Goal: Task Accomplishment & Management: Use online tool/utility

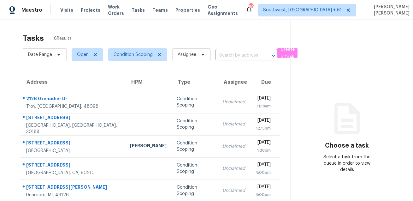
click at [206, 41] on div "Tasks 6 Results" at bounding box center [157, 38] width 268 height 16
click at [125, 56] on span "Condition Scoping" at bounding box center [133, 54] width 39 height 6
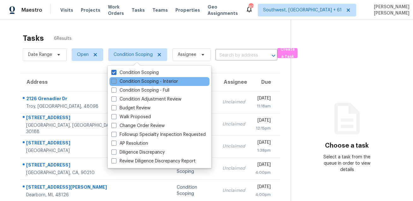
click at [127, 79] on label "Condition Scoping - Interior" at bounding box center [144, 81] width 67 height 6
click at [116, 79] on input "Condition Scoping - Interior" at bounding box center [113, 80] width 4 height 4
checkbox input "true"
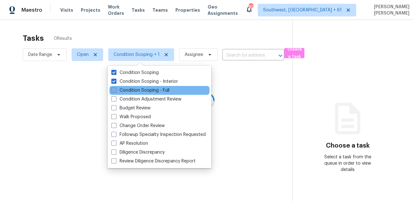
click at [122, 93] on label "Condition Scoping - Full" at bounding box center [140, 90] width 58 height 6
click at [116, 91] on input "Condition Scoping - Full" at bounding box center [113, 89] width 4 height 4
checkbox input "true"
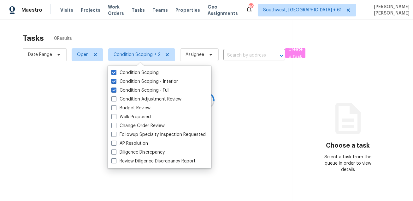
click at [130, 66] on div "Condition Scoping Condition Scoping - Interior Condition Scoping - Full Conditi…" at bounding box center [160, 117] width 104 height 102
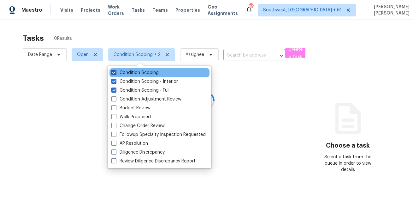
click at [127, 70] on label "Condition Scoping" at bounding box center [134, 72] width 47 height 6
click at [116, 70] on input "Condition Scoping" at bounding box center [113, 71] width 4 height 4
checkbox input "false"
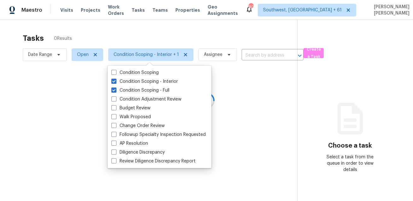
click at [137, 42] on div at bounding box center [206, 100] width 413 height 201
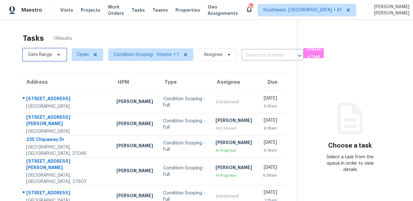
click at [45, 56] on span "Date Range" at bounding box center [40, 54] width 24 height 6
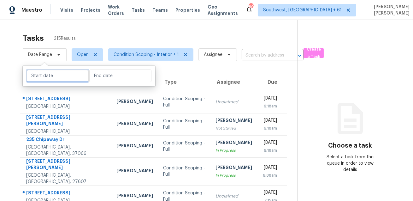
click at [64, 80] on input "text" at bounding box center [58, 75] width 62 height 13
select select "8"
select select "2025"
select select "9"
select select "2025"
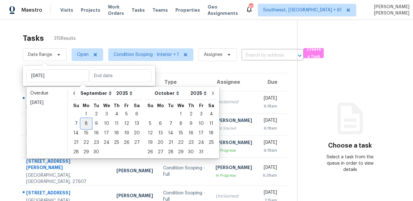
click at [86, 124] on div "8" at bounding box center [86, 123] width 10 height 9
type input "[DATE]"
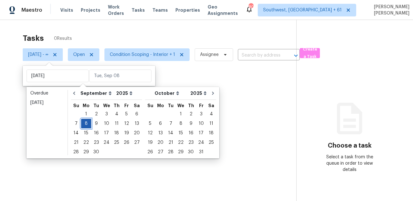
click at [86, 124] on div "8" at bounding box center [86, 123] width 10 height 9
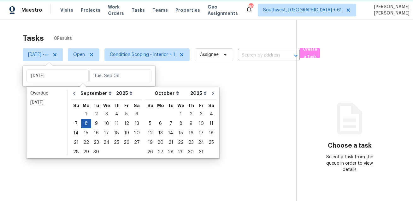
type input "[DATE]"
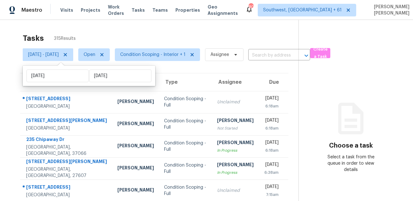
click at [153, 35] on div "Tasks 315 Results" at bounding box center [161, 38] width 276 height 16
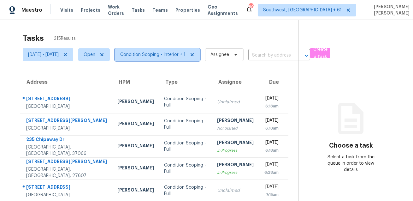
click at [172, 54] on span "Condition Scoping - Interior + 1" at bounding box center [152, 54] width 65 height 6
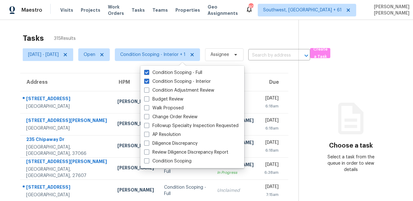
click at [175, 34] on div "Tasks 315 Results" at bounding box center [161, 38] width 276 height 16
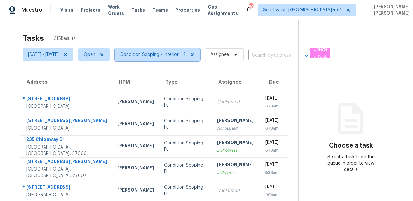
click at [165, 52] on span "Condition Scoping - Interior + 1" at bounding box center [152, 54] width 65 height 6
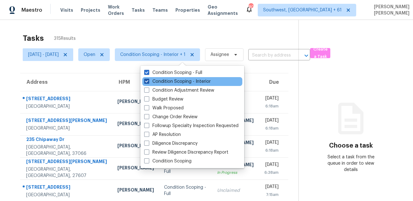
click at [158, 84] on label "Condition Scoping - Interior" at bounding box center [177, 81] width 67 height 6
click at [148, 82] on input "Condition Scoping - Interior" at bounding box center [146, 80] width 4 height 4
checkbox input "false"
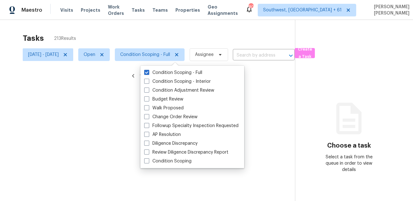
click at [179, 40] on div at bounding box center [206, 100] width 413 height 201
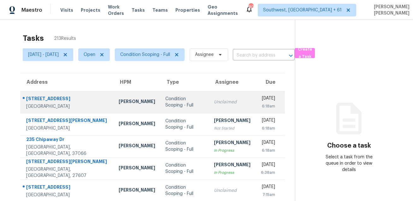
click at [29, 99] on div "[STREET_ADDRESS]" at bounding box center [67, 99] width 82 height 8
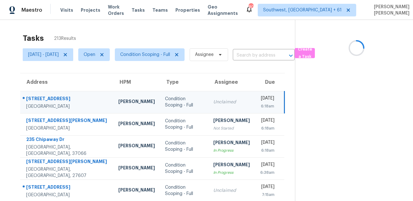
click at [29, 99] on div "[STREET_ADDRESS]" at bounding box center [67, 99] width 82 height 8
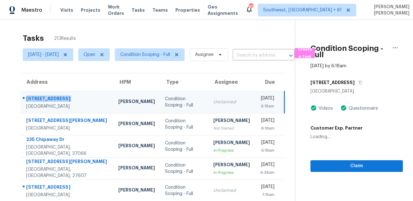
copy div "[STREET_ADDRESS]"
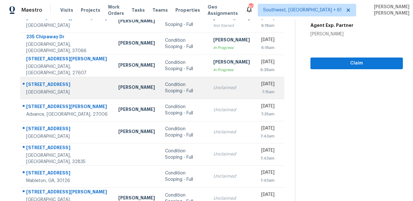
scroll to position [104, 0]
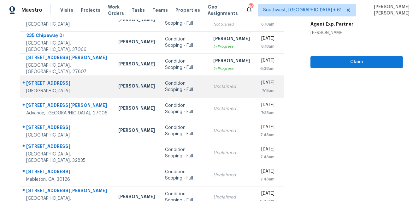
click at [56, 84] on div "[STREET_ADDRESS]" at bounding box center [67, 84] width 82 height 8
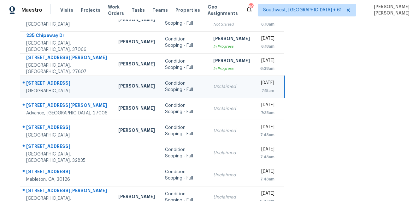
click at [56, 84] on div "[STREET_ADDRESS]" at bounding box center [67, 84] width 82 height 8
copy div "[STREET_ADDRESS]"
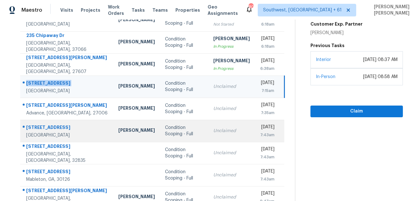
scroll to position [128, 0]
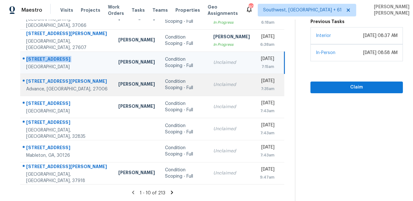
click at [54, 82] on div "[STREET_ADDRESS][PERSON_NAME]" at bounding box center [67, 82] width 82 height 8
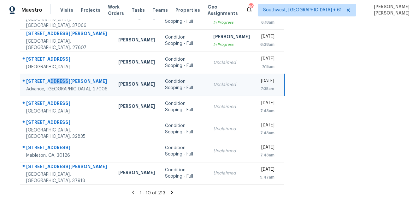
click at [54, 82] on div "[STREET_ADDRESS][PERSON_NAME]" at bounding box center [67, 82] width 82 height 8
copy div "[STREET_ADDRESS][PERSON_NAME]"
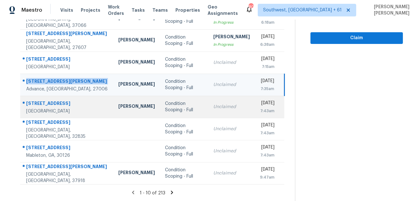
click at [63, 102] on div "[STREET_ADDRESS]" at bounding box center [67, 104] width 82 height 8
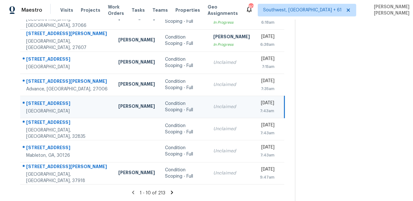
click at [63, 102] on div "[STREET_ADDRESS]" at bounding box center [67, 104] width 82 height 8
copy div "[STREET_ADDRESS]"
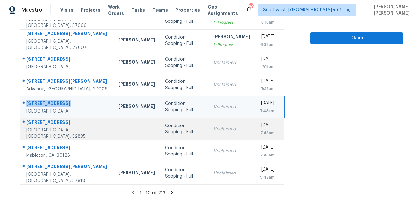
click at [63, 122] on div "[STREET_ADDRESS]" at bounding box center [67, 123] width 82 height 8
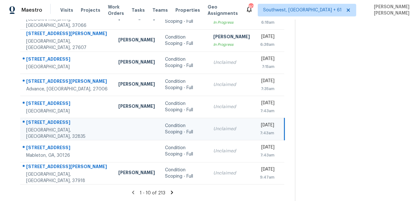
click at [63, 122] on div "[STREET_ADDRESS]" at bounding box center [67, 123] width 82 height 8
copy div "[STREET_ADDRESS]"
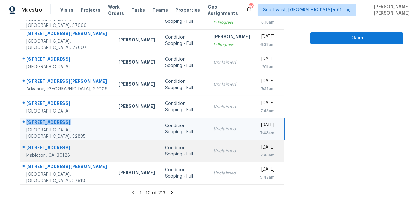
click at [47, 155] on div "Mableton, GA, 30126" at bounding box center [67, 155] width 82 height 6
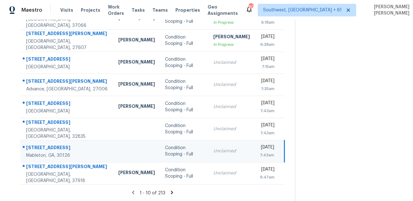
click at [56, 147] on div "[STREET_ADDRESS]" at bounding box center [67, 148] width 82 height 8
copy div "[STREET_ADDRESS]"
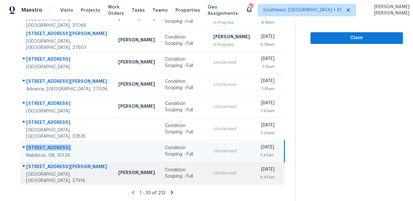
click at [50, 169] on div "[STREET_ADDRESS][PERSON_NAME]" at bounding box center [67, 167] width 82 height 8
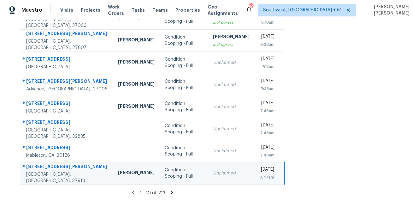
click at [50, 169] on div "[STREET_ADDRESS][PERSON_NAME]" at bounding box center [67, 167] width 82 height 8
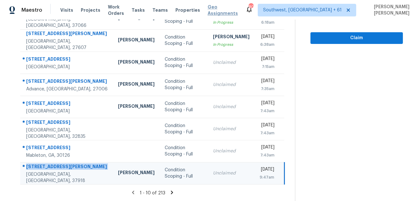
copy div "[STREET_ADDRESS][PERSON_NAME]"
click at [173, 192] on icon at bounding box center [172, 192] width 6 height 6
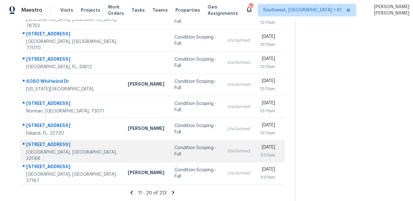
scroll to position [0, 0]
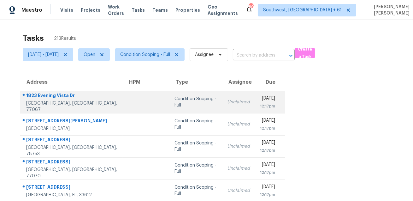
click at [45, 97] on div "1823 Evening Vista Dr" at bounding box center [72, 96] width 92 height 8
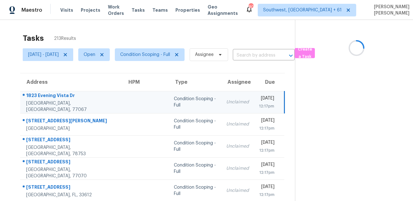
click at [45, 97] on div "1823 Evening Vista Dr" at bounding box center [71, 96] width 91 height 8
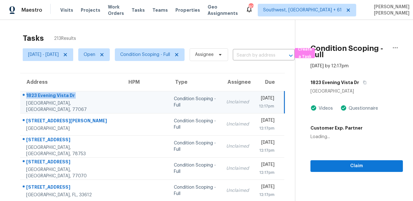
copy div "1823 Evening Vista Dr"
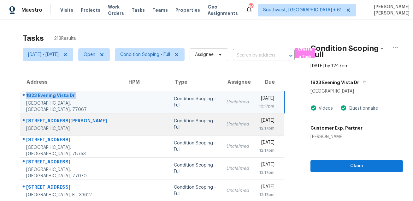
click at [46, 122] on div "[STREET_ADDRESS][PERSON_NAME]" at bounding box center [71, 121] width 91 height 8
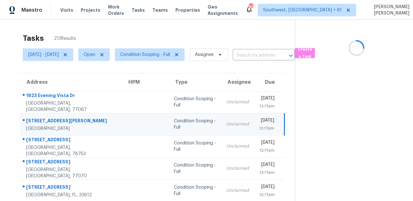
click at [46, 122] on div "[STREET_ADDRESS][PERSON_NAME]" at bounding box center [71, 121] width 91 height 8
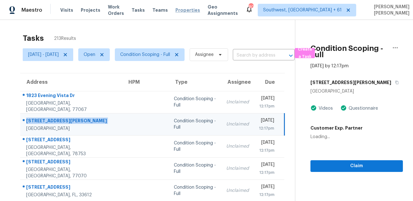
copy div "[STREET_ADDRESS][PERSON_NAME]"
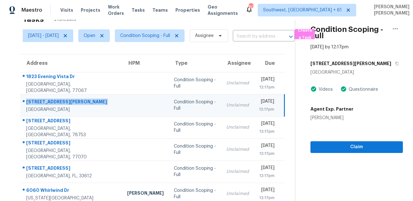
scroll to position [27, 0]
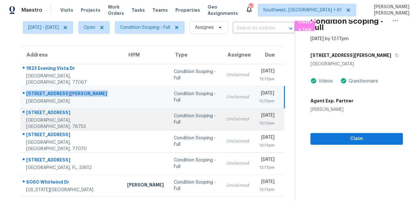
click at [54, 115] on div "[STREET_ADDRESS]" at bounding box center [71, 113] width 91 height 8
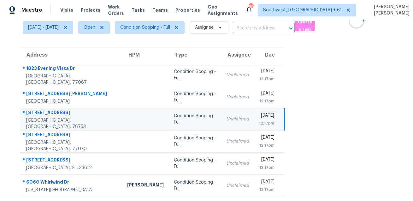
click at [54, 115] on div "[STREET_ADDRESS]" at bounding box center [71, 113] width 91 height 8
copy div "[STREET_ADDRESS]"
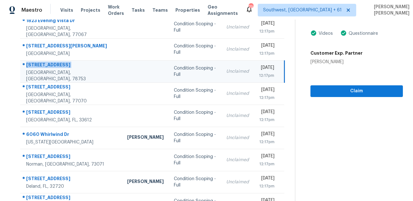
scroll to position [66, 0]
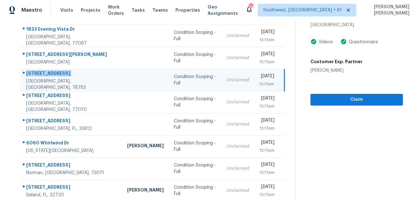
click at [226, 82] on div "Unclaimed" at bounding box center [237, 80] width 23 height 6
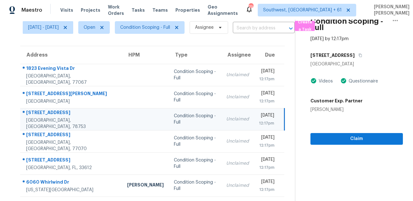
scroll to position [21, 0]
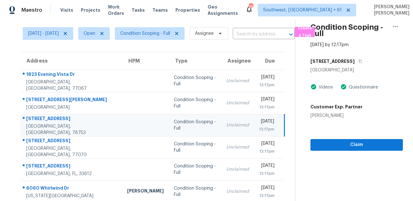
click at [360, 65] on div "[STREET_ADDRESS]" at bounding box center [357, 61] width 93 height 11
click at [363, 64] on button "button" at bounding box center [359, 61] width 9 height 11
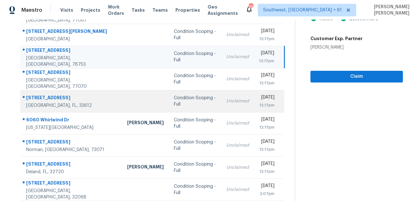
scroll to position [103, 0]
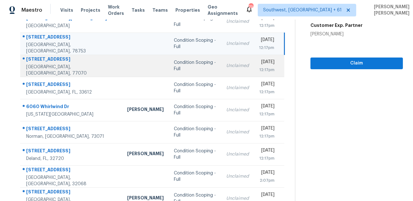
click at [52, 64] on div "[STREET_ADDRESS]" at bounding box center [71, 60] width 91 height 8
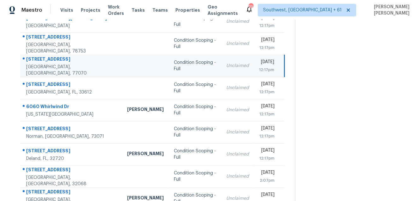
click at [52, 64] on div "[STREET_ADDRESS]" at bounding box center [71, 60] width 91 height 8
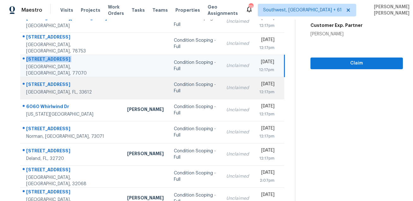
click at [45, 81] on div "[STREET_ADDRESS]" at bounding box center [71, 85] width 91 height 8
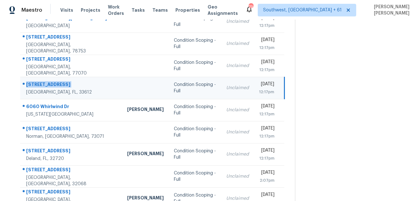
click at [45, 81] on div "[STREET_ADDRESS]" at bounding box center [71, 85] width 91 height 8
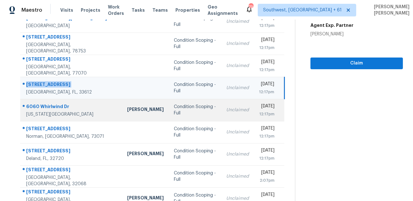
click at [43, 102] on td "[STREET_ADDRESS][US_STATE]" at bounding box center [71, 110] width 102 height 22
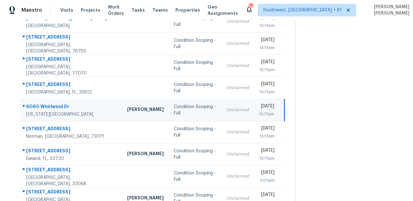
click at [43, 102] on td "[STREET_ADDRESS][US_STATE]" at bounding box center [71, 110] width 102 height 22
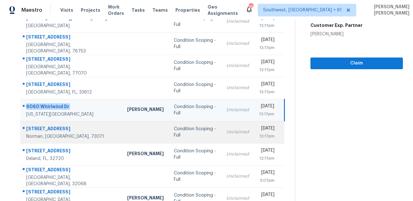
click at [63, 130] on div "[STREET_ADDRESS]" at bounding box center [71, 129] width 91 height 8
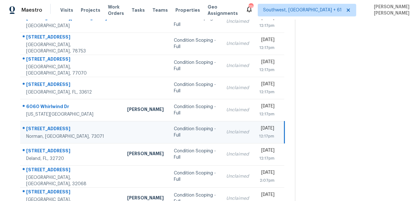
click at [63, 130] on div "[STREET_ADDRESS]" at bounding box center [71, 129] width 91 height 8
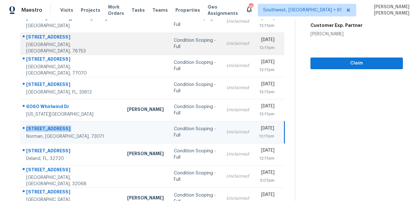
scroll to position [128, 0]
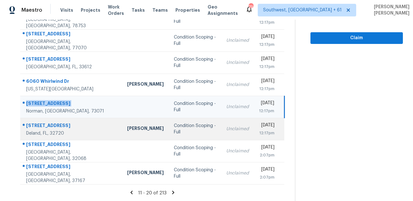
click at [59, 126] on div "[STREET_ADDRESS]" at bounding box center [71, 126] width 91 height 8
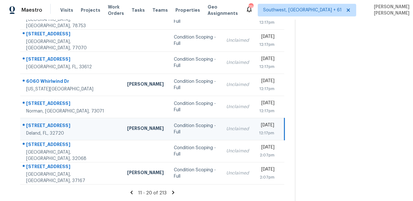
click at [59, 126] on div "[STREET_ADDRESS]" at bounding box center [71, 126] width 91 height 8
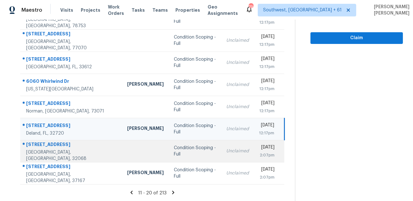
click at [50, 140] on td "[STREET_ADDRESS]" at bounding box center [71, 151] width 102 height 22
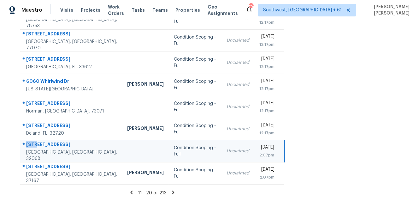
click at [50, 140] on td "[STREET_ADDRESS]" at bounding box center [71, 151] width 102 height 22
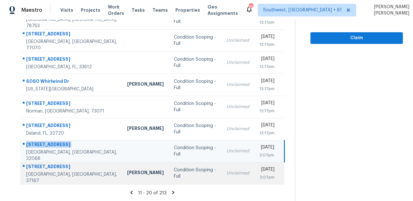
click at [67, 166] on div at bounding box center [69, 167] width 97 height 8
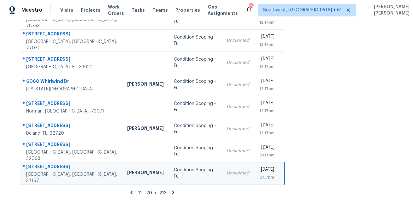
click at [67, 166] on div at bounding box center [69, 167] width 97 height 8
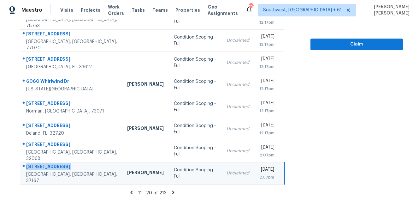
click at [175, 197] on section "Tasks 213 Results [DATE] - [DATE] Open Condition Scoping - Full Assignee ​ Crea…" at bounding box center [152, 51] width 285 height 299
click at [175, 194] on icon at bounding box center [173, 191] width 2 height 3
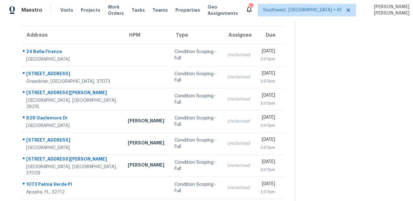
scroll to position [0, 0]
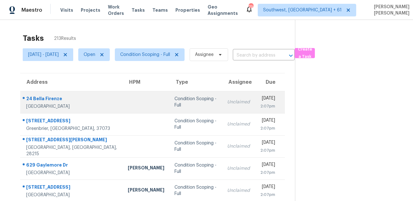
click at [46, 104] on div "[GEOGRAPHIC_DATA]" at bounding box center [72, 106] width 92 height 6
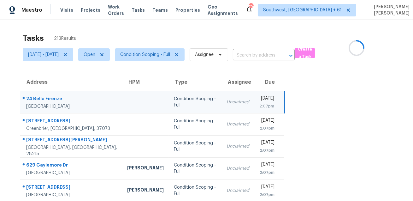
click at [39, 98] on div "24 Bella Firenze" at bounding box center [71, 99] width 91 height 8
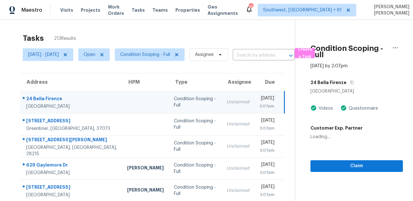
click at [39, 98] on div "24 Bella Firenze" at bounding box center [71, 99] width 91 height 8
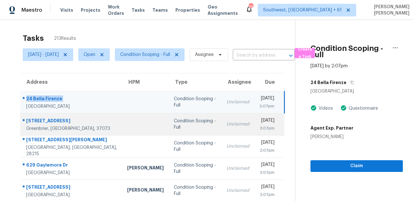
click at [39, 122] on div "[STREET_ADDRESS]" at bounding box center [71, 121] width 91 height 8
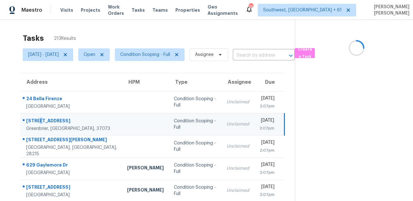
click at [39, 122] on div "[STREET_ADDRESS]" at bounding box center [71, 121] width 91 height 8
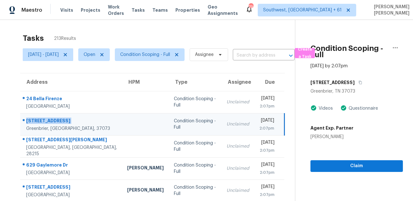
scroll to position [57, 0]
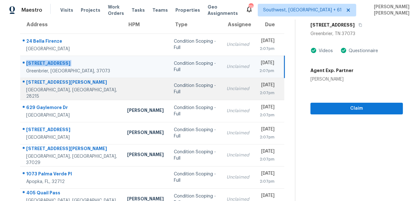
click at [58, 80] on td "[STREET_ADDRESS][PERSON_NAME]" at bounding box center [71, 89] width 102 height 22
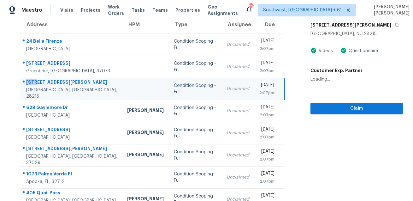
click at [58, 80] on td "[STREET_ADDRESS][PERSON_NAME]" at bounding box center [71, 89] width 102 height 22
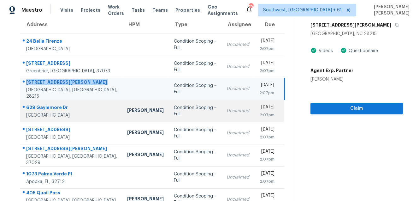
scroll to position [93, 0]
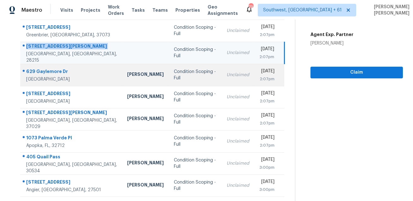
click at [53, 76] on div "[GEOGRAPHIC_DATA]" at bounding box center [71, 79] width 91 height 6
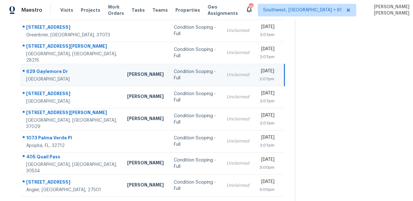
click at [53, 76] on div "[GEOGRAPHIC_DATA]" at bounding box center [71, 79] width 91 height 6
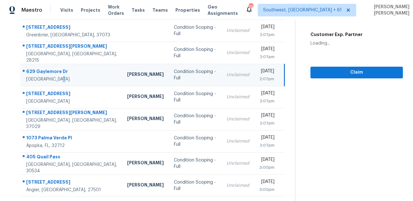
click at [48, 70] on div "629 Gaylemore Dr" at bounding box center [71, 72] width 91 height 8
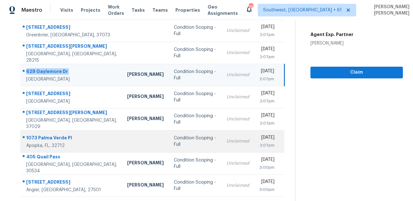
scroll to position [128, 0]
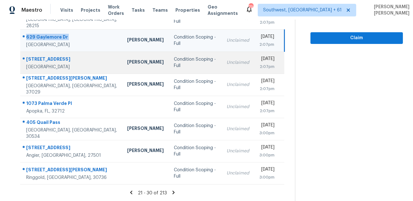
click at [49, 59] on div "[STREET_ADDRESS]" at bounding box center [71, 60] width 91 height 8
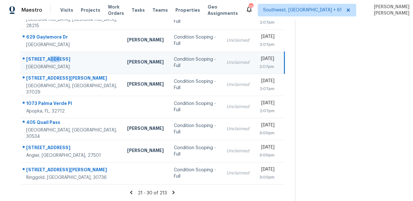
click at [49, 59] on div "[STREET_ADDRESS]" at bounding box center [71, 60] width 91 height 8
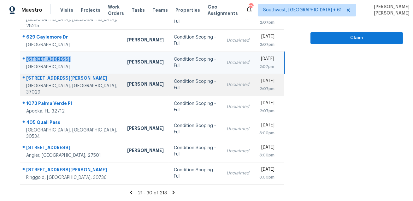
click at [31, 83] on div "[STREET_ADDRESS][PERSON_NAME]" at bounding box center [71, 79] width 91 height 8
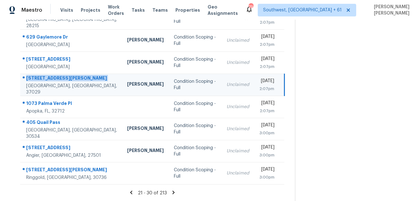
click at [31, 83] on div "[STREET_ADDRESS][PERSON_NAME]" at bounding box center [71, 79] width 91 height 8
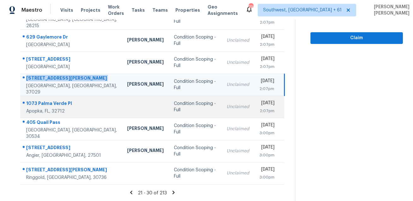
click at [45, 108] on div "Apopka, FL, 32712" at bounding box center [71, 111] width 91 height 6
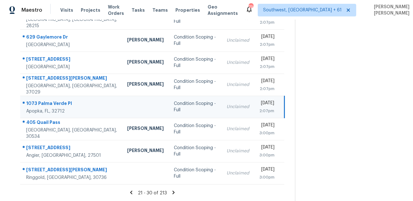
click at [45, 108] on div "Apopka, FL, 32712" at bounding box center [71, 111] width 91 height 6
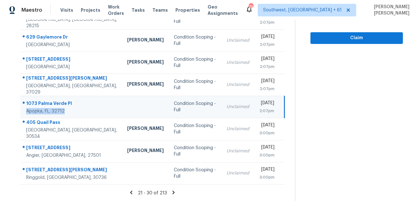
click at [61, 101] on div "1073 Palma Verde Pl" at bounding box center [71, 104] width 91 height 8
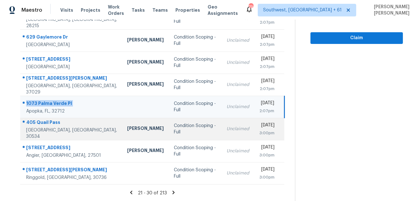
click at [42, 125] on div "405 Quail Pass" at bounding box center [71, 123] width 91 height 8
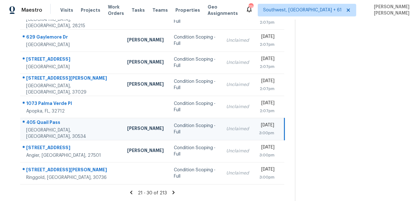
click at [42, 125] on div "405 Quail Pass" at bounding box center [71, 123] width 91 height 8
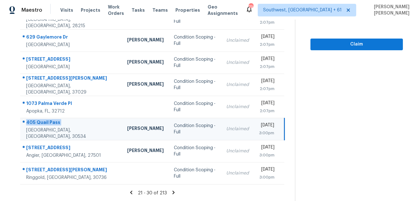
click at [60, 134] on div "[GEOGRAPHIC_DATA], [GEOGRAPHIC_DATA], 30534" at bounding box center [71, 133] width 91 height 13
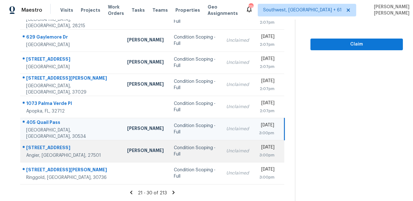
click at [56, 148] on div "[STREET_ADDRESS]" at bounding box center [71, 148] width 91 height 8
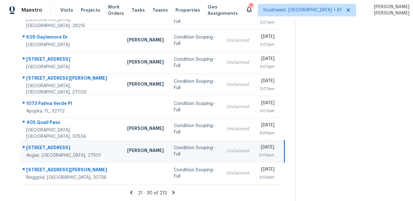
click at [56, 148] on div "[STREET_ADDRESS]" at bounding box center [71, 148] width 91 height 8
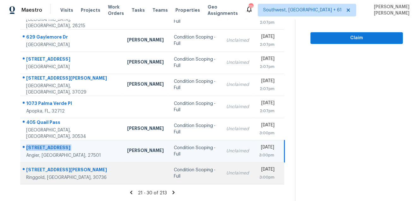
click at [53, 165] on td "[STREET_ADDRESS][PERSON_NAME][PERSON_NAME]" at bounding box center [71, 173] width 102 height 22
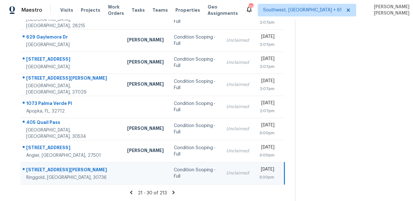
click at [53, 165] on td "[STREET_ADDRESS][PERSON_NAME][PERSON_NAME]" at bounding box center [71, 173] width 102 height 22
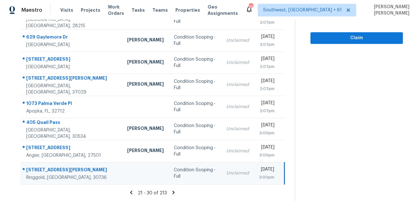
click at [175, 193] on icon at bounding box center [174, 191] width 2 height 3
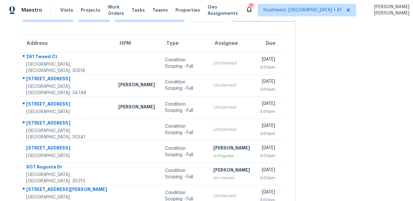
scroll to position [0, 0]
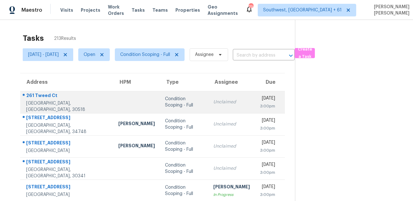
click at [36, 94] on td "[STREET_ADDRESS]" at bounding box center [66, 102] width 93 height 22
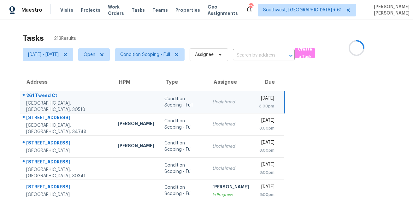
click at [36, 94] on td "[STREET_ADDRESS]" at bounding box center [66, 102] width 93 height 22
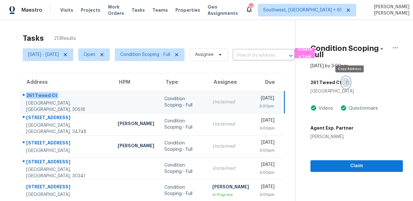
click at [350, 84] on button "button" at bounding box center [346, 82] width 9 height 11
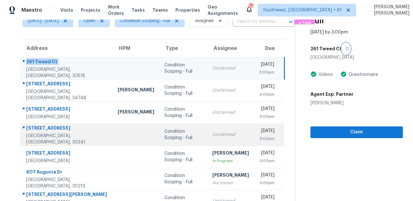
scroll to position [59, 0]
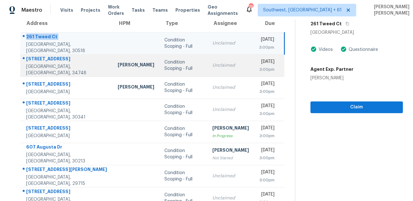
click at [41, 63] on div "[STREET_ADDRESS]" at bounding box center [66, 60] width 81 height 8
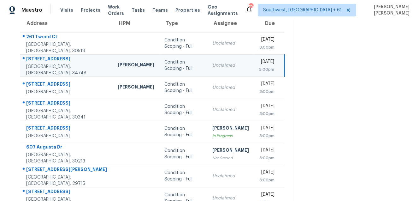
click at [41, 63] on div "[STREET_ADDRESS]" at bounding box center [66, 60] width 81 height 8
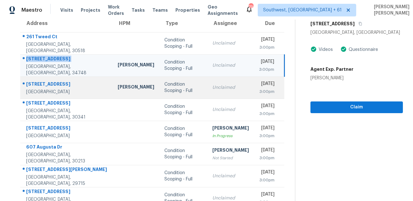
click at [44, 81] on div "[STREET_ADDRESS]" at bounding box center [66, 85] width 81 height 8
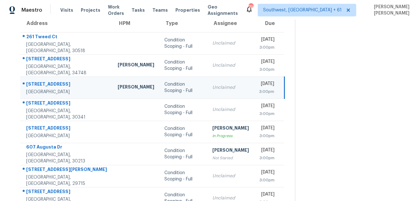
click at [44, 81] on div "[STREET_ADDRESS]" at bounding box center [66, 85] width 81 height 8
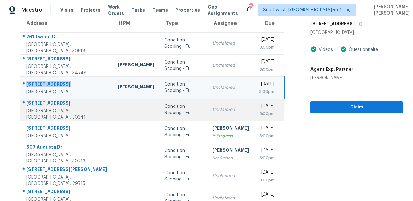
click at [51, 108] on div "[STREET_ADDRESS]" at bounding box center [66, 104] width 81 height 8
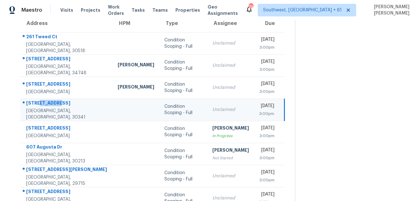
click at [51, 108] on div "[STREET_ADDRESS]" at bounding box center [66, 104] width 81 height 8
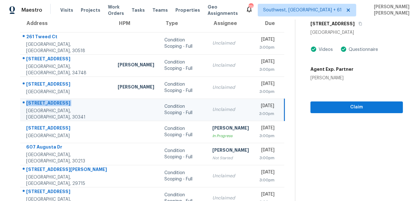
scroll to position [0, 0]
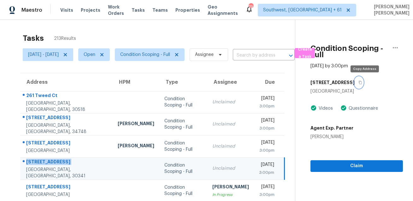
click at [362, 82] on icon "button" at bounding box center [361, 83] width 4 height 4
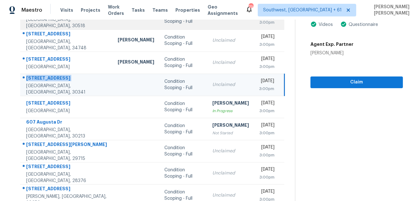
scroll to position [128, 0]
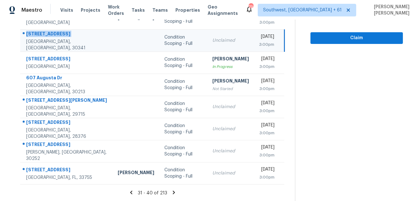
click at [164, 104] on div "Condition Scoping - Full" at bounding box center [183, 106] width 38 height 13
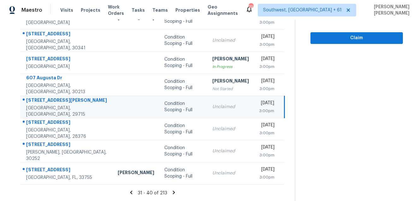
click at [48, 98] on td "[STREET_ADDRESS][PERSON_NAME]" at bounding box center [66, 107] width 93 height 22
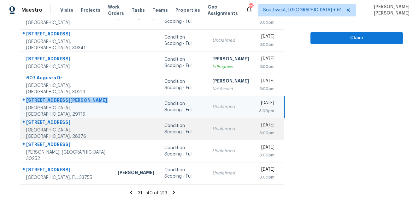
click at [36, 126] on div "[STREET_ADDRESS]" at bounding box center [66, 123] width 81 height 8
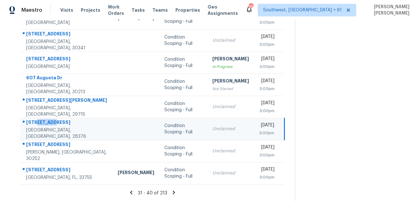
click at [36, 126] on div "[STREET_ADDRESS]" at bounding box center [66, 123] width 81 height 8
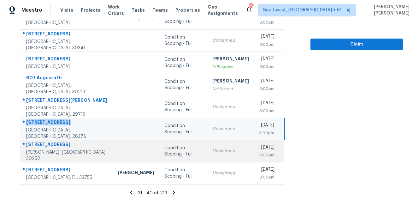
click at [41, 147] on div "[STREET_ADDRESS]" at bounding box center [66, 145] width 81 height 8
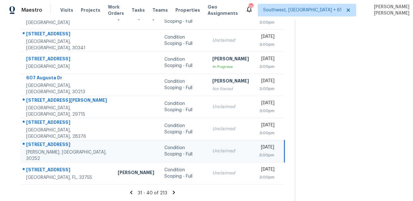
click at [41, 147] on div "[STREET_ADDRESS]" at bounding box center [66, 145] width 81 height 8
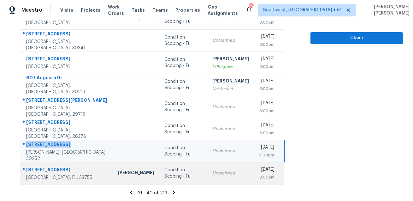
click at [54, 164] on td "[STREET_ADDRESS]" at bounding box center [66, 173] width 93 height 22
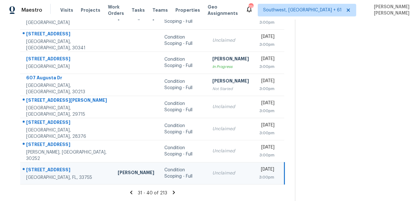
click at [54, 164] on td "[STREET_ADDRESS]" at bounding box center [66, 173] width 93 height 22
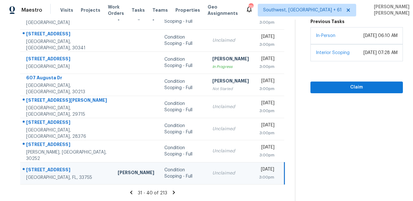
click at [175, 192] on icon at bounding box center [174, 191] width 2 height 3
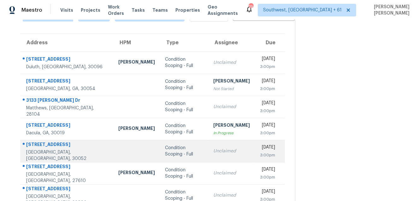
scroll to position [35, 0]
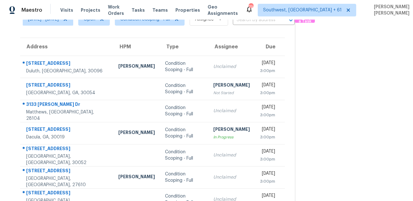
click at [56, 54] on th "Address" at bounding box center [66, 47] width 93 height 18
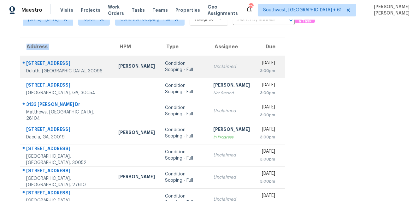
click at [57, 60] on div "[STREET_ADDRESS]" at bounding box center [67, 64] width 82 height 8
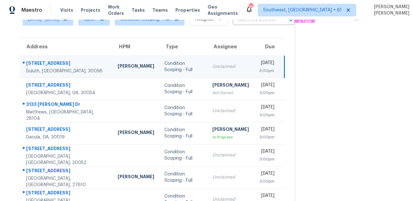
click at [57, 60] on div "[STREET_ADDRESS]" at bounding box center [66, 64] width 81 height 8
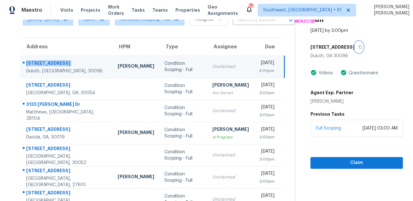
click at [362, 48] on icon "button" at bounding box center [361, 47] width 4 height 4
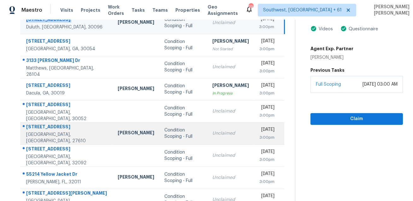
scroll to position [54, 0]
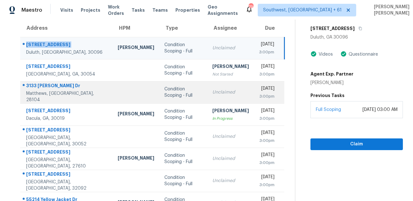
click at [49, 85] on div "3133 [PERSON_NAME] Dr" at bounding box center [66, 86] width 81 height 8
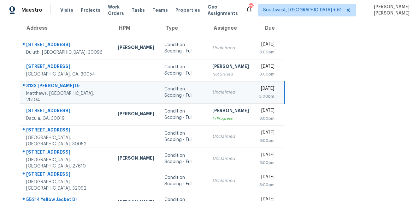
click at [49, 85] on div "3133 [PERSON_NAME] Dr" at bounding box center [66, 86] width 81 height 8
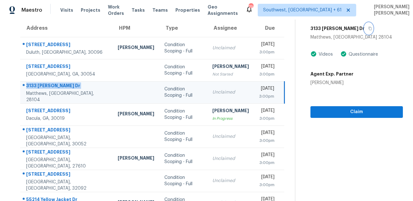
click at [365, 23] on button "button" at bounding box center [369, 28] width 9 height 11
click at [365, 31] on button "button" at bounding box center [369, 28] width 9 height 11
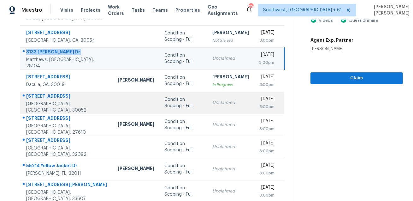
scroll to position [96, 0]
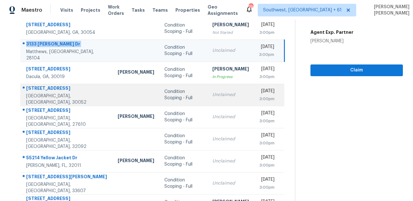
click at [29, 93] on div "[STREET_ADDRESS]" at bounding box center [66, 89] width 81 height 8
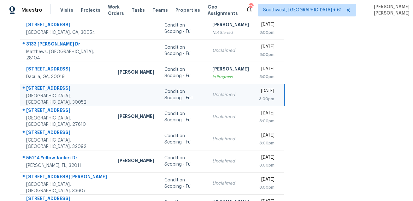
click at [29, 93] on div "[STREET_ADDRESS]" at bounding box center [66, 89] width 81 height 8
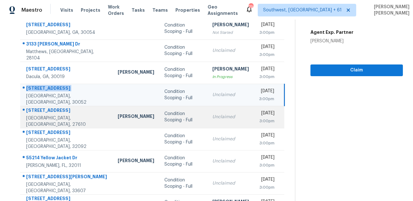
click at [51, 115] on div "[STREET_ADDRESS]" at bounding box center [66, 111] width 81 height 8
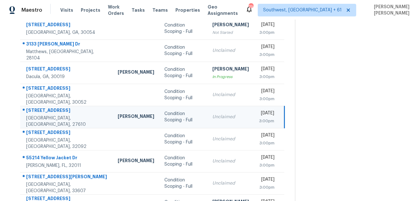
click at [51, 115] on div "[STREET_ADDRESS]" at bounding box center [66, 111] width 81 height 8
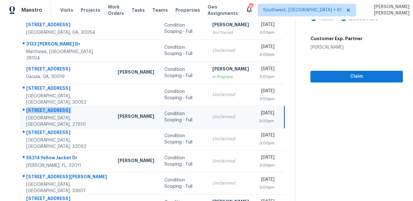
scroll to position [128, 0]
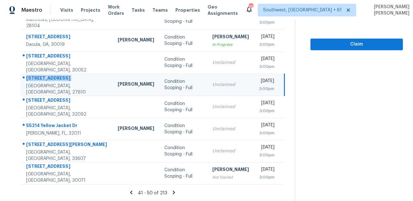
click at [53, 95] on td "[STREET_ADDRESS]" at bounding box center [66, 85] width 93 height 22
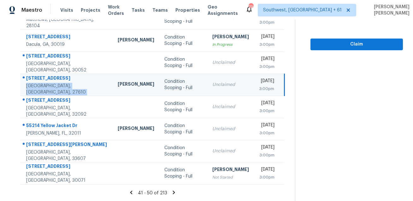
click at [53, 95] on td "[STREET_ADDRESS]" at bounding box center [66, 85] width 93 height 22
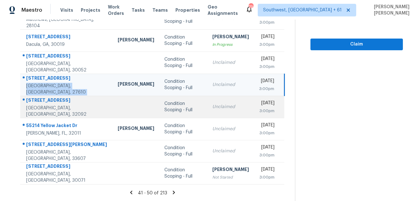
click at [52, 97] on div "[STREET_ADDRESS]" at bounding box center [66, 101] width 81 height 8
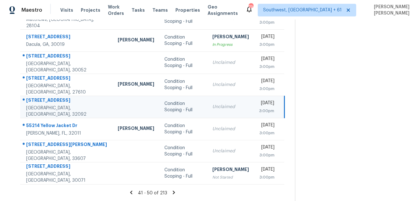
click at [52, 97] on div "[STREET_ADDRESS]" at bounding box center [66, 101] width 81 height 8
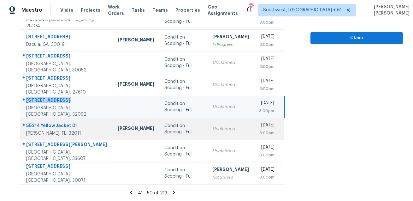
click at [39, 122] on div "55214 Yellow Jacket Dr" at bounding box center [66, 126] width 81 height 8
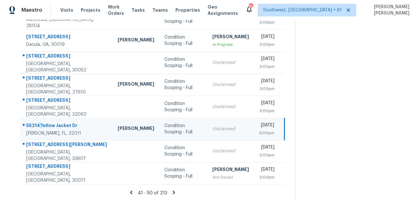
click at [39, 122] on div "55214 Yellow Jacket Dr" at bounding box center [66, 126] width 81 height 8
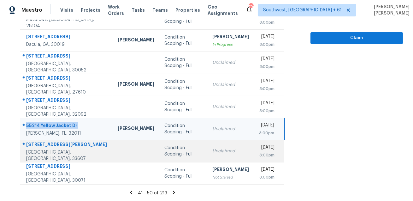
click at [57, 147] on div "[STREET_ADDRESS][PERSON_NAME]" at bounding box center [66, 145] width 81 height 8
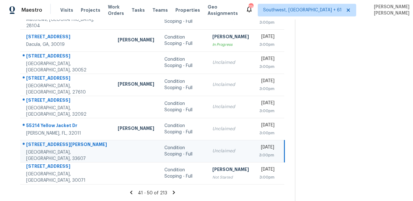
click at [57, 147] on div "[STREET_ADDRESS][PERSON_NAME]" at bounding box center [66, 145] width 81 height 8
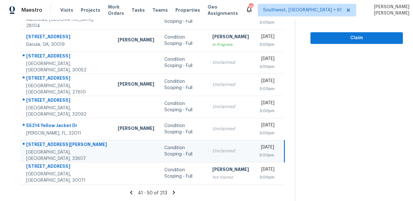
click at [175, 192] on icon at bounding box center [174, 191] width 2 height 3
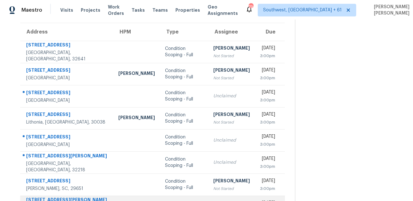
scroll to position [16, 0]
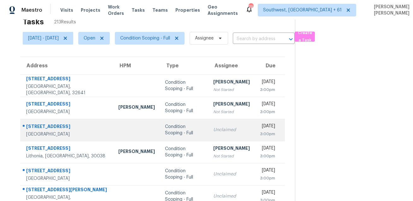
click at [65, 122] on td "[STREET_ADDRESS]" at bounding box center [66, 130] width 93 height 22
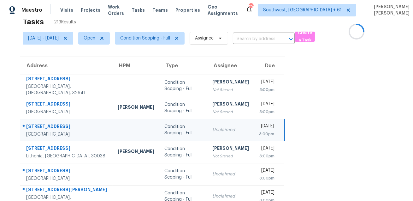
click at [65, 122] on td "[STREET_ADDRESS]" at bounding box center [66, 130] width 93 height 22
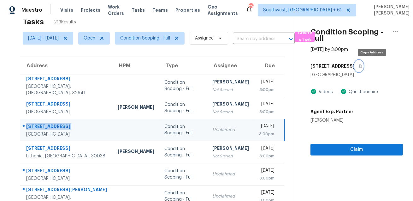
click at [363, 65] on button "button" at bounding box center [359, 65] width 9 height 11
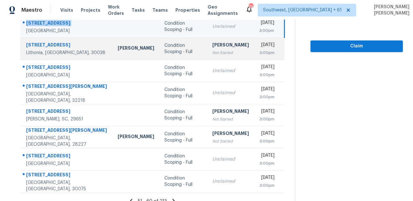
scroll to position [128, 0]
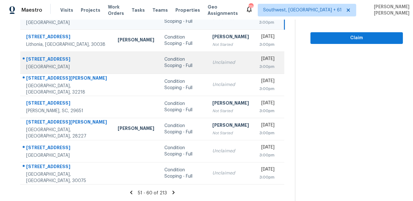
click at [67, 56] on div "[STREET_ADDRESS]" at bounding box center [66, 60] width 81 height 8
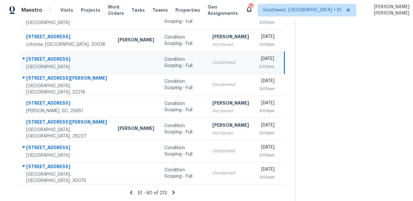
click at [67, 56] on div "[STREET_ADDRESS]" at bounding box center [66, 60] width 81 height 8
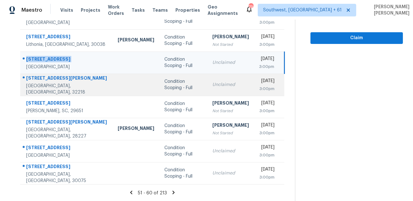
click at [55, 83] on div "[STREET_ADDRESS][PERSON_NAME]" at bounding box center [66, 79] width 81 height 8
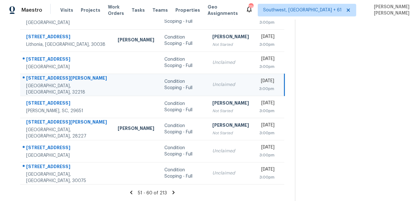
click at [55, 83] on div "[STREET_ADDRESS][PERSON_NAME]" at bounding box center [66, 79] width 81 height 8
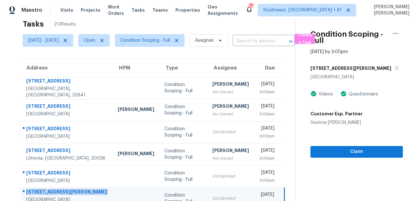
scroll to position [7, 0]
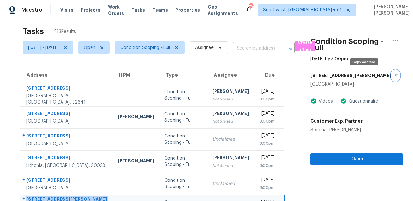
click at [391, 78] on button "button" at bounding box center [395, 75] width 9 height 11
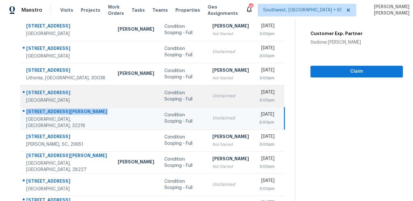
scroll to position [128, 0]
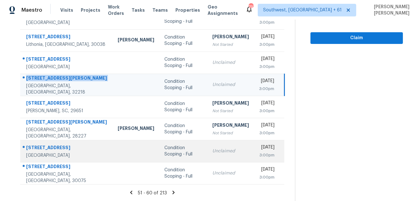
click at [52, 144] on div "[STREET_ADDRESS]" at bounding box center [66, 148] width 81 height 8
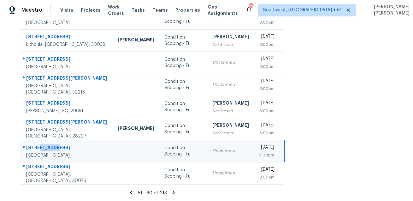
click at [52, 144] on div "[STREET_ADDRESS]" at bounding box center [66, 148] width 81 height 8
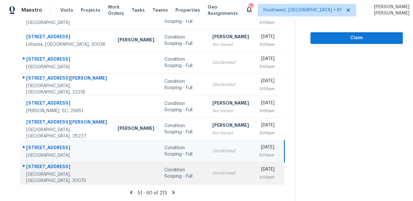
click at [58, 169] on div "[STREET_ADDRESS]" at bounding box center [66, 167] width 81 height 8
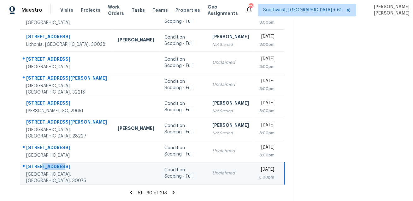
click at [58, 169] on div "[STREET_ADDRESS]" at bounding box center [66, 167] width 81 height 8
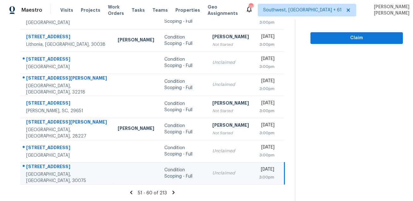
click at [175, 191] on icon at bounding box center [174, 191] width 2 height 3
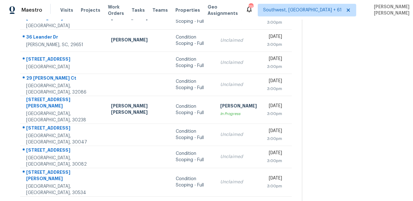
scroll to position [0, 0]
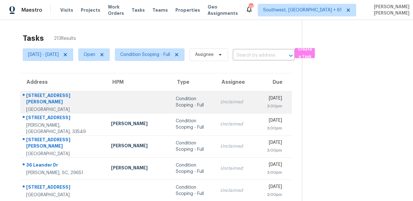
click at [42, 98] on div "[STREET_ADDRESS][PERSON_NAME]" at bounding box center [63, 99] width 75 height 14
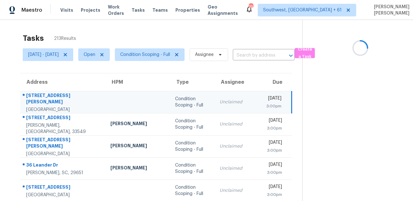
click at [42, 98] on div "[STREET_ADDRESS][PERSON_NAME]" at bounding box center [63, 99] width 74 height 14
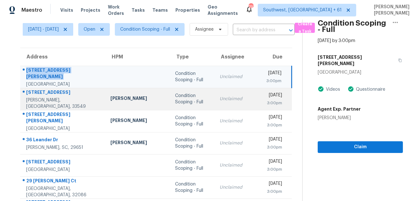
scroll to position [49, 0]
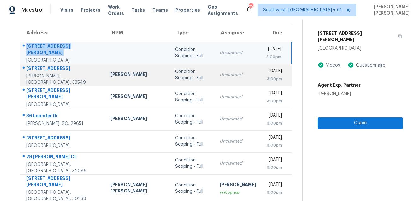
click at [54, 68] on div "[STREET_ADDRESS]" at bounding box center [63, 69] width 74 height 8
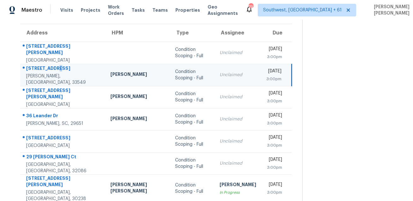
click at [54, 68] on div "[STREET_ADDRESS]" at bounding box center [63, 69] width 74 height 8
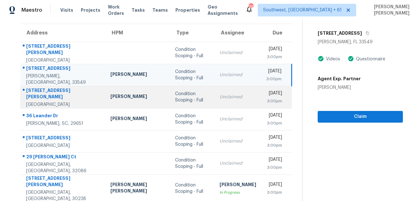
click at [47, 96] on div "[STREET_ADDRESS][PERSON_NAME]" at bounding box center [63, 94] width 74 height 14
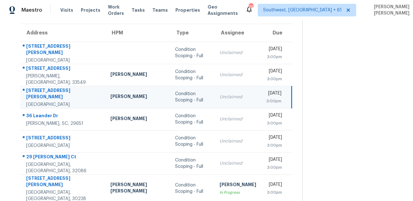
click at [47, 96] on div "[STREET_ADDRESS][PERSON_NAME]" at bounding box center [63, 94] width 74 height 14
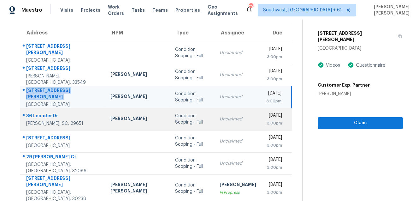
click at [45, 116] on div "36 Leander Dr" at bounding box center [63, 116] width 74 height 8
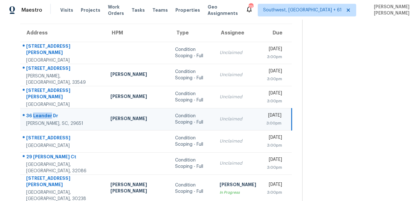
click at [45, 116] on div "36 Leander Dr" at bounding box center [63, 116] width 74 height 8
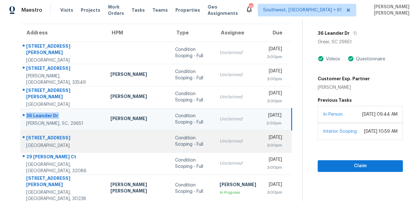
click at [50, 135] on div "[STREET_ADDRESS]" at bounding box center [63, 138] width 74 height 8
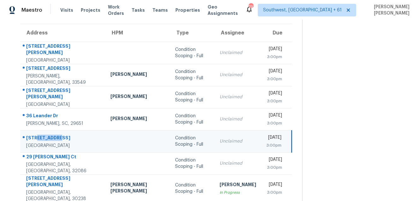
click at [50, 135] on div "[STREET_ADDRESS]" at bounding box center [63, 138] width 74 height 8
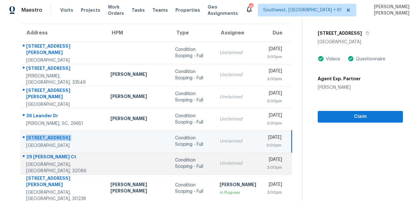
click at [35, 156] on div "29 [PERSON_NAME] Ct" at bounding box center [63, 157] width 74 height 8
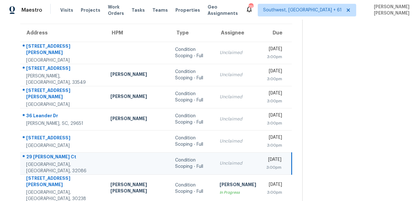
click at [35, 156] on div "29 [PERSON_NAME] Ct" at bounding box center [63, 157] width 74 height 8
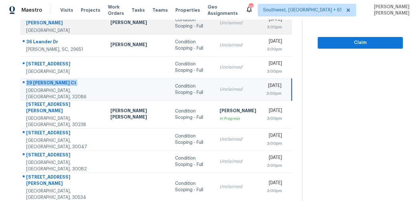
scroll to position [128, 0]
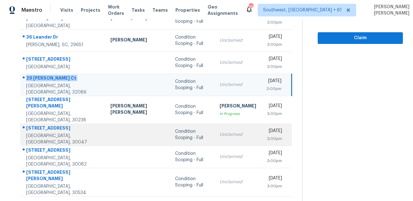
click at [48, 129] on div "[STREET_ADDRESS]" at bounding box center [63, 129] width 74 height 8
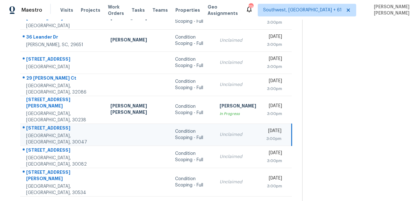
click at [48, 129] on div "[STREET_ADDRESS]" at bounding box center [63, 129] width 74 height 8
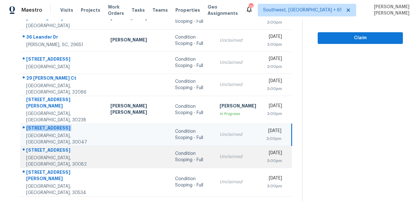
click at [46, 147] on div "[STREET_ADDRESS]" at bounding box center [63, 151] width 74 height 8
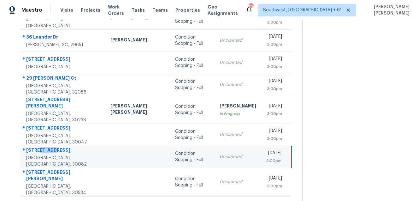
click at [46, 147] on div "[STREET_ADDRESS]" at bounding box center [63, 151] width 74 height 8
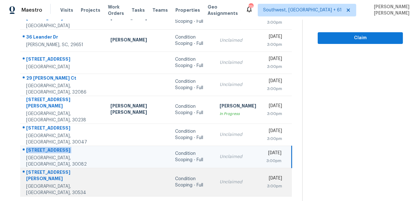
click at [56, 169] on div "[STREET_ADDRESS][PERSON_NAME]" at bounding box center [63, 176] width 74 height 14
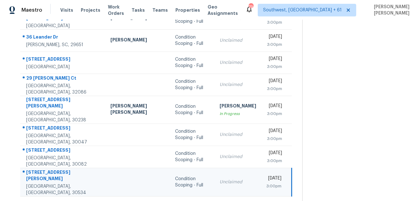
click at [56, 169] on div "[STREET_ADDRESS][PERSON_NAME]" at bounding box center [63, 176] width 74 height 14
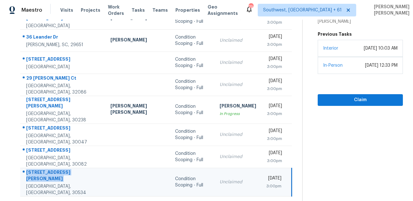
click at [176, 200] on icon at bounding box center [177, 203] width 2 height 3
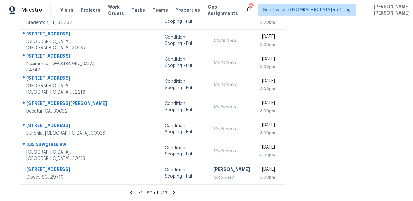
scroll to position [0, 0]
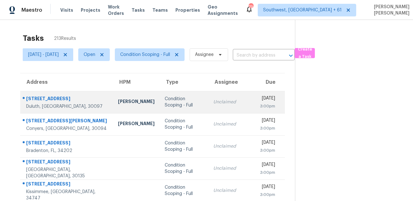
click at [31, 105] on div "Duluth, [GEOGRAPHIC_DATA], 30097" at bounding box center [67, 106] width 82 height 6
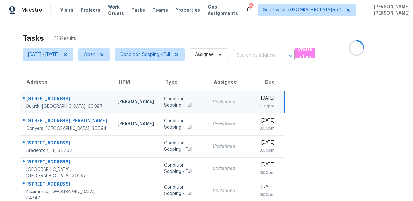
click at [44, 96] on div "[STREET_ADDRESS]" at bounding box center [66, 99] width 81 height 8
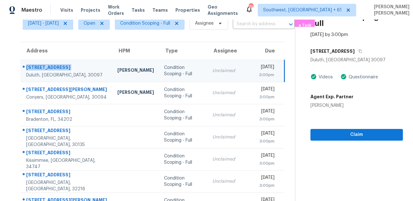
scroll to position [65, 0]
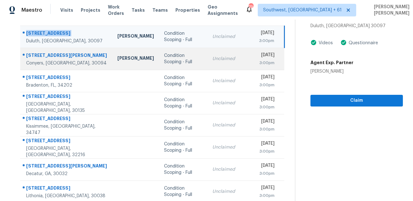
click at [54, 51] on div at bounding box center [64, 55] width 87 height 8
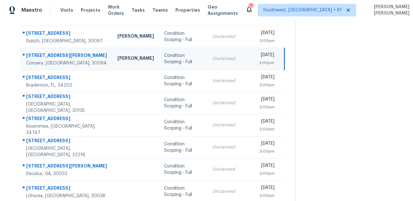
click at [54, 51] on div at bounding box center [64, 55] width 87 height 8
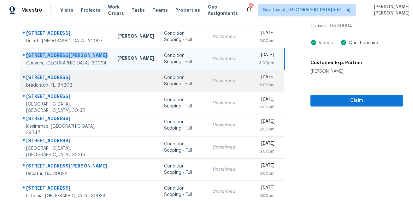
click at [64, 73] on td "[STREET_ADDRESS]" at bounding box center [66, 81] width 92 height 22
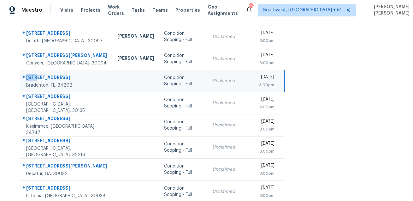
click at [64, 73] on td "[STREET_ADDRESS]" at bounding box center [66, 81] width 92 height 22
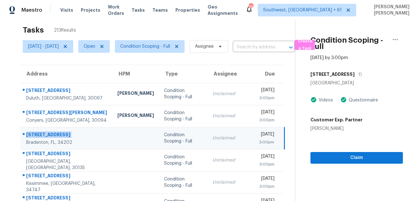
scroll to position [3, 0]
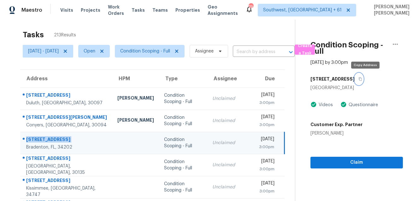
click at [363, 81] on button "button" at bounding box center [359, 78] width 9 height 11
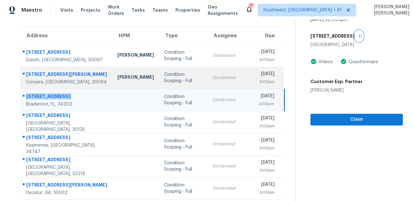
scroll to position [87, 0]
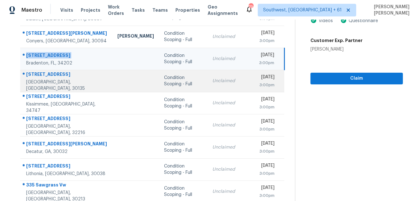
click at [43, 79] on div "[STREET_ADDRESS]" at bounding box center [66, 75] width 81 height 8
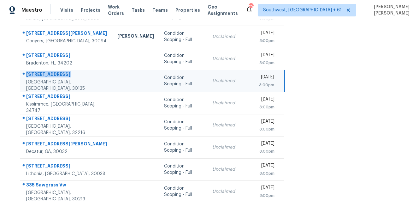
click at [43, 79] on div "[STREET_ADDRESS]" at bounding box center [66, 75] width 81 height 8
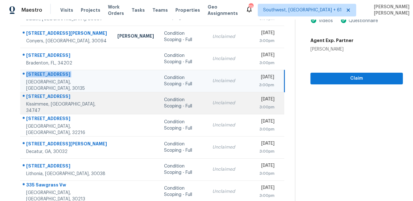
click at [46, 97] on div "[STREET_ADDRESS]" at bounding box center [66, 97] width 81 height 8
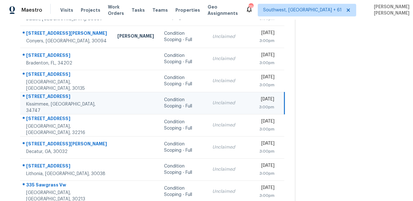
click at [46, 97] on div "[STREET_ADDRESS]" at bounding box center [66, 97] width 81 height 8
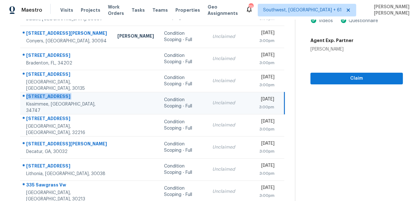
click at [70, 112] on td "[STREET_ADDRESS][PERSON_NAME]" at bounding box center [66, 103] width 92 height 22
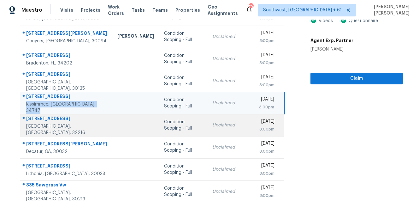
click at [63, 120] on div "[STREET_ADDRESS]" at bounding box center [66, 119] width 81 height 8
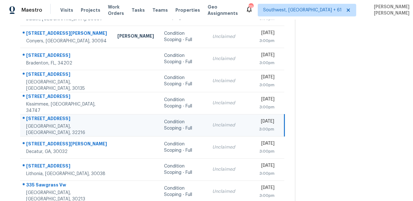
click at [63, 120] on div "[STREET_ADDRESS]" at bounding box center [66, 119] width 81 height 8
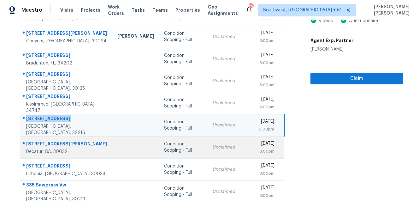
click at [61, 145] on div "[STREET_ADDRESS][PERSON_NAME]" at bounding box center [66, 144] width 81 height 8
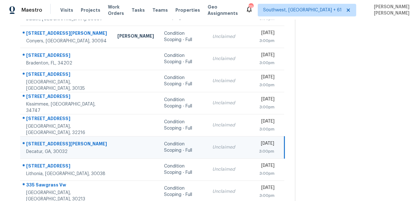
click at [61, 145] on div "[STREET_ADDRESS][PERSON_NAME]" at bounding box center [66, 144] width 81 height 8
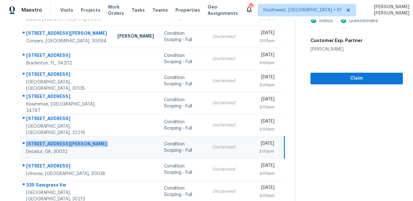
scroll to position [128, 0]
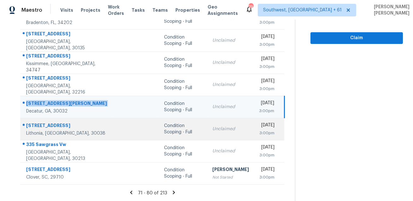
click at [57, 121] on td "[STREET_ADDRESS]" at bounding box center [66, 129] width 92 height 22
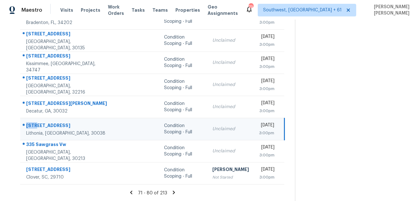
click at [57, 121] on td "[STREET_ADDRESS]" at bounding box center [66, 129] width 92 height 22
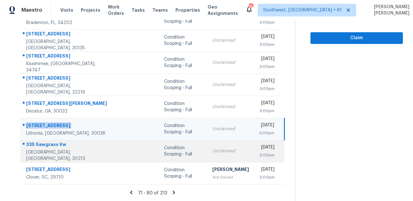
click at [46, 146] on div "335 Sawgrass Vw" at bounding box center [66, 145] width 81 height 8
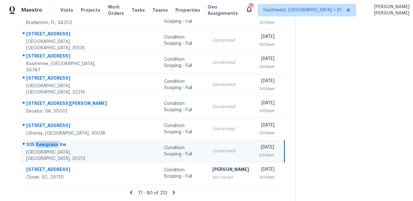
click at [46, 146] on div "335 Sawgrass Vw" at bounding box center [66, 145] width 81 height 8
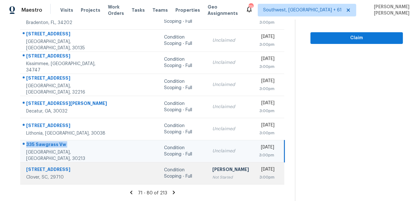
click at [55, 164] on td "[STREET_ADDRESS]" at bounding box center [66, 173] width 92 height 22
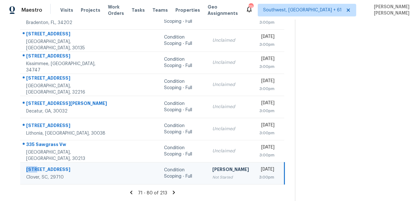
click at [55, 164] on td "[STREET_ADDRESS]" at bounding box center [66, 173] width 92 height 22
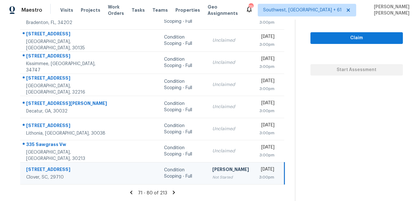
click at [173, 194] on icon at bounding box center [174, 192] width 6 height 6
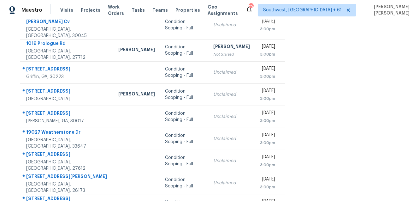
scroll to position [0, 0]
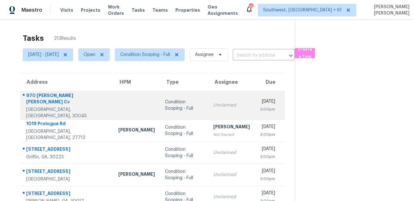
click at [48, 97] on div "970 [PERSON_NAME] [PERSON_NAME] Cv" at bounding box center [67, 99] width 82 height 14
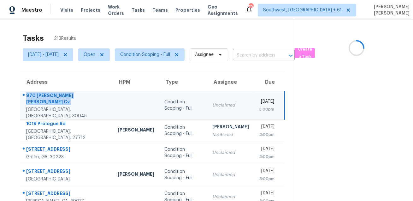
click at [48, 97] on div "970 [PERSON_NAME] [PERSON_NAME] Cv" at bounding box center [66, 99] width 81 height 14
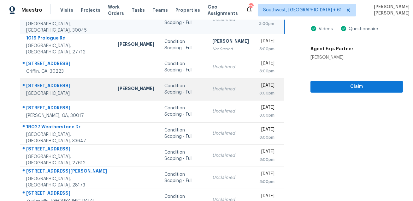
scroll to position [69, 0]
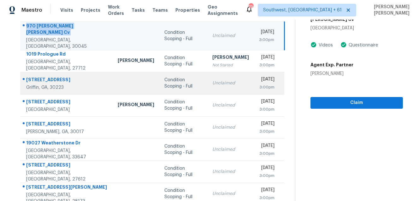
click at [53, 76] on div "[STREET_ADDRESS]" at bounding box center [66, 80] width 81 height 8
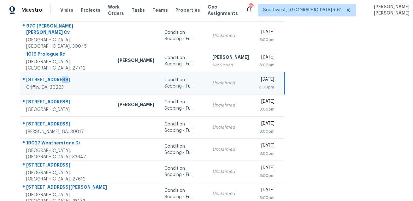
click at [53, 76] on div "[STREET_ADDRESS]" at bounding box center [66, 80] width 81 height 8
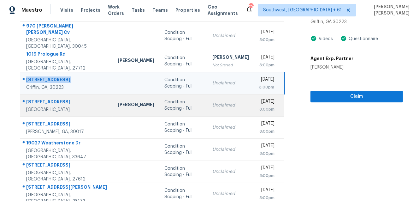
click at [45, 99] on div "[STREET_ADDRESS]" at bounding box center [66, 103] width 81 height 8
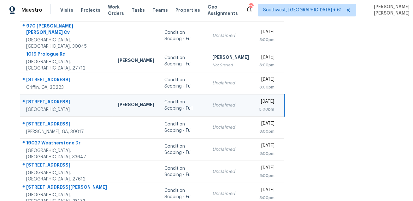
click at [45, 99] on div "[STREET_ADDRESS]" at bounding box center [66, 103] width 81 height 8
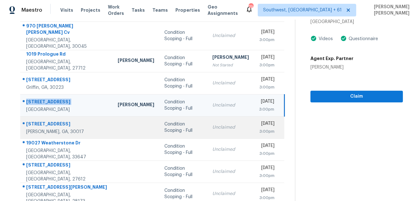
click at [57, 121] on div "[STREET_ADDRESS]" at bounding box center [66, 125] width 81 height 8
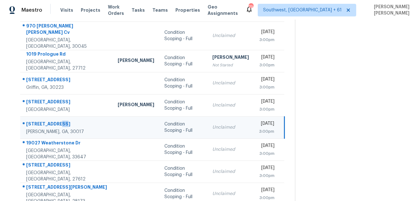
click at [57, 121] on div "[STREET_ADDRESS]" at bounding box center [66, 125] width 81 height 8
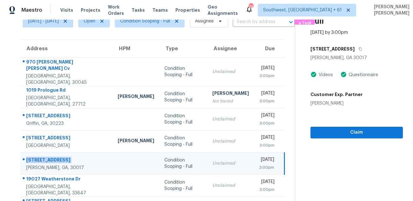
scroll to position [0, 0]
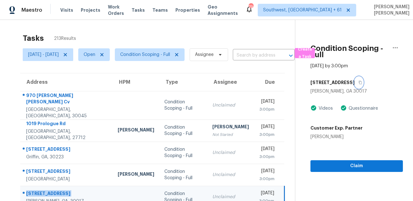
click at [359, 81] on icon "button" at bounding box center [361, 83] width 4 height 4
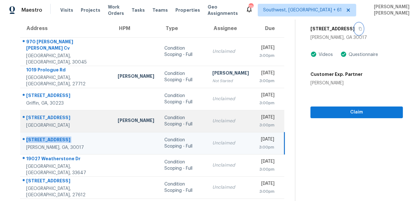
scroll to position [55, 0]
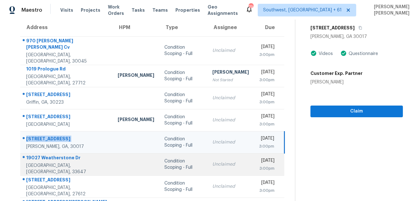
click at [54, 154] on div "19027 Weatherstone Dr" at bounding box center [66, 158] width 81 height 8
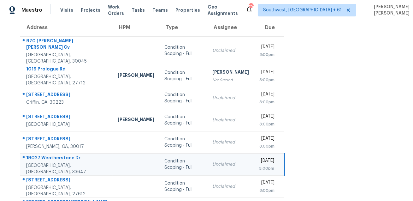
click at [54, 154] on div "19027 Weatherstone Dr" at bounding box center [66, 158] width 81 height 8
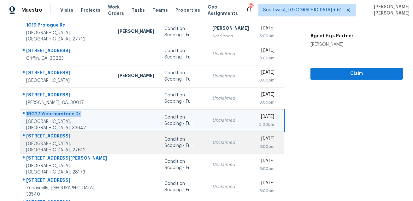
scroll to position [106, 0]
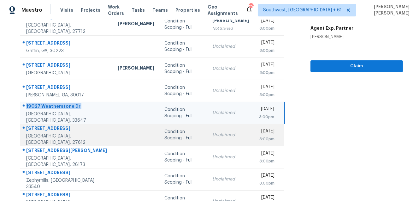
click at [48, 133] on div "[GEOGRAPHIC_DATA], [GEOGRAPHIC_DATA], 27612" at bounding box center [66, 139] width 81 height 13
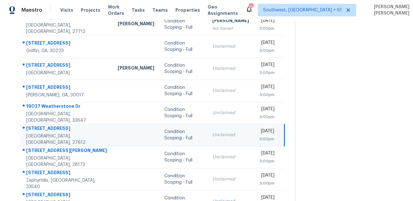
click at [52, 124] on td "[STREET_ADDRESS]" at bounding box center [66, 135] width 93 height 22
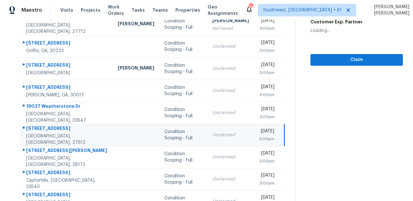
click at [52, 124] on td "[STREET_ADDRESS]" at bounding box center [66, 135] width 93 height 22
click at [47, 125] on div "[STREET_ADDRESS]" at bounding box center [66, 129] width 81 height 8
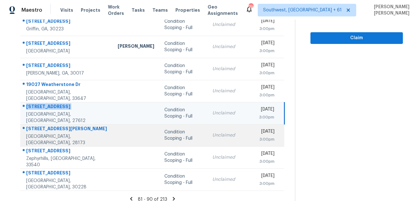
click at [41, 125] on div "[STREET_ADDRESS][PERSON_NAME]" at bounding box center [66, 129] width 81 height 8
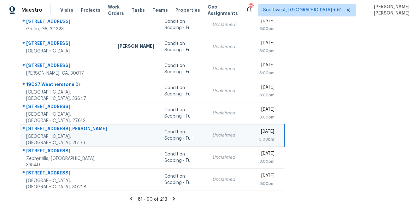
click at [41, 125] on div "[STREET_ADDRESS][PERSON_NAME]" at bounding box center [66, 129] width 81 height 8
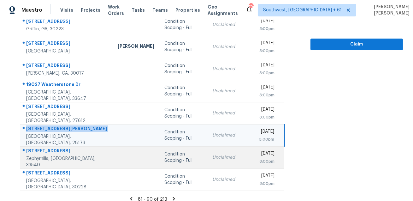
click at [42, 148] on div "[STREET_ADDRESS]" at bounding box center [66, 151] width 81 height 8
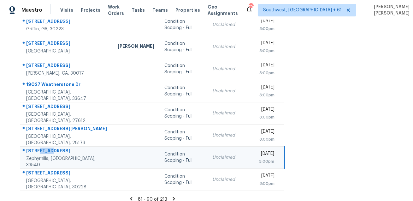
click at [42, 148] on div "[STREET_ADDRESS]" at bounding box center [66, 151] width 81 height 8
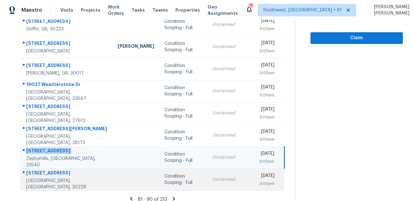
click at [59, 170] on div "[STREET_ADDRESS]" at bounding box center [66, 174] width 81 height 8
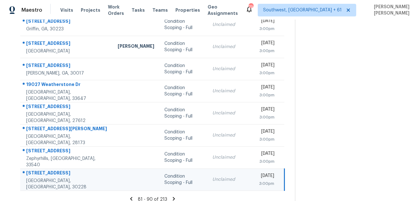
click at [59, 170] on div "[STREET_ADDRESS]" at bounding box center [66, 174] width 81 height 8
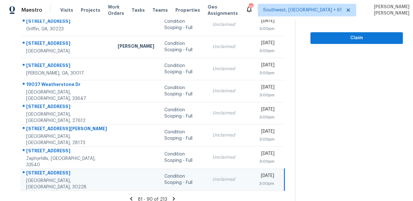
click at [176, 196] on icon at bounding box center [174, 199] width 6 height 6
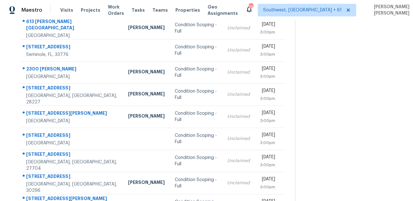
scroll to position [2, 0]
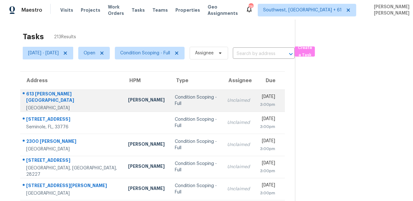
click at [43, 93] on div at bounding box center [70, 94] width 98 height 8
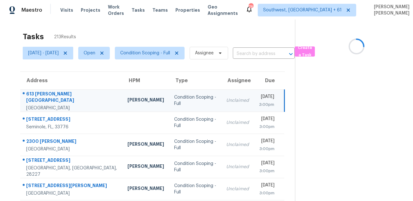
click at [43, 93] on div at bounding box center [69, 94] width 97 height 8
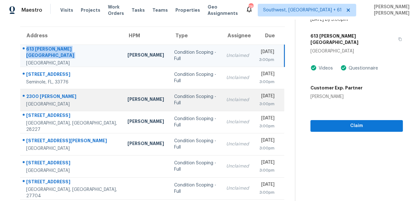
scroll to position [68, 0]
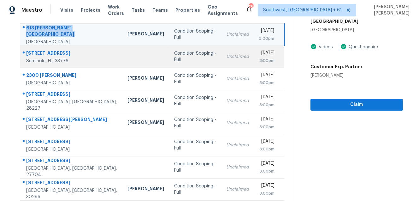
click at [52, 53] on div "[STREET_ADDRESS]" at bounding box center [71, 54] width 91 height 8
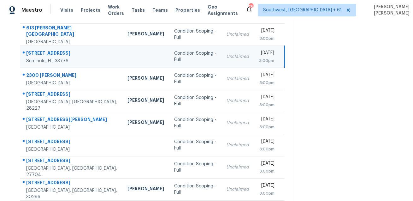
click at [52, 53] on div "[STREET_ADDRESS]" at bounding box center [71, 54] width 91 height 8
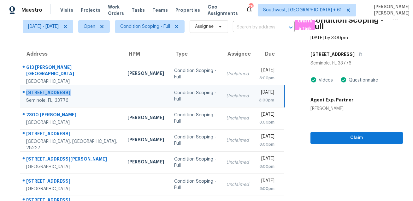
scroll to position [11, 0]
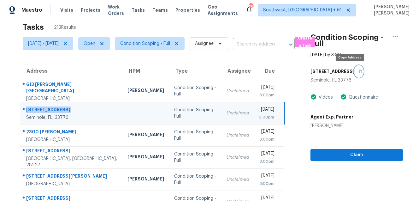
click at [355, 74] on button "button" at bounding box center [359, 71] width 9 height 11
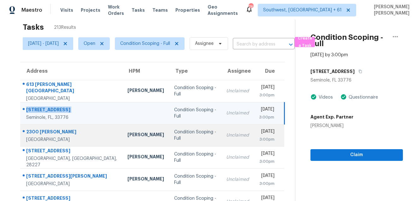
click at [61, 132] on div "2300 [PERSON_NAME]" at bounding box center [71, 132] width 91 height 8
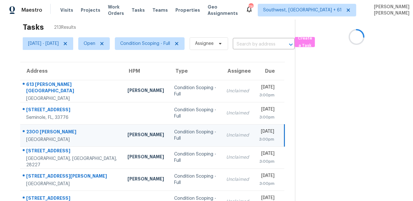
click at [61, 132] on div "2300 [PERSON_NAME]" at bounding box center [71, 132] width 91 height 8
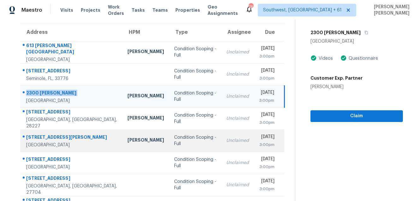
scroll to position [72, 0]
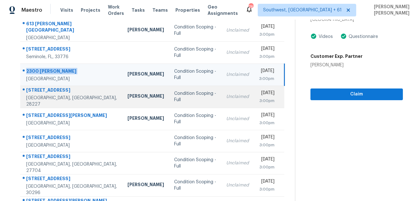
click at [56, 94] on div "[STREET_ADDRESS]" at bounding box center [71, 91] width 91 height 8
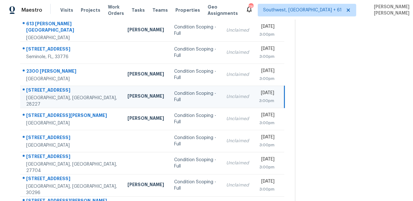
click at [56, 94] on div "[STREET_ADDRESS]" at bounding box center [71, 91] width 91 height 8
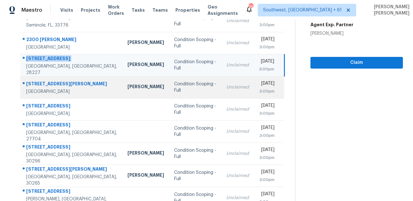
scroll to position [111, 0]
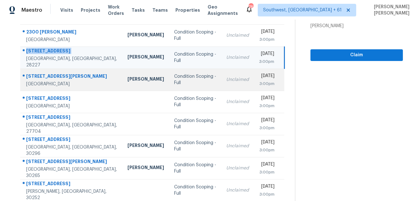
click at [48, 74] on div "[STREET_ADDRESS][PERSON_NAME]" at bounding box center [71, 77] width 91 height 8
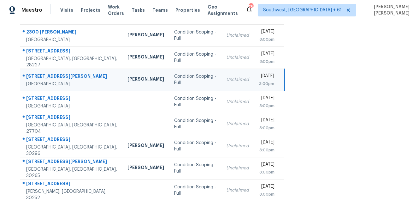
click at [48, 74] on div "[STREET_ADDRESS][PERSON_NAME]" at bounding box center [71, 77] width 91 height 8
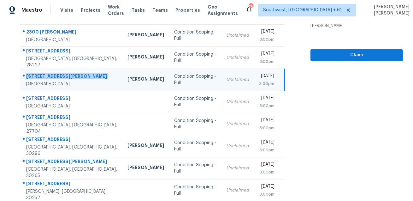
scroll to position [128, 0]
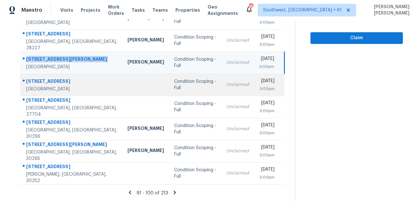
click at [48, 85] on div "[STREET_ADDRESS]" at bounding box center [71, 82] width 91 height 8
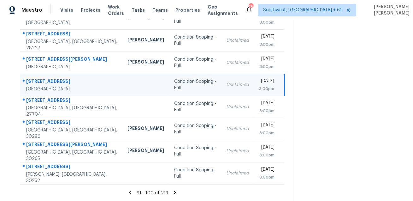
click at [48, 85] on div "[STREET_ADDRESS]" at bounding box center [71, 82] width 91 height 8
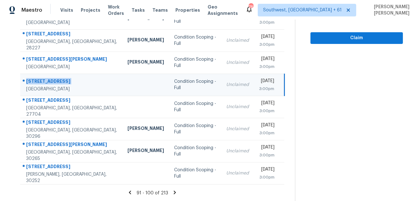
scroll to position [0, 0]
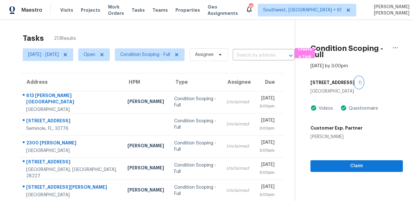
click at [362, 84] on icon "button" at bounding box center [360, 82] width 3 height 3
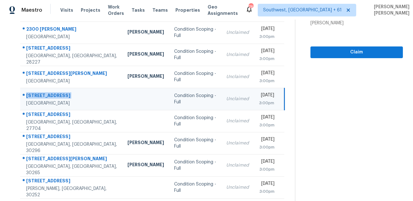
scroll to position [128, 0]
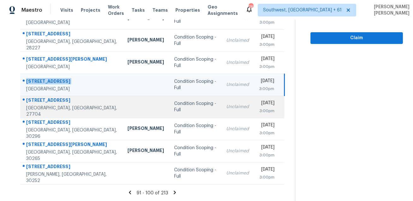
click at [60, 100] on div "[STREET_ADDRESS]" at bounding box center [71, 101] width 91 height 8
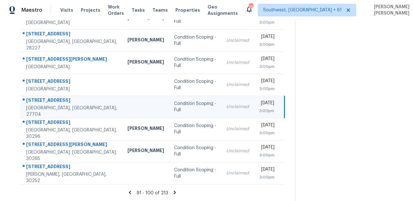
click at [60, 100] on div "[STREET_ADDRESS]" at bounding box center [71, 101] width 91 height 8
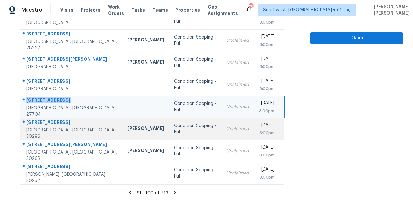
click at [50, 122] on div "[STREET_ADDRESS]" at bounding box center [71, 123] width 91 height 8
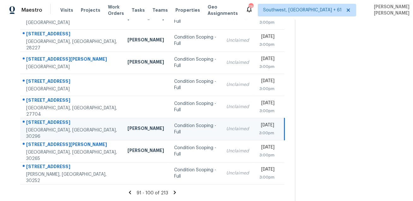
click at [50, 122] on div "[STREET_ADDRESS]" at bounding box center [71, 123] width 91 height 8
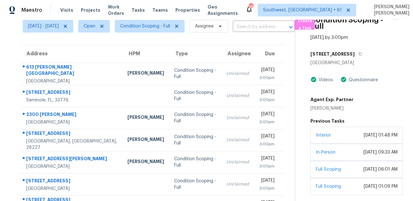
scroll to position [25, 0]
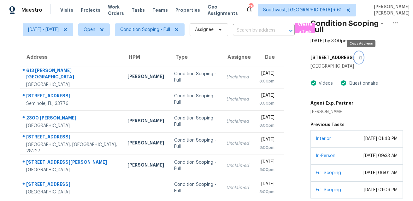
click at [361, 58] on icon "button" at bounding box center [361, 58] width 4 height 4
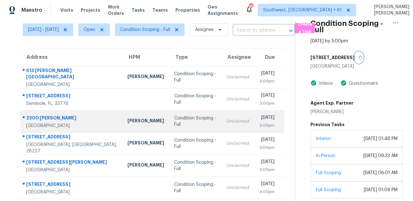
scroll to position [128, 0]
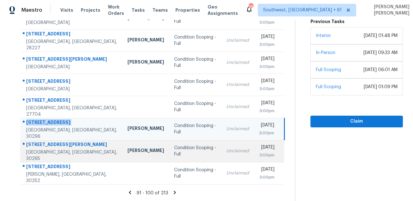
click at [45, 149] on div "[STREET_ADDRESS][PERSON_NAME]" at bounding box center [71, 145] width 91 height 8
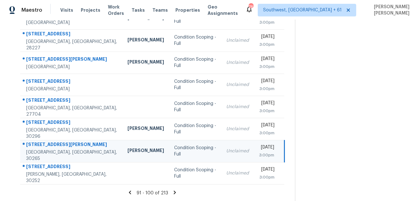
click at [45, 149] on div "[STREET_ADDRESS][PERSON_NAME]" at bounding box center [71, 145] width 91 height 8
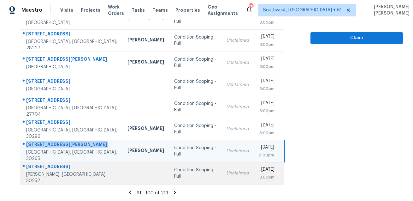
click at [46, 169] on div "[STREET_ADDRESS]" at bounding box center [71, 167] width 91 height 8
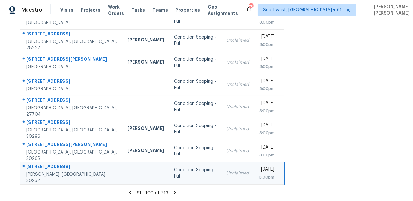
click at [46, 169] on div "[STREET_ADDRESS]" at bounding box center [71, 167] width 91 height 8
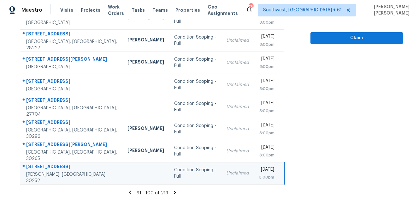
click at [176, 191] on icon at bounding box center [175, 191] width 2 height 3
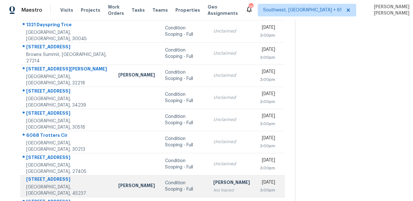
scroll to position [0, 0]
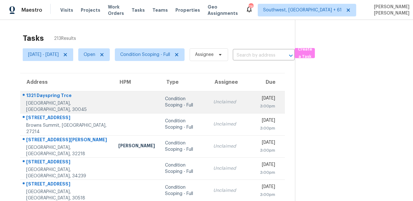
click at [44, 93] on div "1321 Dayspring Trce" at bounding box center [67, 96] width 82 height 8
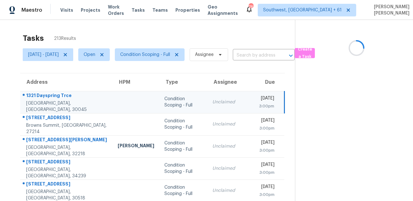
click at [44, 93] on div "1321 Dayspring Trce" at bounding box center [66, 96] width 81 height 8
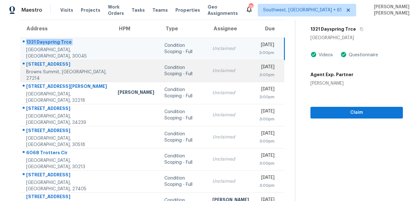
scroll to position [57, 0]
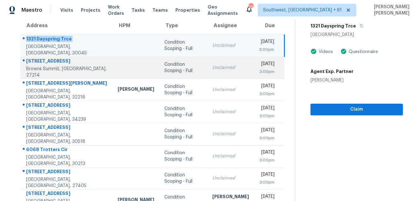
click at [55, 58] on div "[STREET_ADDRESS]" at bounding box center [66, 62] width 81 height 8
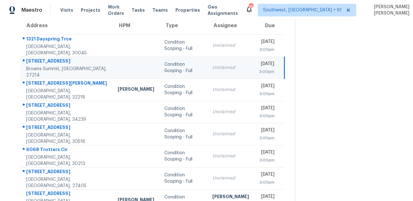
click at [55, 58] on div "[STREET_ADDRESS]" at bounding box center [66, 62] width 81 height 8
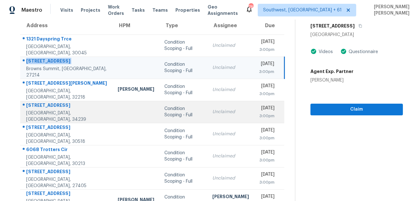
scroll to position [77, 0]
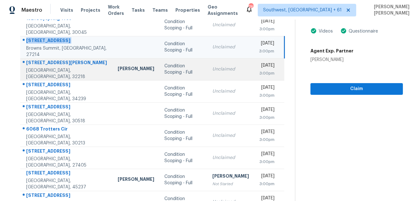
click at [46, 64] on div "[STREET_ADDRESS][PERSON_NAME]" at bounding box center [66, 63] width 81 height 8
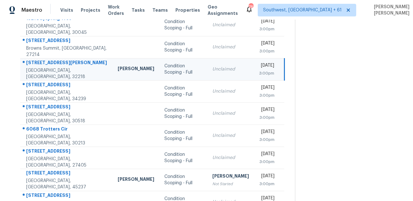
click at [46, 64] on div "[STREET_ADDRESS][PERSON_NAME]" at bounding box center [66, 63] width 81 height 8
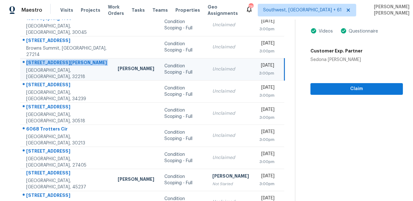
scroll to position [0, 0]
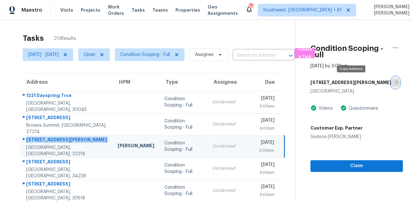
click at [395, 81] on icon "button" at bounding box center [397, 83] width 4 height 4
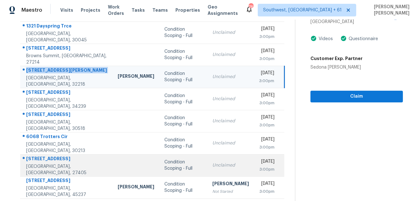
scroll to position [99, 0]
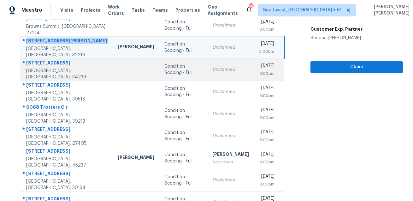
click at [38, 66] on div "[STREET_ADDRESS]" at bounding box center [66, 64] width 81 height 8
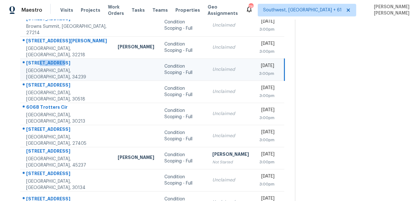
click at [38, 66] on div "[STREET_ADDRESS]" at bounding box center [66, 64] width 81 height 8
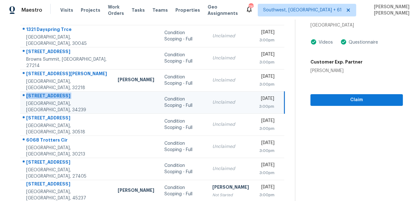
scroll to position [48, 0]
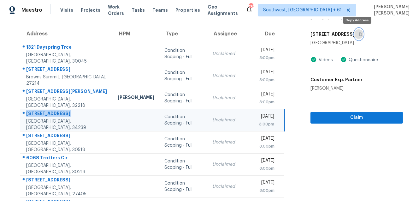
click at [360, 37] on button "button" at bounding box center [359, 33] width 9 height 11
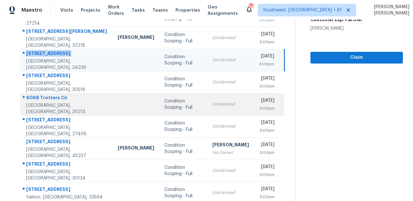
scroll to position [122, 0]
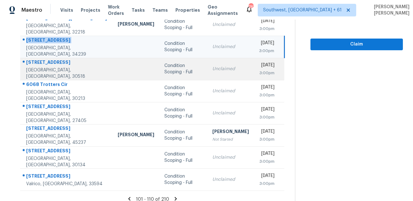
click at [53, 65] on div "[STREET_ADDRESS]" at bounding box center [66, 63] width 81 height 8
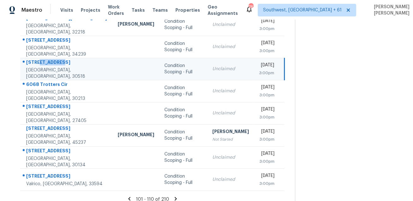
click at [53, 65] on div "[STREET_ADDRESS]" at bounding box center [66, 63] width 81 height 8
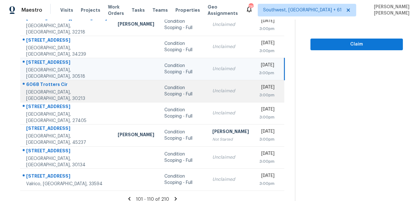
click at [52, 87] on div "6068 Trotters Cir" at bounding box center [66, 85] width 81 height 8
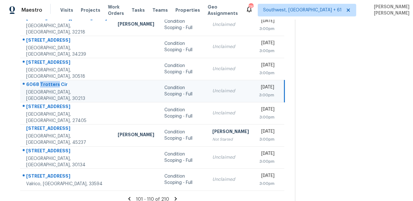
click at [52, 87] on div "6068 Trotters Cir" at bounding box center [66, 85] width 81 height 8
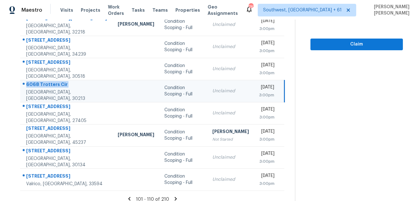
scroll to position [0, 0]
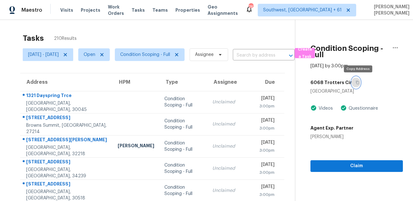
click at [356, 86] on button "button" at bounding box center [356, 82] width 9 height 11
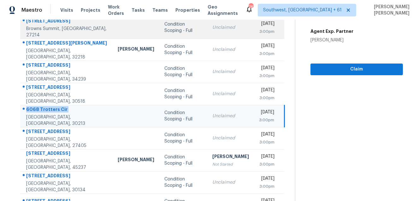
scroll to position [128, 0]
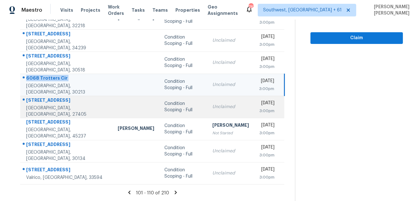
click at [53, 103] on div "[STREET_ADDRESS]" at bounding box center [66, 101] width 81 height 8
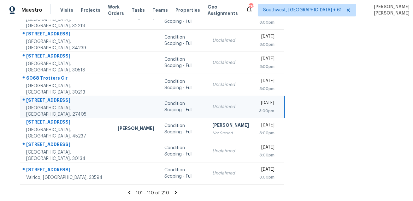
click at [53, 103] on div "[STREET_ADDRESS]" at bounding box center [66, 101] width 81 height 8
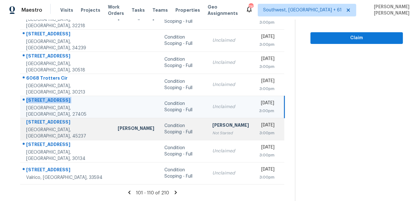
click at [56, 122] on div "[STREET_ADDRESS]" at bounding box center [66, 123] width 81 height 8
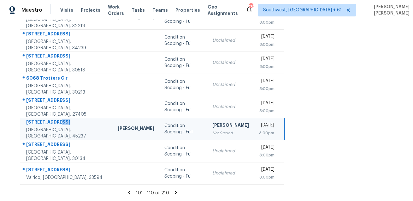
click at [56, 122] on div "[STREET_ADDRESS]" at bounding box center [66, 123] width 81 height 8
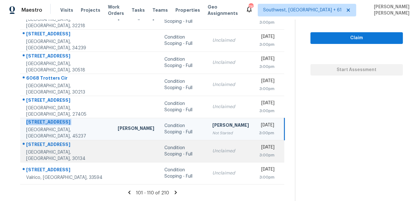
click at [54, 144] on div "[STREET_ADDRESS]" at bounding box center [66, 145] width 81 height 8
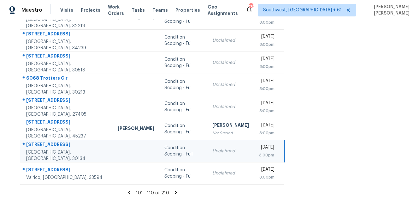
click at [54, 144] on div "[STREET_ADDRESS]" at bounding box center [66, 145] width 81 height 8
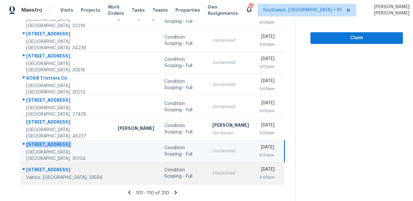
click at [55, 172] on div "[STREET_ADDRESS]" at bounding box center [66, 170] width 81 height 8
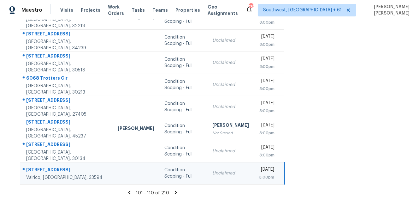
click at [55, 172] on div "[STREET_ADDRESS]" at bounding box center [66, 170] width 81 height 8
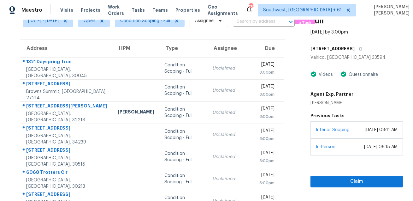
scroll to position [0, 0]
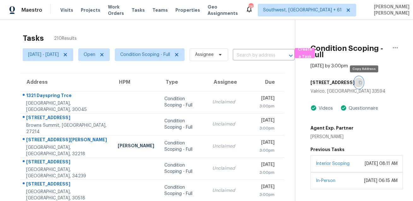
click at [362, 82] on icon "button" at bounding box center [361, 83] width 4 height 4
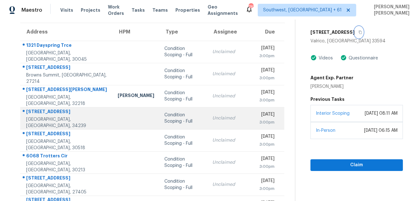
scroll to position [128, 0]
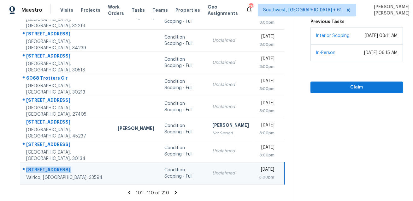
click at [176, 192] on icon at bounding box center [176, 192] width 6 height 6
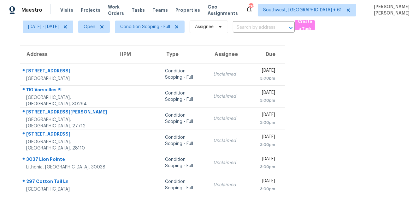
scroll to position [0, 0]
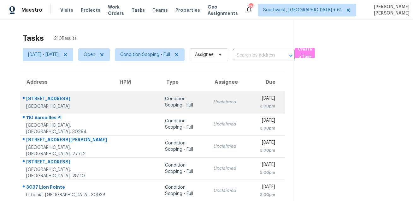
click at [46, 99] on div "[STREET_ADDRESS]" at bounding box center [67, 99] width 82 height 8
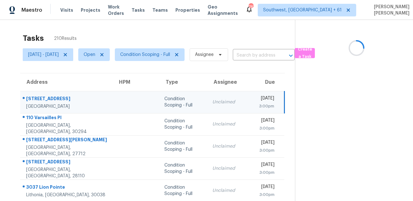
click at [46, 99] on div "[STREET_ADDRESS]" at bounding box center [66, 99] width 81 height 8
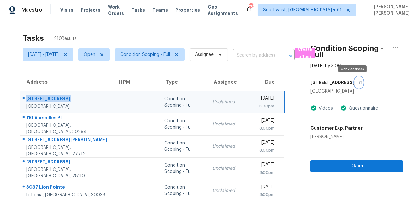
click at [359, 84] on icon "button" at bounding box center [360, 82] width 3 height 3
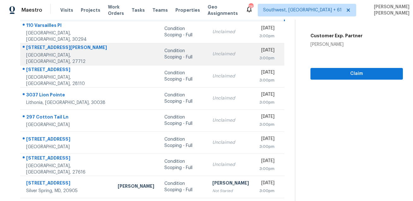
scroll to position [30, 0]
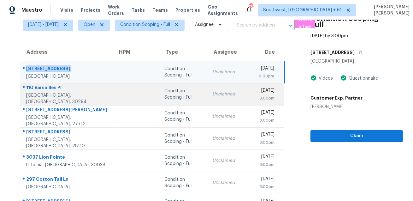
click at [46, 92] on div "110 Varsailles Pl" at bounding box center [66, 88] width 81 height 8
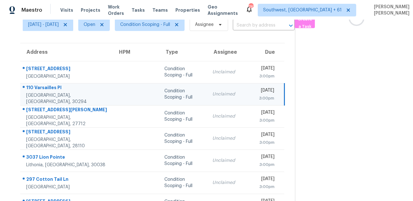
click at [46, 92] on div "110 Varsailles Pl" at bounding box center [66, 88] width 81 height 8
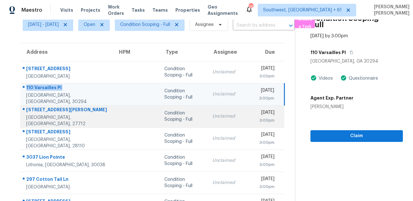
click at [54, 109] on div at bounding box center [64, 110] width 87 height 8
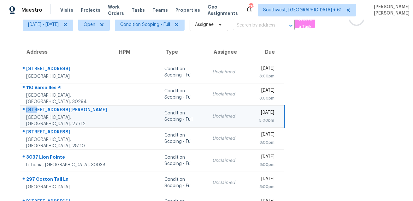
click at [54, 109] on div at bounding box center [64, 110] width 87 height 8
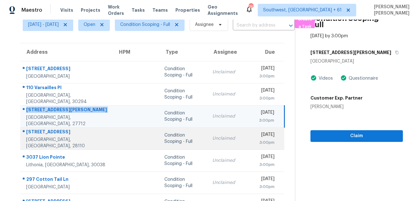
click at [53, 129] on td "[STREET_ADDRESS]" at bounding box center [66, 138] width 93 height 22
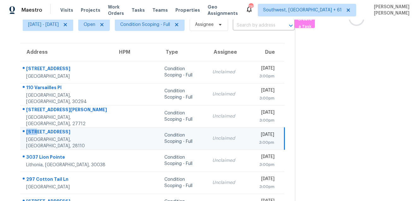
click at [53, 129] on td "[STREET_ADDRESS]" at bounding box center [66, 138] width 93 height 22
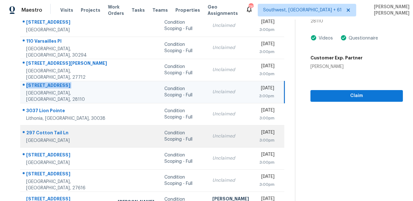
scroll to position [93, 0]
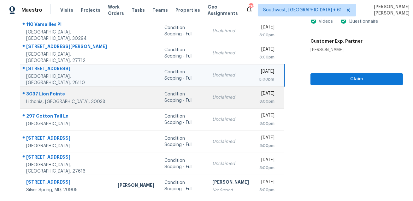
click at [48, 93] on div "3037 Lion Pointe" at bounding box center [66, 95] width 81 height 8
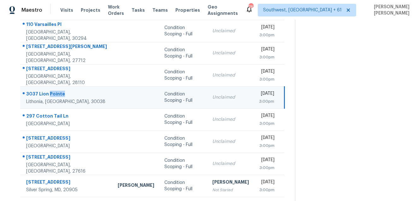
click at [48, 93] on div "3037 Lion Pointe" at bounding box center [66, 95] width 81 height 8
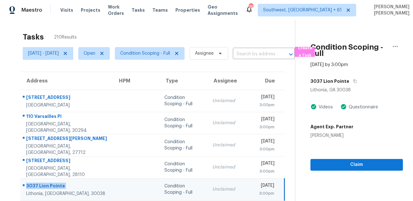
scroll to position [0, 0]
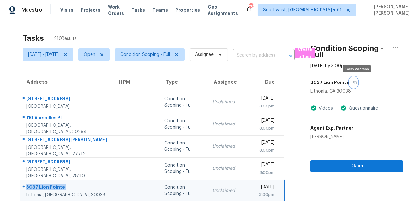
click at [357, 86] on button "button" at bounding box center [353, 82] width 9 height 11
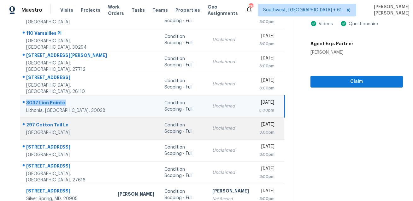
scroll to position [101, 0]
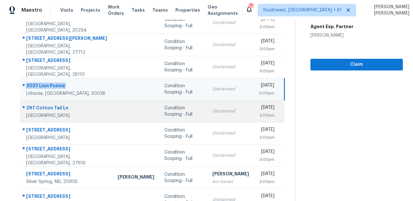
click at [56, 105] on div "297 Cotton Tail Ln" at bounding box center [66, 108] width 81 height 8
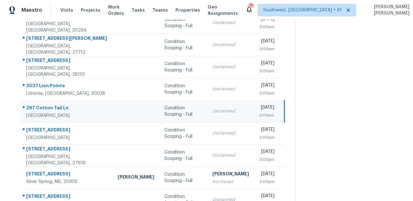
click at [56, 105] on div "297 Cotton Tail Ln" at bounding box center [66, 108] width 81 height 8
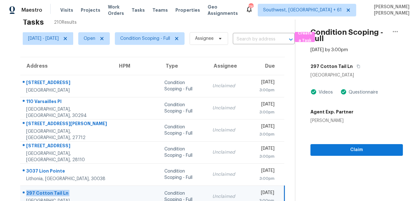
scroll to position [6, 0]
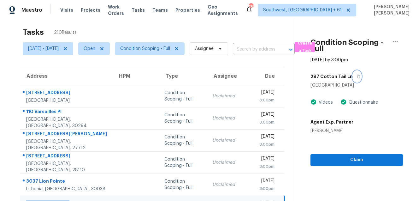
click at [359, 79] on button "button" at bounding box center [357, 76] width 9 height 11
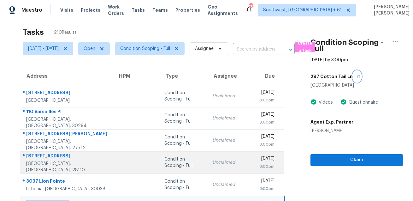
scroll to position [128, 0]
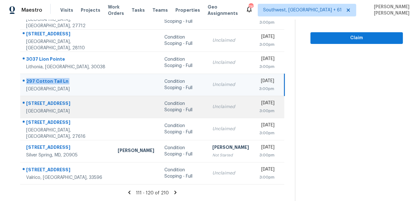
click at [40, 106] on div "[STREET_ADDRESS]" at bounding box center [66, 104] width 81 height 8
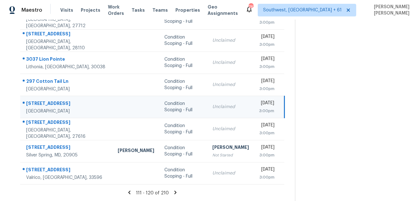
click at [40, 106] on div "[STREET_ADDRESS]" at bounding box center [66, 104] width 81 height 8
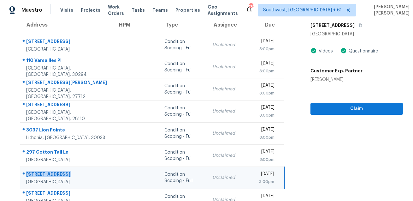
scroll to position [0, 0]
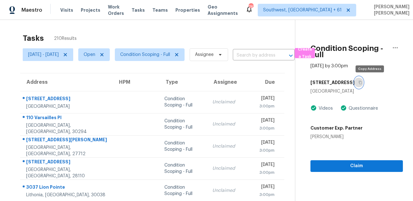
click at [362, 83] on icon "button" at bounding box center [360, 82] width 3 height 3
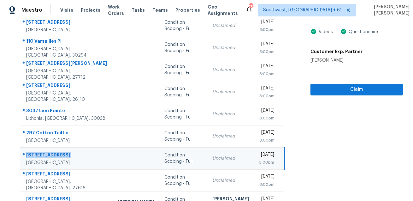
scroll to position [128, 0]
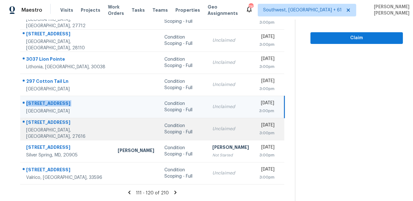
click at [47, 127] on div "[STREET_ADDRESS]" at bounding box center [66, 123] width 81 height 8
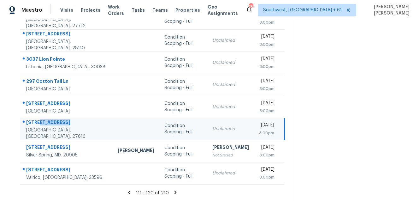
click at [47, 127] on div "[STREET_ADDRESS]" at bounding box center [66, 123] width 81 height 8
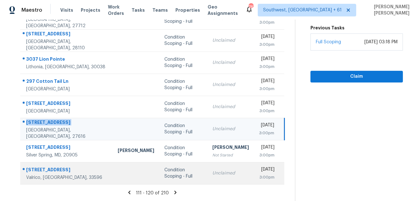
click at [43, 171] on div "[STREET_ADDRESS]" at bounding box center [66, 170] width 81 height 8
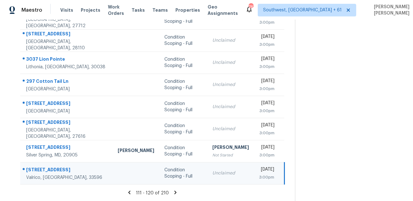
click at [43, 171] on div "[STREET_ADDRESS]" at bounding box center [66, 170] width 81 height 8
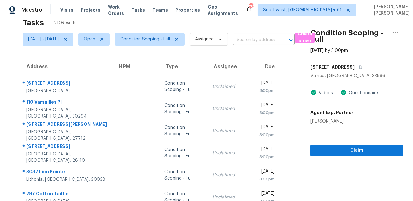
scroll to position [0, 0]
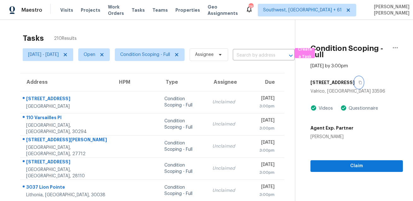
click at [361, 83] on icon "button" at bounding box center [361, 83] width 4 height 4
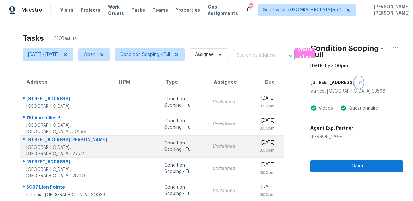
scroll to position [128, 0]
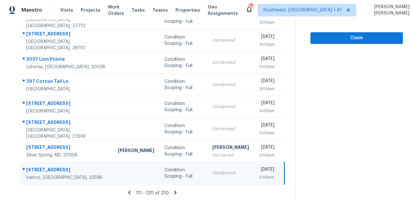
click at [176, 194] on icon at bounding box center [176, 192] width 6 height 6
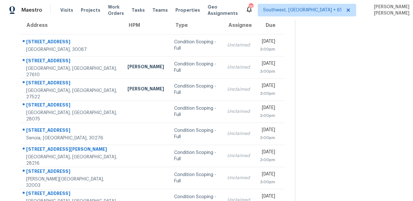
scroll to position [5, 0]
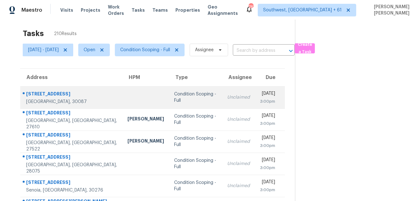
click at [42, 92] on div "[STREET_ADDRESS]" at bounding box center [71, 95] width 91 height 8
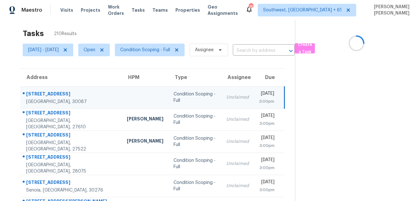
click at [42, 92] on div "[STREET_ADDRESS]" at bounding box center [71, 95] width 91 height 8
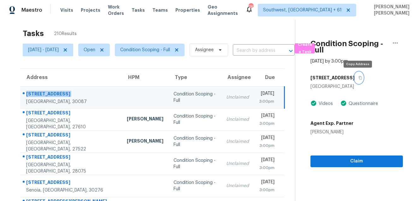
click at [356, 76] on button "button" at bounding box center [359, 77] width 9 height 11
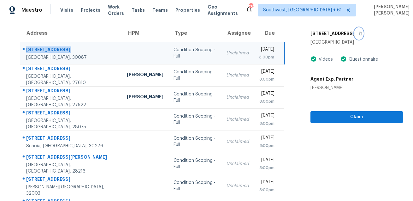
scroll to position [38, 0]
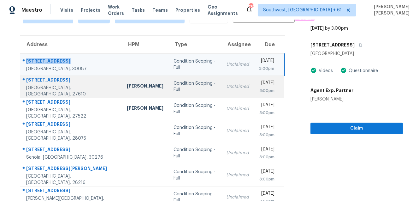
click at [45, 85] on div "[STREET_ADDRESS]" at bounding box center [71, 81] width 91 height 8
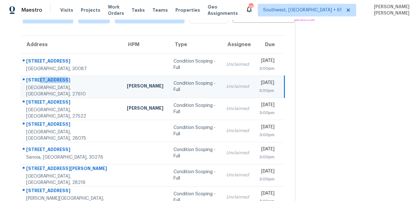
click at [45, 85] on div "[STREET_ADDRESS]" at bounding box center [71, 81] width 91 height 8
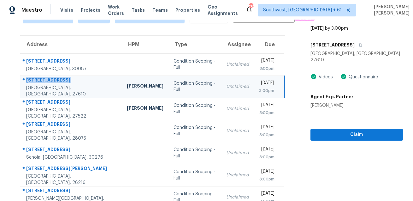
scroll to position [0, 0]
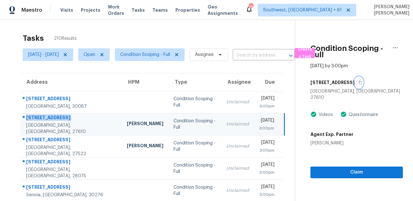
click at [363, 79] on button "button" at bounding box center [359, 82] width 9 height 11
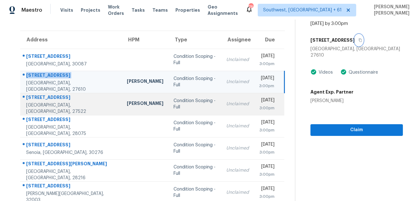
scroll to position [55, 0]
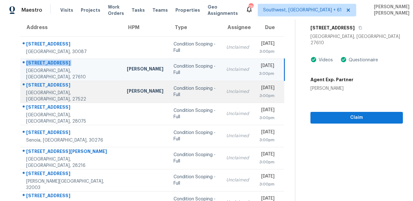
click at [46, 90] on div "[STREET_ADDRESS]" at bounding box center [71, 86] width 91 height 8
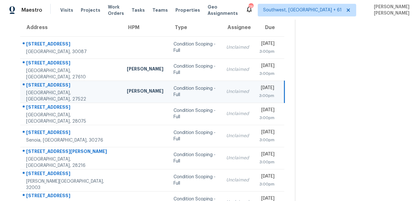
click at [46, 90] on div "[STREET_ADDRESS]" at bounding box center [71, 86] width 91 height 8
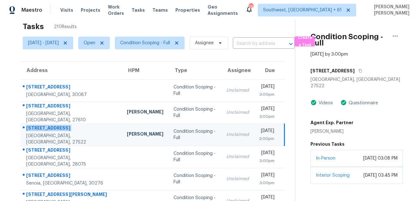
scroll to position [0, 0]
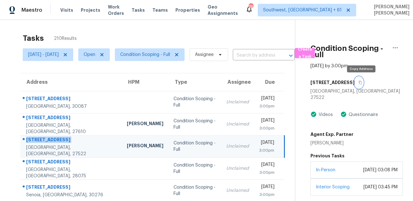
click at [361, 81] on icon "button" at bounding box center [361, 83] width 4 height 4
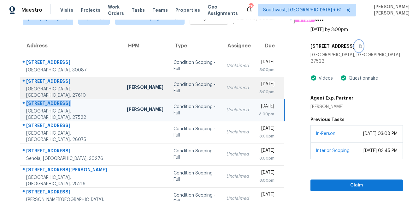
scroll to position [57, 0]
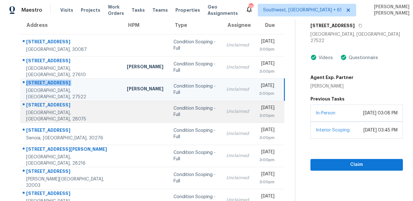
click at [46, 108] on div "[STREET_ADDRESS]" at bounding box center [71, 106] width 91 height 8
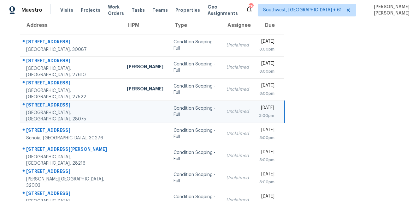
click at [46, 108] on div "[STREET_ADDRESS]" at bounding box center [71, 106] width 91 height 8
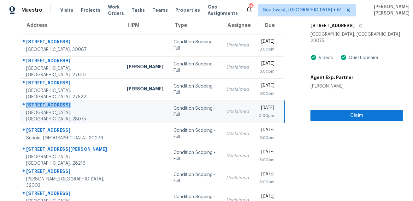
scroll to position [60, 0]
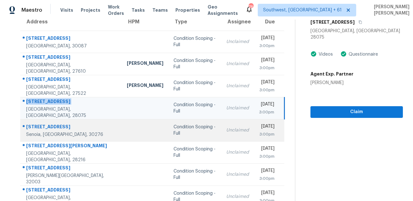
click at [47, 132] on div "Senoia, [GEOGRAPHIC_DATA], 30276" at bounding box center [71, 134] width 91 height 6
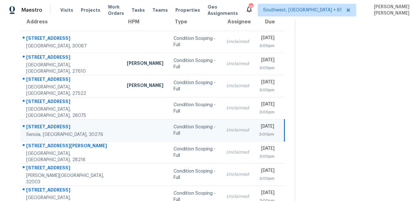
click at [56, 128] on div "[STREET_ADDRESS]" at bounding box center [71, 127] width 91 height 8
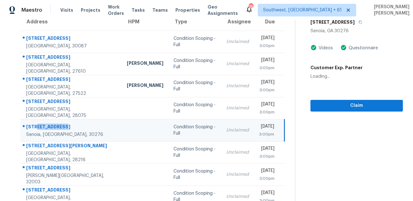
click at [56, 128] on div "[STREET_ADDRESS]" at bounding box center [71, 127] width 91 height 8
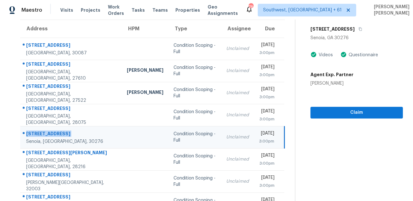
scroll to position [20, 0]
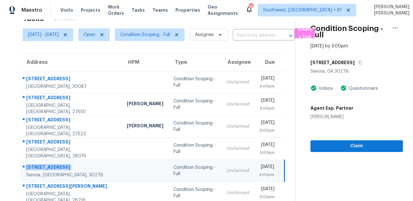
click at [364, 52] on div "Condition Scoping - Full [DATE] by 3:00pm [STREET_ADDRESS] Videos Questionnaire…" at bounding box center [350, 76] width 108 height 152
click at [362, 62] on icon "button" at bounding box center [361, 63] width 4 height 4
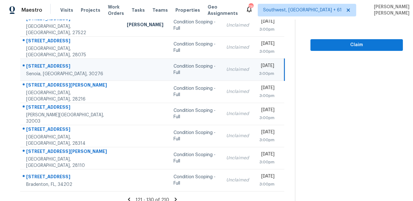
scroll to position [128, 0]
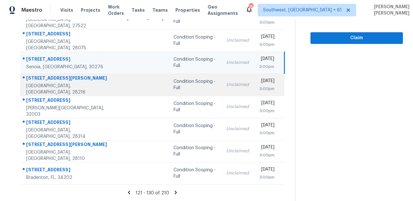
click at [33, 86] on div "[GEOGRAPHIC_DATA], [GEOGRAPHIC_DATA], 28216" at bounding box center [71, 89] width 91 height 13
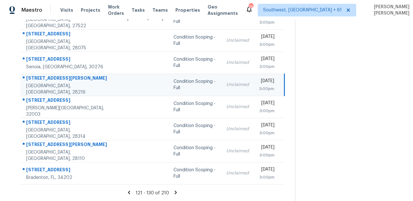
click at [39, 83] on div "[STREET_ADDRESS][PERSON_NAME]" at bounding box center [71, 79] width 91 height 8
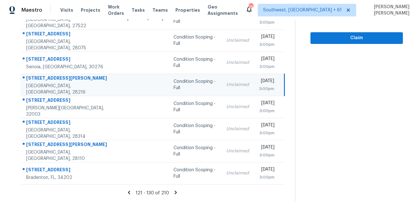
click at [39, 83] on div "[STREET_ADDRESS][PERSON_NAME]" at bounding box center [71, 79] width 91 height 8
click at [44, 81] on div "[STREET_ADDRESS][PERSON_NAME]" at bounding box center [71, 79] width 91 height 8
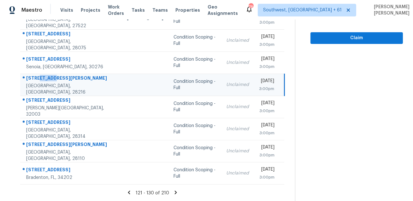
click at [44, 81] on div "[STREET_ADDRESS][PERSON_NAME]" at bounding box center [71, 79] width 91 height 8
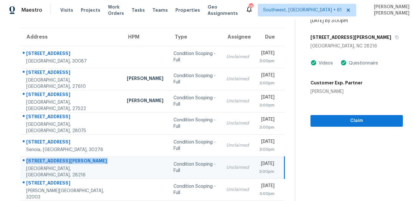
scroll to position [37, 0]
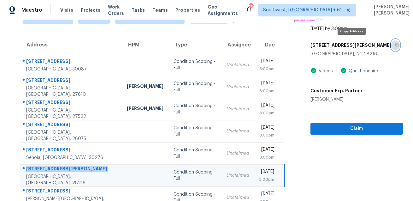
click at [391, 48] on button "button" at bounding box center [395, 44] width 9 height 11
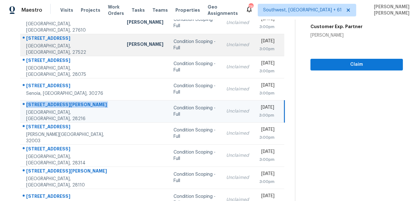
scroll to position [128, 0]
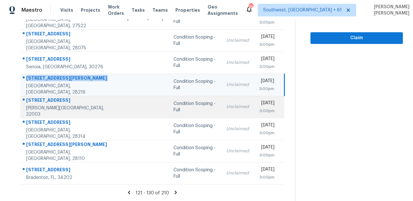
click at [50, 100] on div "[STREET_ADDRESS]" at bounding box center [71, 101] width 91 height 8
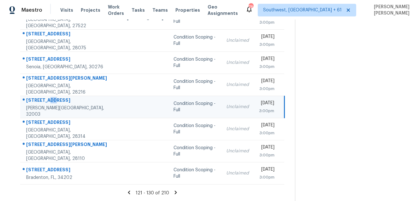
click at [50, 100] on div "[STREET_ADDRESS]" at bounding box center [71, 101] width 91 height 8
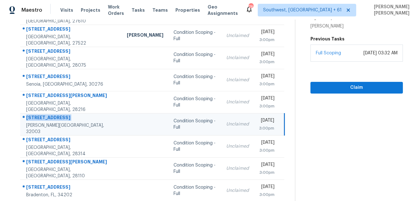
scroll to position [46, 0]
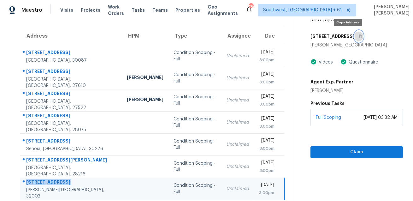
click at [355, 38] on button "button" at bounding box center [359, 36] width 9 height 11
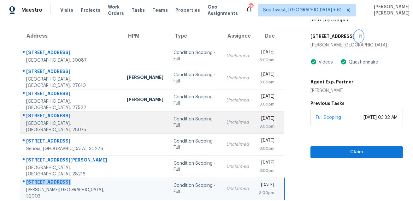
scroll to position [128, 0]
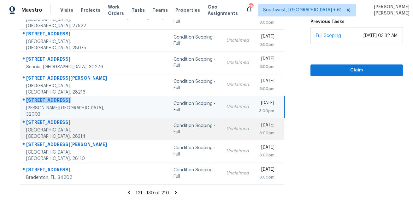
click at [44, 127] on div "[STREET_ADDRESS]" at bounding box center [71, 123] width 91 height 8
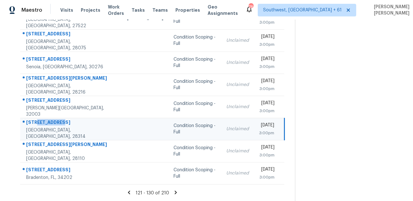
click at [44, 127] on div "[STREET_ADDRESS]" at bounding box center [71, 123] width 91 height 8
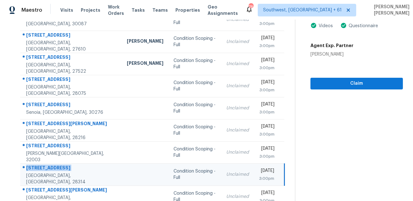
scroll to position [20, 0]
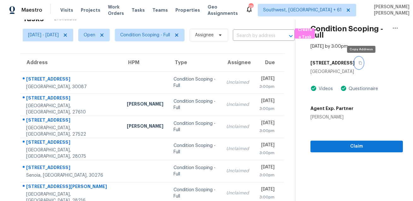
click at [360, 67] on button "button" at bounding box center [359, 62] width 9 height 11
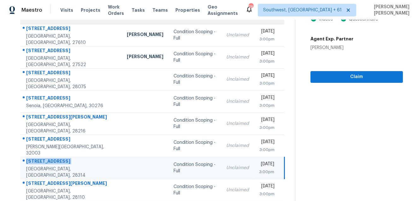
scroll to position [128, 0]
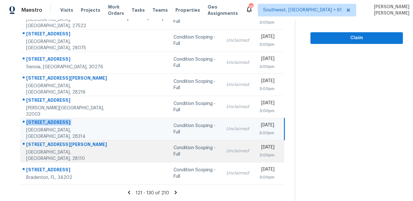
click at [45, 144] on div "[STREET_ADDRESS][PERSON_NAME]" at bounding box center [71, 145] width 91 height 8
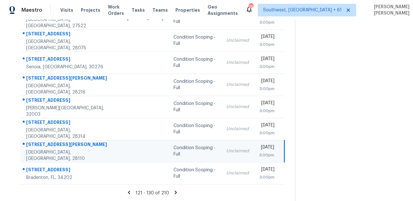
click at [45, 144] on div "[STREET_ADDRESS][PERSON_NAME]" at bounding box center [71, 145] width 91 height 8
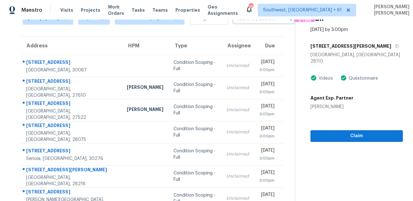
scroll to position [5, 0]
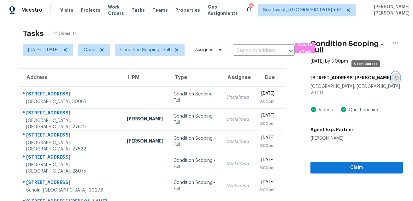
click at [395, 78] on icon "button" at bounding box center [397, 78] width 4 height 4
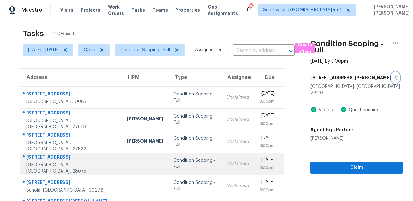
scroll to position [128, 0]
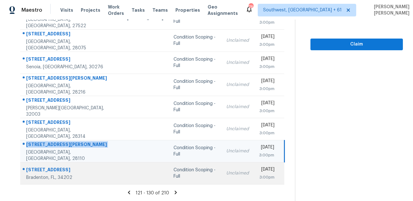
click at [55, 169] on div "[STREET_ADDRESS]" at bounding box center [71, 170] width 91 height 8
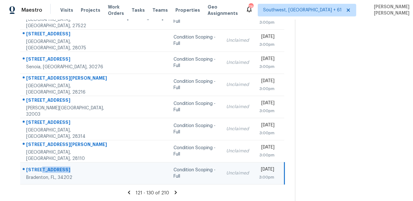
click at [55, 169] on div "[STREET_ADDRESS]" at bounding box center [71, 170] width 91 height 8
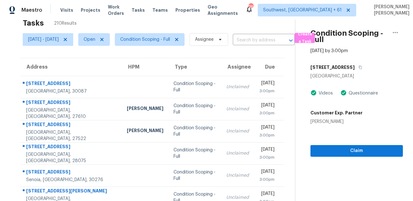
scroll to position [0, 0]
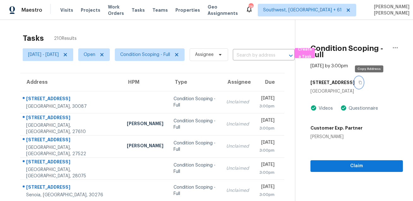
click at [363, 84] on button "button" at bounding box center [359, 82] width 9 height 11
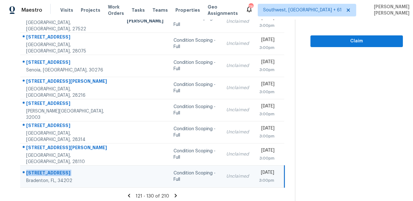
scroll to position [128, 0]
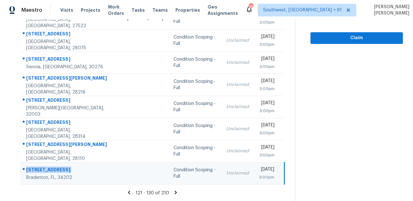
click at [179, 192] on icon at bounding box center [176, 192] width 6 height 6
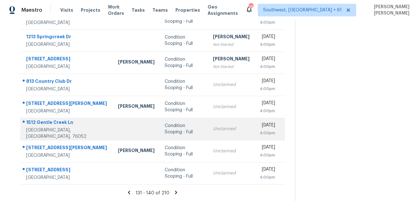
scroll to position [0, 0]
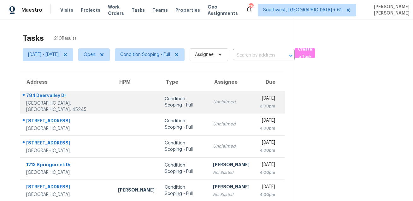
click at [53, 98] on div "784 Deervalley Dr" at bounding box center [67, 96] width 82 height 8
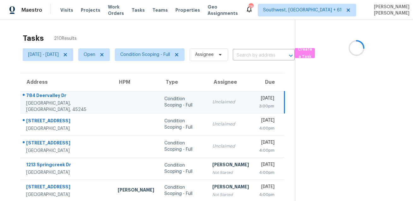
click at [53, 98] on div "784 Deervalley Dr" at bounding box center [66, 96] width 81 height 8
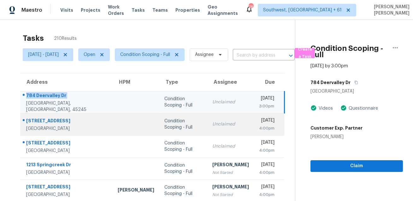
click at [57, 117] on div at bounding box center [64, 121] width 87 height 8
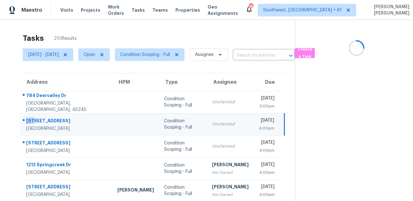
click at [57, 117] on div at bounding box center [64, 121] width 87 height 8
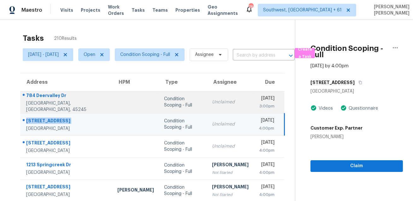
scroll to position [15, 0]
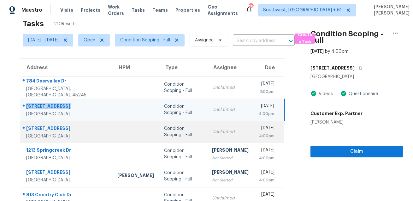
click at [40, 125] on div "[STREET_ADDRESS]" at bounding box center [66, 129] width 81 height 8
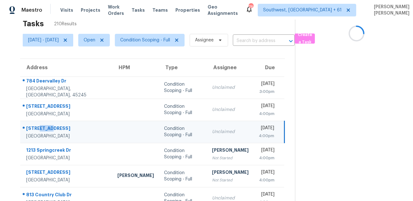
click at [40, 125] on div "[STREET_ADDRESS]" at bounding box center [66, 129] width 81 height 8
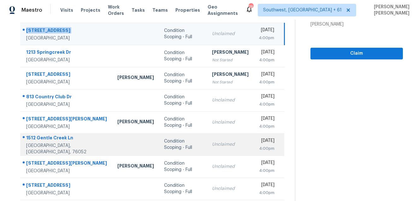
scroll to position [124, 0]
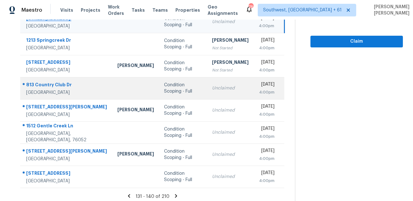
click at [64, 81] on div "813 Country Club Dr" at bounding box center [66, 85] width 81 height 8
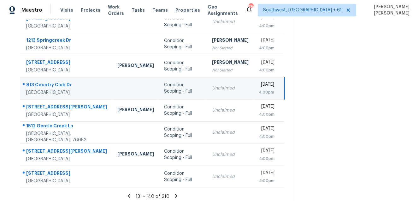
click at [64, 81] on div "813 Country Club Dr" at bounding box center [66, 85] width 81 height 8
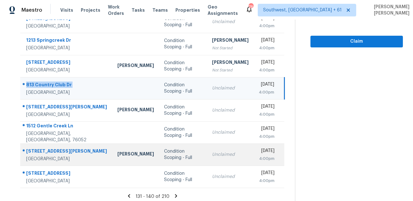
scroll to position [128, 0]
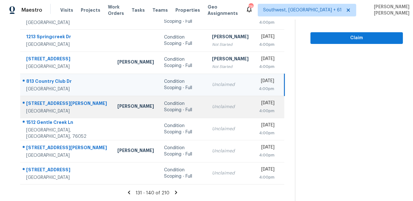
click at [53, 104] on div "[STREET_ADDRESS][PERSON_NAME]" at bounding box center [66, 104] width 81 height 8
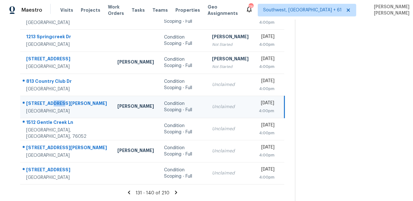
click at [53, 104] on div "[STREET_ADDRESS][PERSON_NAME]" at bounding box center [66, 104] width 81 height 8
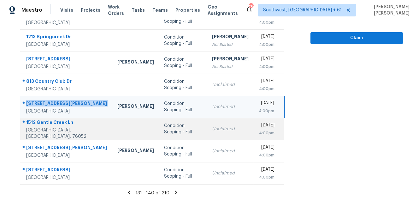
click at [54, 121] on td "[STREET_ADDRESS]" at bounding box center [66, 129] width 92 height 22
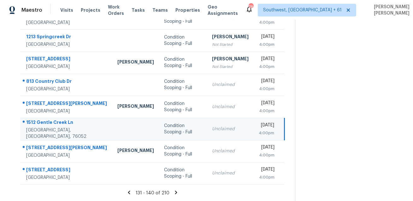
click at [54, 121] on td "[STREET_ADDRESS]" at bounding box center [66, 129] width 92 height 22
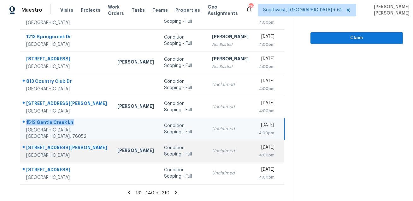
click at [64, 144] on div "[STREET_ADDRESS][PERSON_NAME]" at bounding box center [66, 148] width 81 height 8
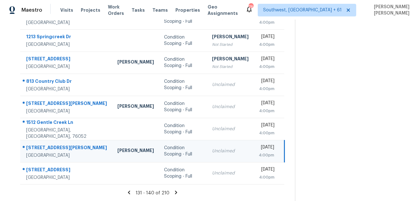
click at [64, 144] on div "[STREET_ADDRESS][PERSON_NAME]" at bounding box center [66, 148] width 81 height 8
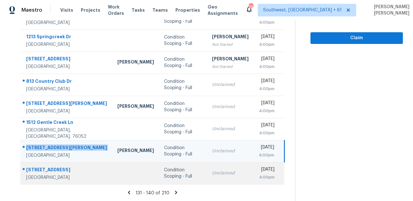
click at [49, 169] on div "[STREET_ADDRESS]" at bounding box center [66, 170] width 81 height 8
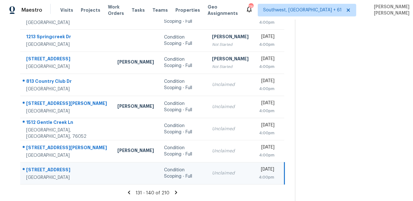
click at [49, 169] on div "[STREET_ADDRESS]" at bounding box center [66, 170] width 81 height 8
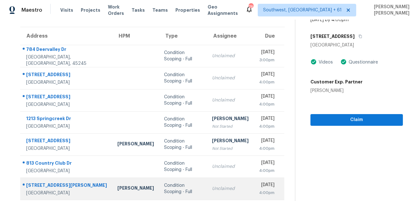
scroll to position [7, 0]
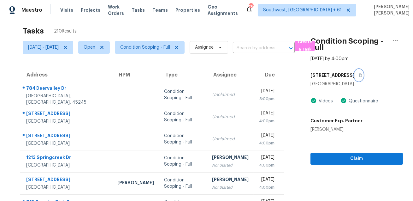
click at [359, 76] on icon "button" at bounding box center [361, 75] width 4 height 4
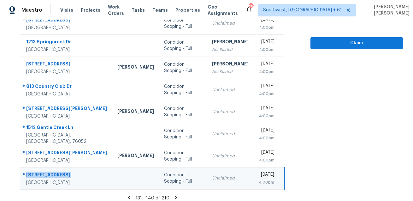
scroll to position [128, 0]
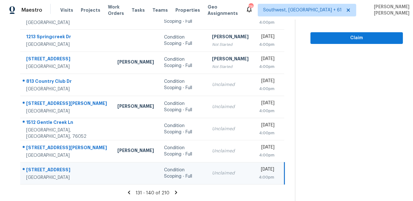
click at [177, 192] on icon at bounding box center [176, 191] width 2 height 3
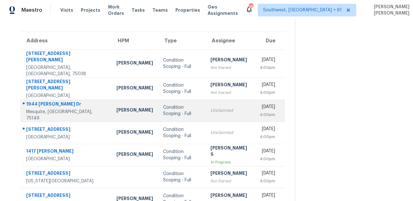
scroll to position [17, 0]
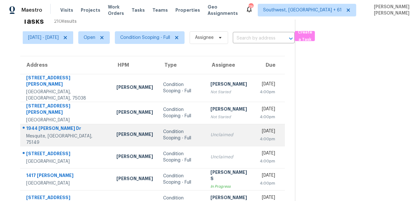
click at [38, 125] on div "1944 [PERSON_NAME] Dr" at bounding box center [66, 129] width 80 height 8
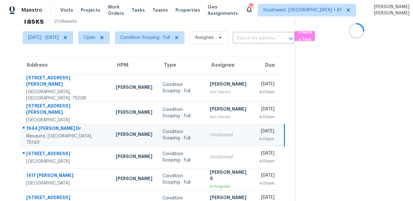
click at [38, 125] on div "1944 [PERSON_NAME] Dr" at bounding box center [66, 129] width 80 height 8
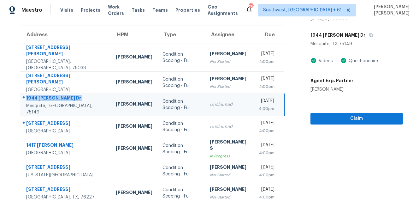
scroll to position [65, 0]
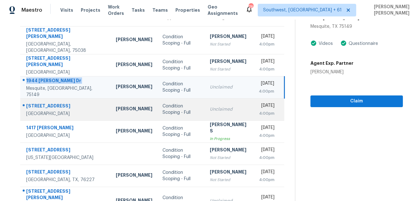
click at [47, 103] on div "[STREET_ADDRESS]" at bounding box center [66, 107] width 80 height 8
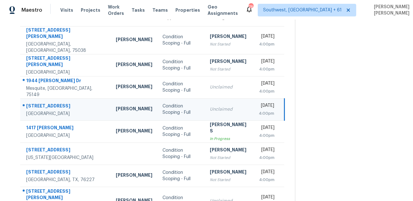
click at [47, 103] on div "[STREET_ADDRESS]" at bounding box center [66, 107] width 80 height 8
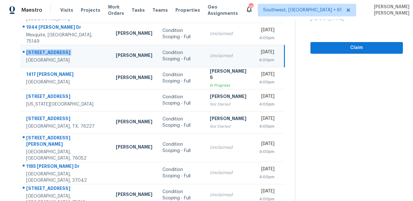
scroll to position [128, 0]
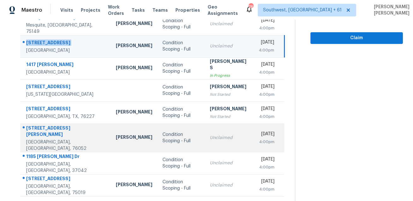
click at [66, 123] on td "[STREET_ADDRESS][PERSON_NAME]" at bounding box center [65, 137] width 91 height 28
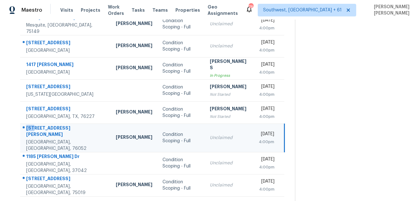
click at [66, 123] on td "[STREET_ADDRESS][PERSON_NAME]" at bounding box center [65, 137] width 91 height 28
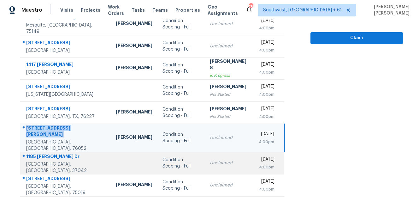
click at [44, 153] on div "1185 [PERSON_NAME] Dr" at bounding box center [66, 157] width 80 height 8
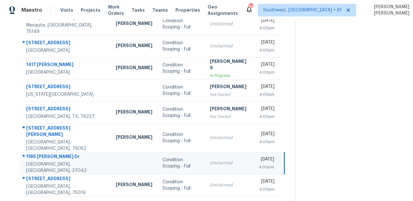
click at [44, 153] on div "1185 [PERSON_NAME] Dr" at bounding box center [66, 157] width 80 height 8
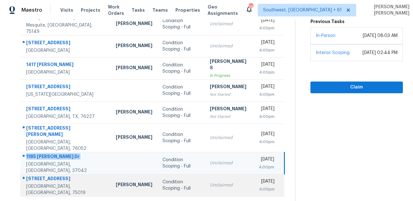
click at [38, 175] on div "[STREET_ADDRESS]" at bounding box center [66, 179] width 80 height 8
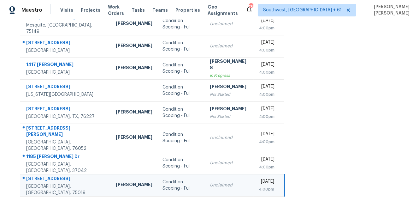
click at [38, 175] on div "[STREET_ADDRESS]" at bounding box center [66, 179] width 80 height 8
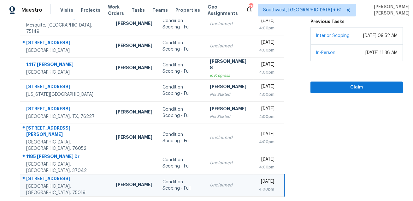
click at [177, 200] on icon at bounding box center [176, 203] width 2 height 3
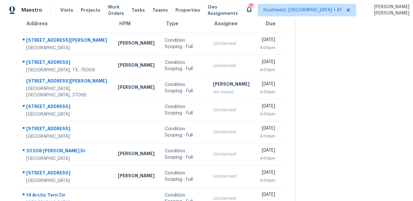
scroll to position [0, 0]
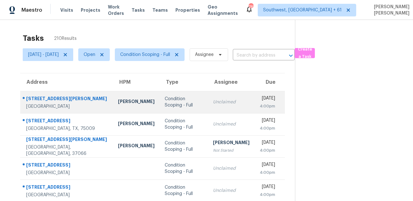
click at [57, 97] on div "[STREET_ADDRESS][PERSON_NAME]" at bounding box center [67, 99] width 82 height 8
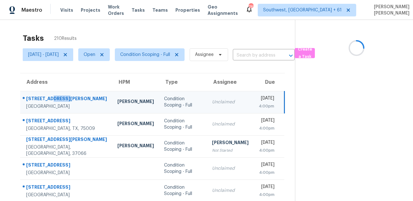
click at [57, 97] on div "[STREET_ADDRESS][PERSON_NAME]" at bounding box center [66, 99] width 81 height 8
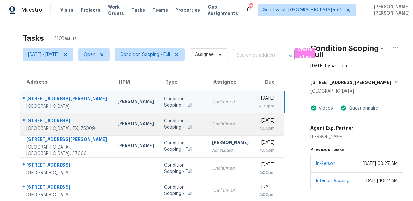
click at [53, 122] on div "[STREET_ADDRESS]" at bounding box center [66, 121] width 81 height 8
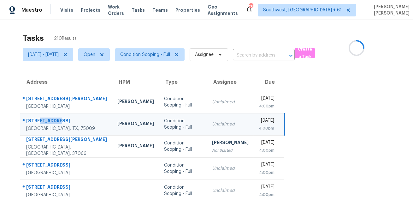
click at [53, 122] on div "[STREET_ADDRESS]" at bounding box center [66, 121] width 81 height 8
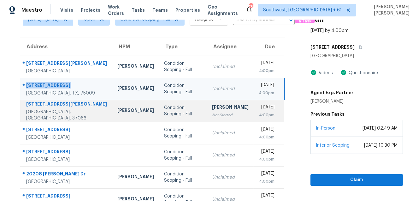
scroll to position [49, 0]
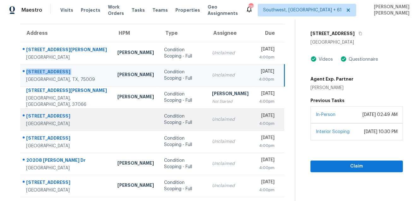
click at [37, 115] on div "[STREET_ADDRESS]" at bounding box center [66, 117] width 81 height 8
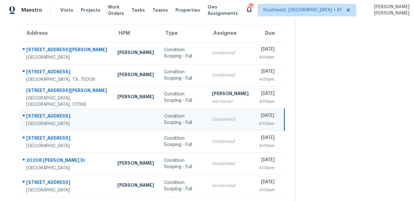
click at [37, 115] on div "[STREET_ADDRESS]" at bounding box center [66, 117] width 81 height 8
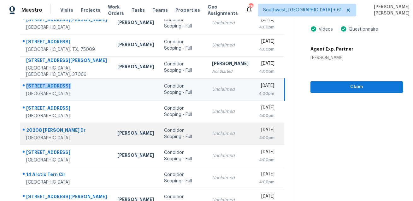
scroll to position [93, 0]
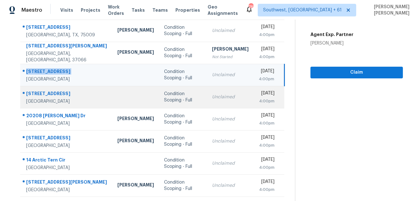
click at [54, 95] on div "[STREET_ADDRESS]" at bounding box center [66, 94] width 81 height 8
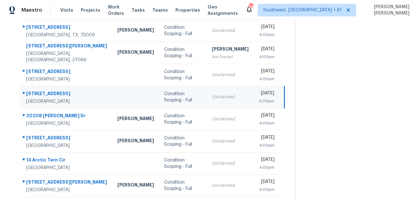
click at [54, 95] on div "[STREET_ADDRESS]" at bounding box center [66, 94] width 81 height 8
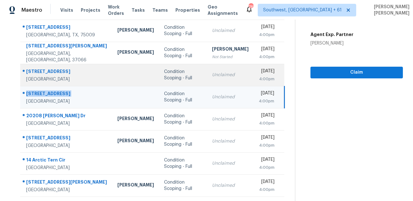
scroll to position [128, 0]
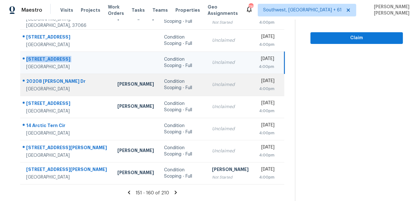
click at [21, 79] on div at bounding box center [64, 81] width 87 height 8
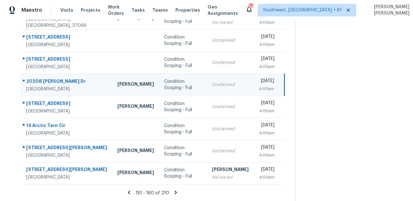
click at [21, 79] on div at bounding box center [64, 81] width 87 height 8
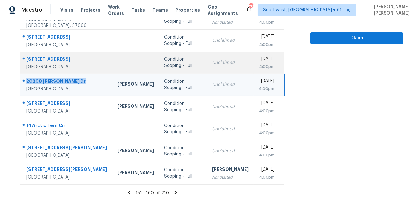
click at [64, 61] on div "[STREET_ADDRESS]" at bounding box center [66, 60] width 81 height 8
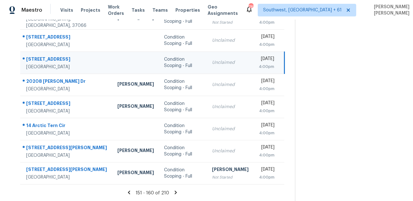
click at [64, 61] on div "[STREET_ADDRESS]" at bounding box center [66, 60] width 81 height 8
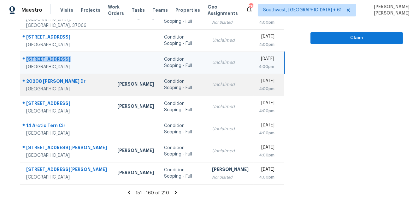
click at [40, 78] on div "20208 [PERSON_NAME] Dr" at bounding box center [66, 82] width 81 height 8
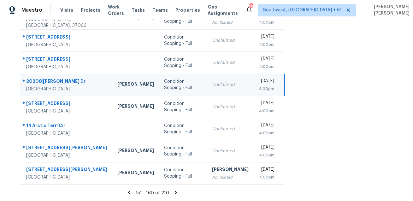
click at [40, 78] on div "20208 [PERSON_NAME] Dr" at bounding box center [66, 82] width 81 height 8
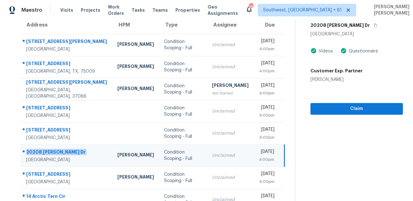
scroll to position [25, 0]
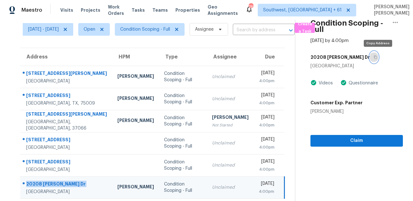
click at [376, 60] on button "button" at bounding box center [374, 56] width 9 height 11
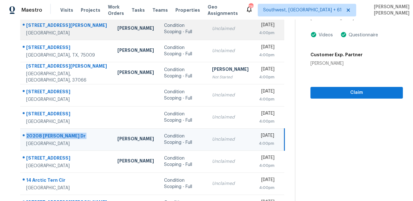
scroll to position [128, 0]
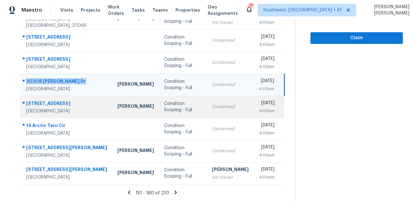
click at [60, 99] on div at bounding box center [64, 103] width 87 height 8
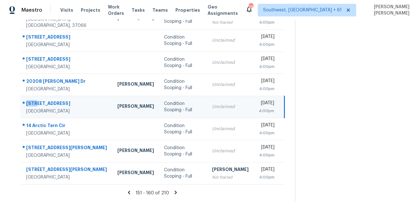
click at [60, 99] on div at bounding box center [64, 103] width 87 height 8
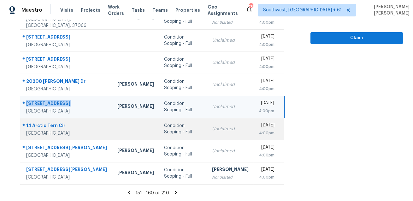
click at [45, 124] on div "14 Arctic Tern Cir" at bounding box center [66, 126] width 81 height 8
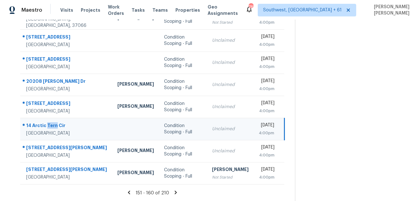
click at [45, 124] on div "14 Arctic Tern Cir" at bounding box center [66, 126] width 81 height 8
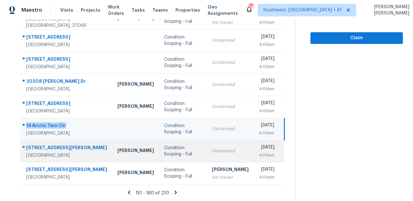
click at [45, 150] on div "[STREET_ADDRESS][PERSON_NAME]" at bounding box center [66, 148] width 81 height 8
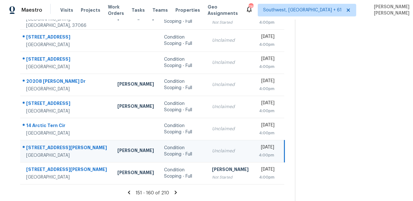
click at [45, 150] on div "[STREET_ADDRESS][PERSON_NAME]" at bounding box center [66, 148] width 81 height 8
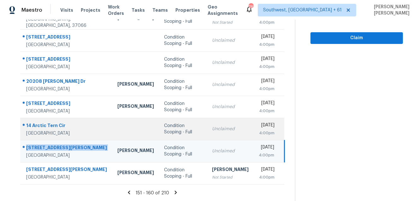
click at [56, 125] on div "14 Arctic Tern Cir" at bounding box center [66, 126] width 81 height 8
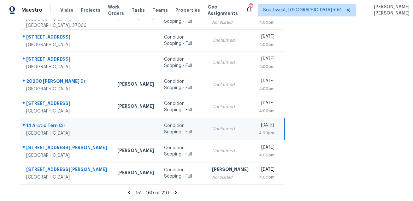
click at [56, 125] on div "14 Arctic Tern Cir" at bounding box center [66, 126] width 81 height 8
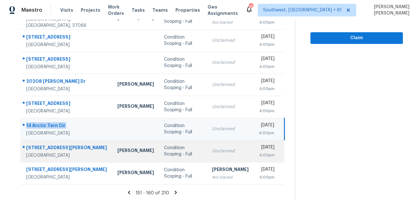
click at [34, 152] on div "[GEOGRAPHIC_DATA]" at bounding box center [66, 155] width 81 height 6
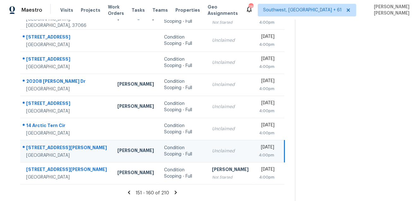
click at [34, 152] on div "[GEOGRAPHIC_DATA]" at bounding box center [66, 155] width 81 height 6
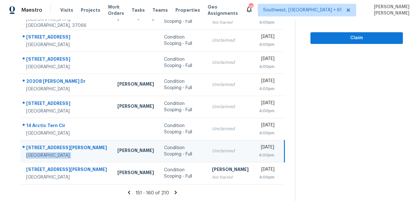
click at [61, 147] on div "[STREET_ADDRESS][PERSON_NAME]" at bounding box center [66, 148] width 81 height 8
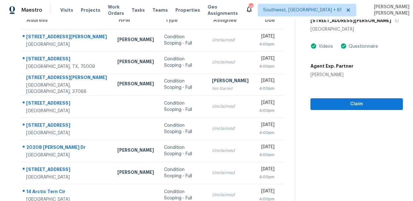
scroll to position [11, 0]
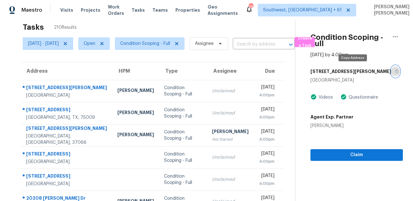
click at [395, 72] on icon "button" at bounding box center [397, 71] width 4 height 4
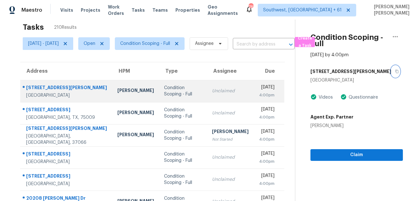
scroll to position [128, 0]
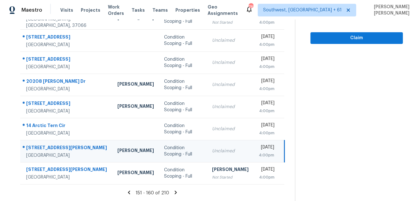
click at [176, 193] on icon at bounding box center [176, 192] width 6 height 6
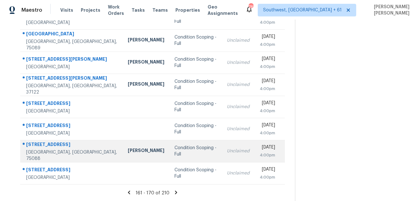
scroll to position [0, 0]
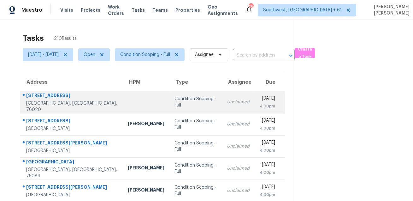
click at [33, 97] on div "[STREET_ADDRESS]" at bounding box center [72, 96] width 92 height 8
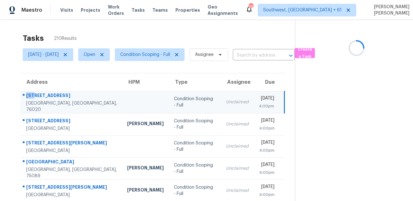
click at [33, 97] on div "[STREET_ADDRESS]" at bounding box center [71, 96] width 91 height 8
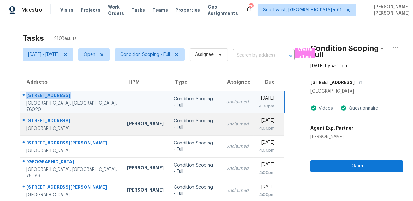
click at [50, 117] on div "[STREET_ADDRESS]" at bounding box center [71, 121] width 91 height 8
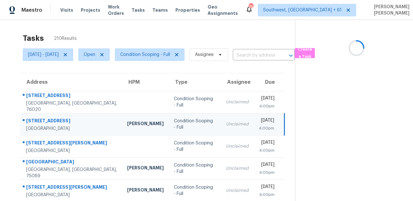
click at [50, 117] on div "[STREET_ADDRESS]" at bounding box center [71, 121] width 91 height 8
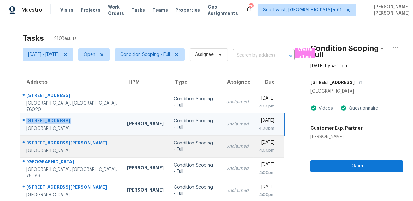
click at [52, 148] on div "[GEOGRAPHIC_DATA]" at bounding box center [71, 150] width 91 height 6
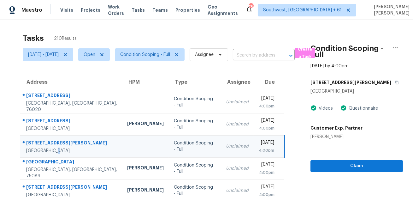
click at [61, 142] on div "[STREET_ADDRESS][PERSON_NAME]" at bounding box center [71, 144] width 91 height 8
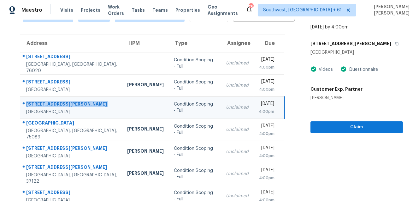
scroll to position [63, 0]
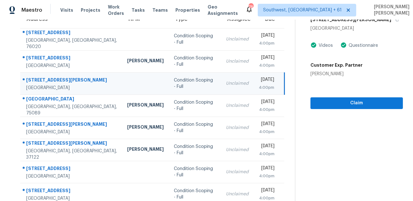
click at [51, 93] on td "[STREET_ADDRESS][PERSON_NAME]" at bounding box center [71, 83] width 102 height 22
click at [50, 94] on td "[STREET_ADDRESS][PERSON_NAME]" at bounding box center [71, 83] width 102 height 22
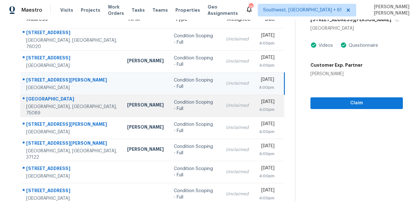
click at [49, 97] on td "[STREET_ADDRESS][PERSON_NAME]" at bounding box center [71, 105] width 102 height 22
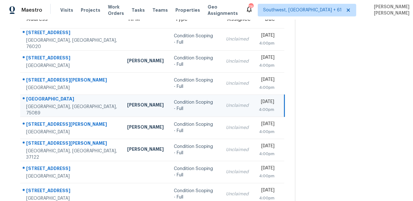
click at [49, 97] on td "[STREET_ADDRESS][PERSON_NAME]" at bounding box center [71, 105] width 102 height 22
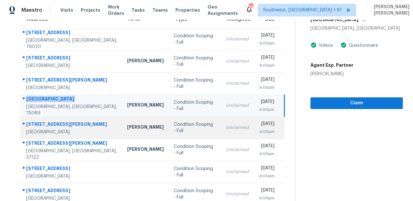
scroll to position [83, 0]
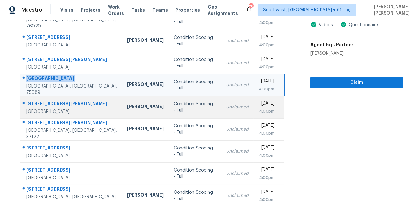
click at [45, 103] on div "[STREET_ADDRESS][PERSON_NAME]" at bounding box center [71, 104] width 91 height 8
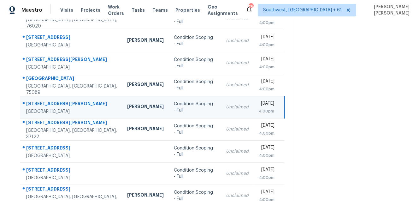
click at [44, 103] on div "[STREET_ADDRESS][PERSON_NAME]" at bounding box center [71, 104] width 91 height 8
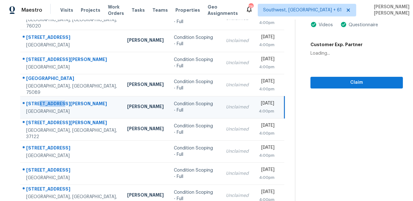
click at [44, 103] on div "[STREET_ADDRESS][PERSON_NAME]" at bounding box center [71, 104] width 91 height 8
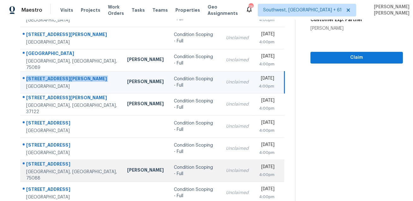
scroll to position [128, 0]
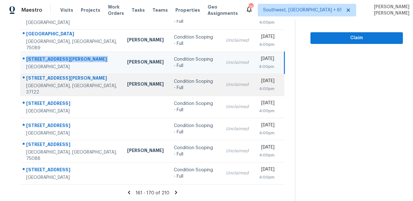
click at [55, 81] on div "[STREET_ADDRESS][PERSON_NAME]" at bounding box center [71, 79] width 91 height 8
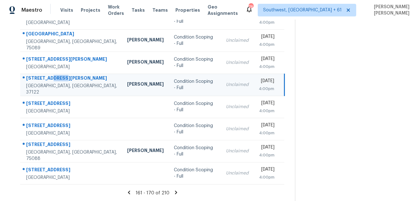
click at [55, 81] on div "[STREET_ADDRESS][PERSON_NAME]" at bounding box center [71, 79] width 91 height 8
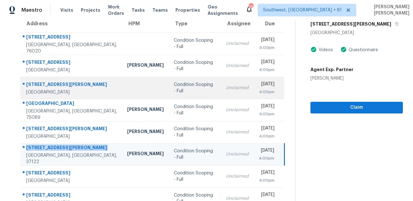
scroll to position [53, 0]
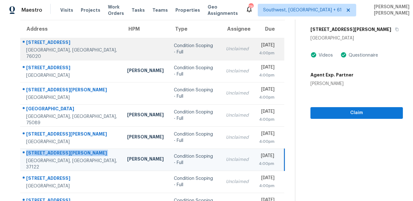
click at [24, 43] on icon at bounding box center [23, 41] width 3 height 3
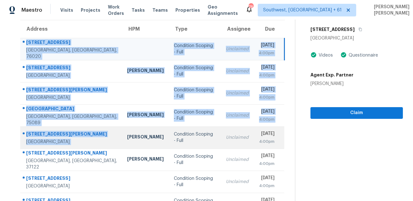
drag, startPoint x: 26, startPoint y: 43, endPoint x: 90, endPoint y: 134, distance: 111.2
click at [90, 134] on tbody "[STREET_ADDRESS] Condition Scoping - Full Unclaimed [DATE] 4:00pm [STREET_ADDRE…" at bounding box center [152, 148] width 264 height 221
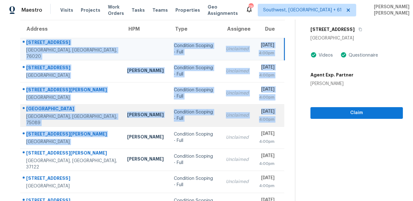
scroll to position [128, 0]
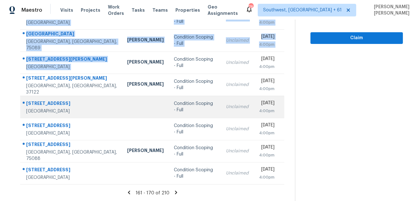
click at [44, 100] on div "[STREET_ADDRESS]" at bounding box center [71, 104] width 91 height 8
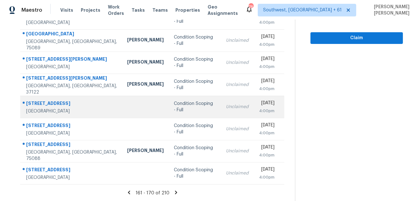
click at [44, 100] on div "[STREET_ADDRESS]" at bounding box center [71, 104] width 91 height 8
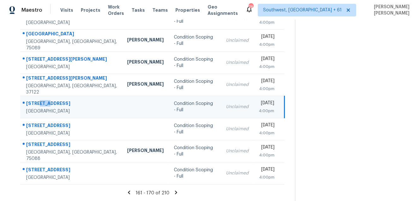
click at [44, 100] on div "[STREET_ADDRESS]" at bounding box center [71, 104] width 91 height 8
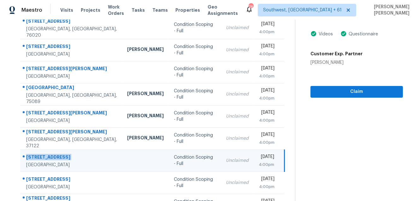
scroll to position [4, 0]
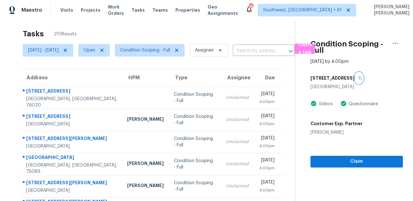
click at [355, 78] on button "button" at bounding box center [359, 77] width 9 height 11
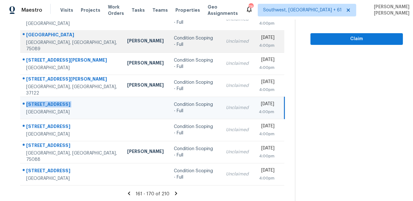
scroll to position [128, 0]
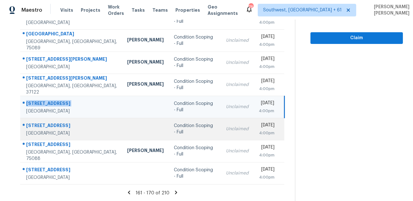
click at [49, 122] on div at bounding box center [69, 126] width 97 height 8
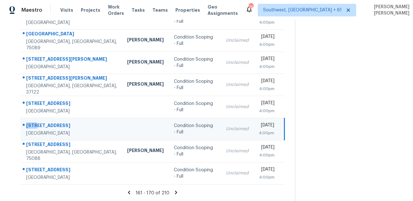
click at [49, 122] on div at bounding box center [69, 126] width 97 height 8
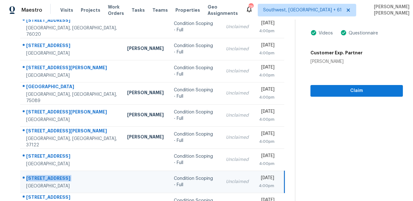
scroll to position [31, 0]
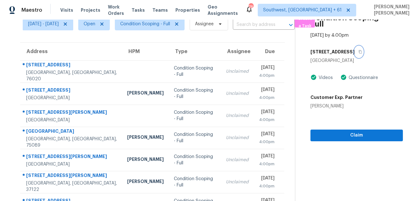
click at [362, 51] on icon "button" at bounding box center [361, 52] width 4 height 4
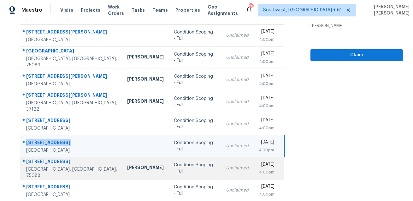
scroll to position [125, 0]
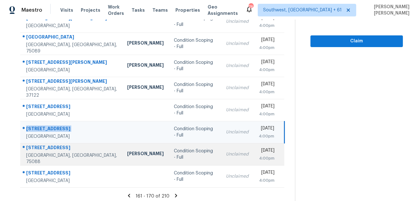
click at [53, 150] on div "[STREET_ADDRESS]" at bounding box center [71, 148] width 91 height 8
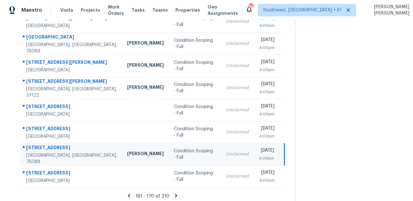
click at [53, 150] on div "[STREET_ADDRESS]" at bounding box center [71, 148] width 91 height 8
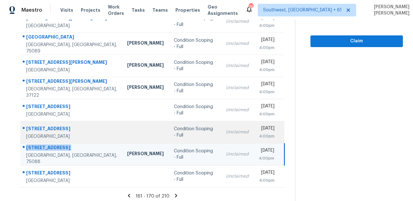
scroll to position [128, 0]
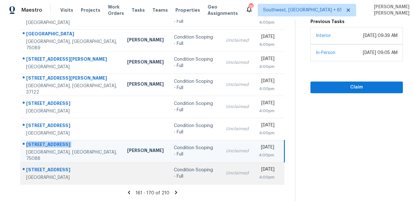
click at [46, 163] on td "[STREET_ADDRESS]" at bounding box center [71, 173] width 102 height 22
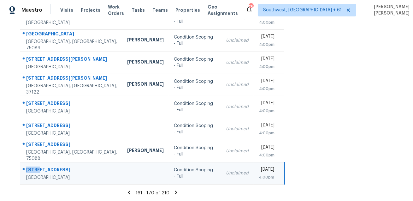
click at [46, 163] on td "[STREET_ADDRESS]" at bounding box center [71, 173] width 102 height 22
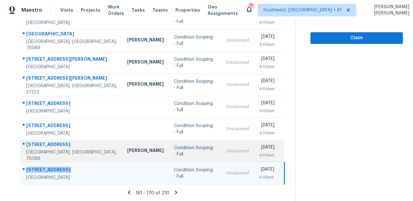
click at [76, 149] on div "[STREET_ADDRESS]" at bounding box center [71, 145] width 91 height 8
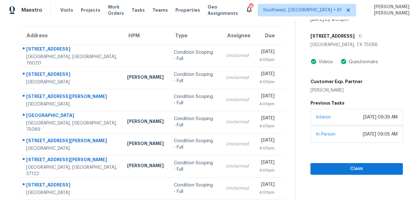
scroll to position [36, 0]
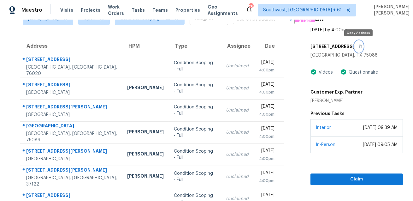
click at [359, 48] on button "button" at bounding box center [359, 46] width 9 height 11
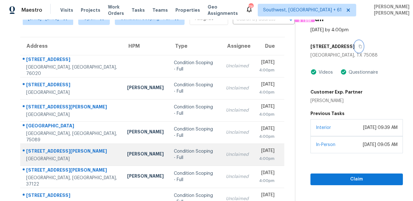
scroll to position [128, 0]
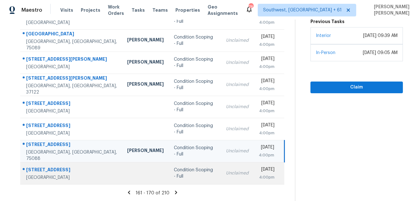
click at [46, 166] on div at bounding box center [69, 170] width 97 height 8
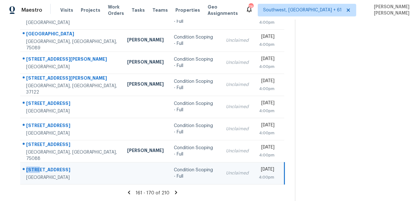
click at [46, 166] on div at bounding box center [69, 170] width 97 height 8
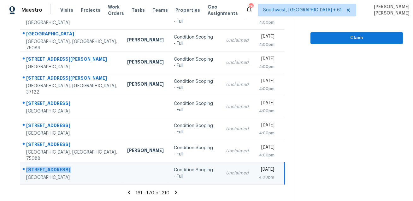
click at [176, 191] on icon at bounding box center [176, 192] width 6 height 6
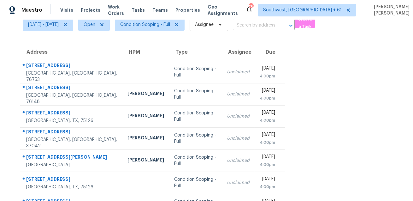
scroll to position [0, 0]
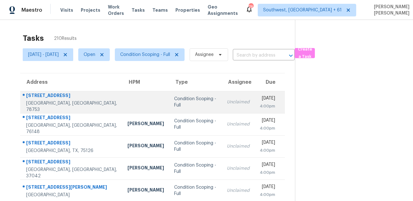
click at [51, 98] on div "[STREET_ADDRESS]" at bounding box center [71, 96] width 91 height 8
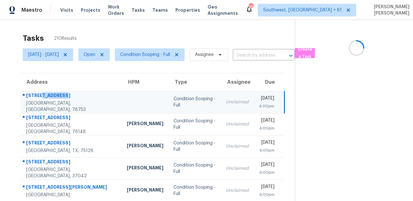
click at [51, 98] on div "[STREET_ADDRESS]" at bounding box center [71, 96] width 91 height 8
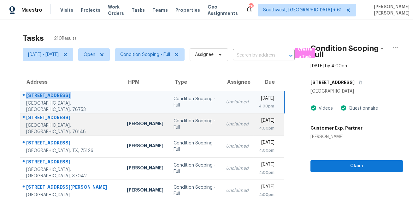
click at [64, 125] on div "[GEOGRAPHIC_DATA], [GEOGRAPHIC_DATA], 76148" at bounding box center [71, 128] width 91 height 13
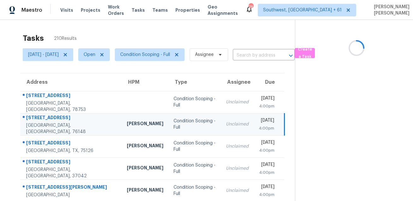
click at [69, 121] on div "[STREET_ADDRESS]" at bounding box center [71, 118] width 91 height 8
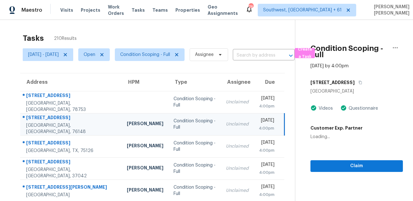
click at [69, 121] on div "[STREET_ADDRESS]" at bounding box center [71, 118] width 91 height 8
click at [52, 122] on div "[STREET_ADDRESS]" at bounding box center [71, 118] width 91 height 8
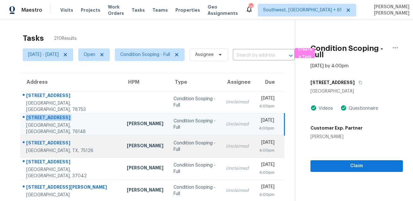
click at [51, 137] on td "[STREET_ADDRESS][PERSON_NAME]" at bounding box center [71, 146] width 102 height 22
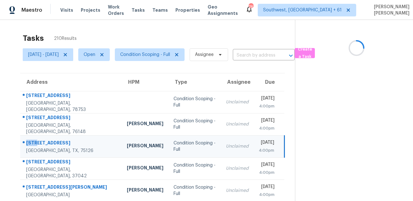
click at [51, 137] on td "[STREET_ADDRESS][PERSON_NAME]" at bounding box center [71, 146] width 102 height 22
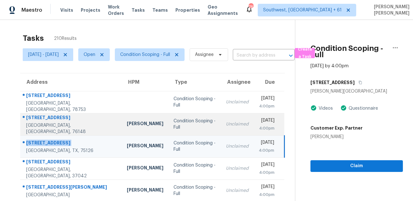
scroll to position [22, 0]
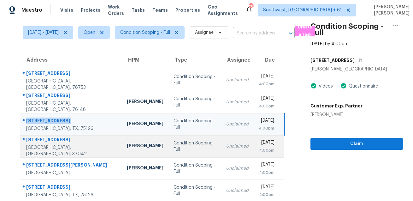
click at [41, 141] on div "[STREET_ADDRESS]" at bounding box center [71, 140] width 91 height 8
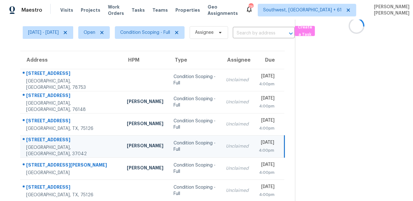
click at [41, 141] on div "[STREET_ADDRESS]" at bounding box center [71, 140] width 91 height 8
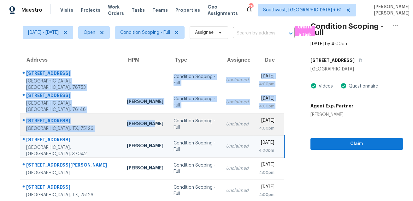
drag, startPoint x: 26, startPoint y: 73, endPoint x: 102, endPoint y: 134, distance: 98.1
click at [102, 134] on tbody "[STREET_ADDRESS][PERSON_NAME] Condition Scoping - Full Unclaimed [DATE] 4:00pm …" at bounding box center [152, 179] width 264 height 221
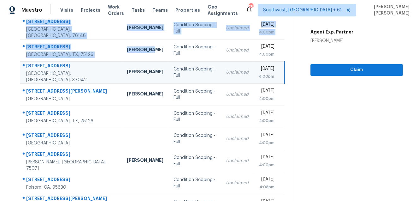
scroll to position [65, 0]
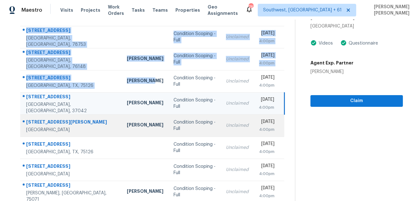
click at [40, 122] on div "[STREET_ADDRESS][PERSON_NAME]" at bounding box center [71, 123] width 91 height 8
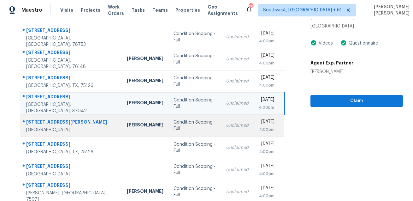
click at [40, 122] on div "[STREET_ADDRESS][PERSON_NAME]" at bounding box center [71, 123] width 91 height 8
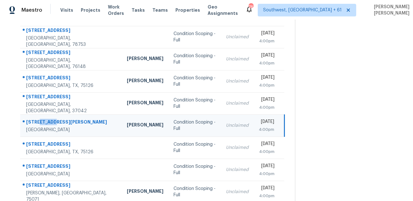
click at [40, 122] on div "[STREET_ADDRESS][PERSON_NAME]" at bounding box center [71, 123] width 91 height 8
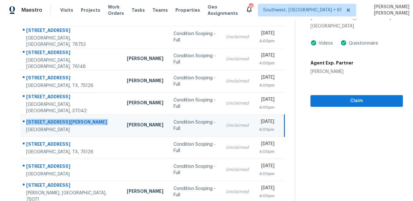
scroll to position [0, 0]
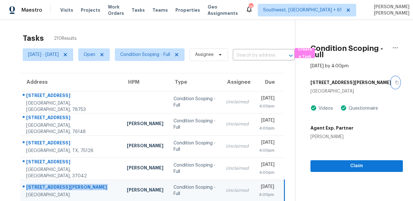
click at [395, 83] on icon "button" at bounding box center [397, 83] width 4 height 4
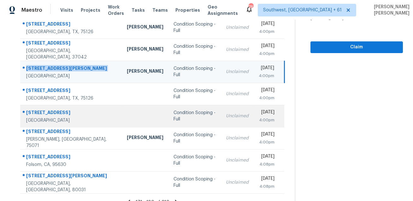
scroll to position [128, 0]
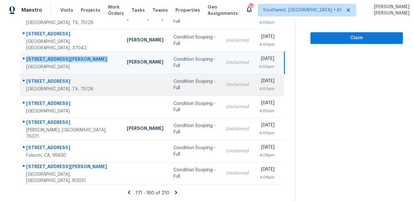
click at [50, 75] on td "[STREET_ADDRESS][PERSON_NAME]" at bounding box center [71, 85] width 102 height 22
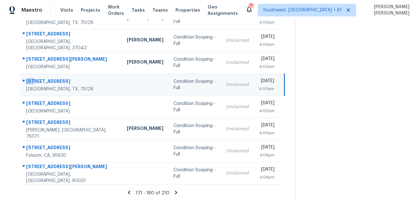
click at [50, 75] on td "[STREET_ADDRESS][PERSON_NAME]" at bounding box center [71, 85] width 102 height 22
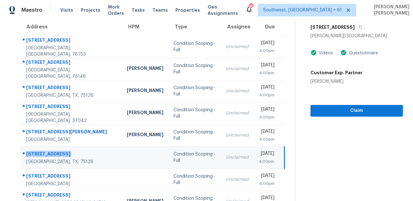
scroll to position [0, 0]
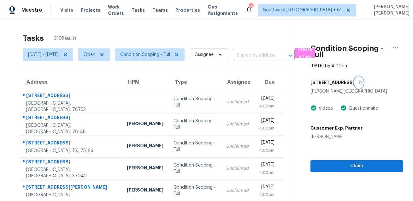
click at [361, 81] on icon "button" at bounding box center [361, 83] width 4 height 4
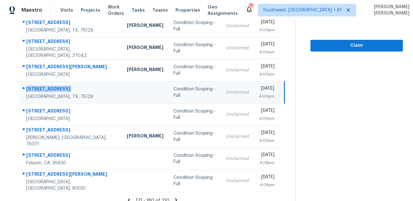
scroll to position [128, 0]
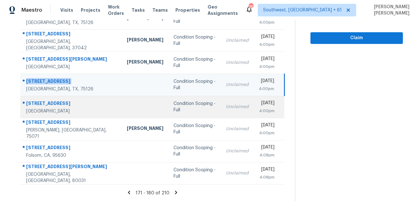
click at [44, 106] on div "[STREET_ADDRESS]" at bounding box center [71, 104] width 91 height 8
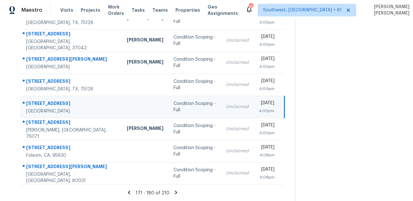
click at [44, 106] on div "[STREET_ADDRESS]" at bounding box center [71, 104] width 91 height 8
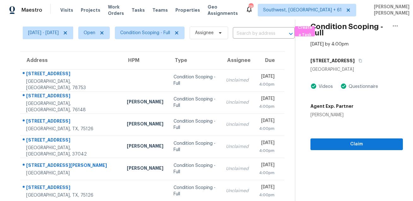
scroll to position [0, 0]
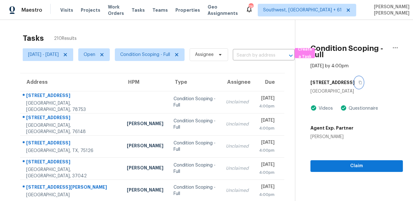
click at [362, 81] on icon "button" at bounding box center [361, 83] width 4 height 4
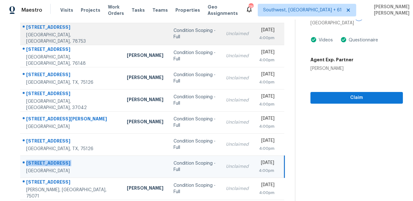
scroll to position [128, 0]
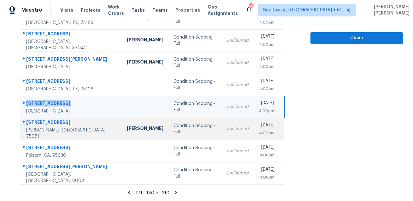
click at [53, 120] on td "[STREET_ADDRESS][PERSON_NAME]" at bounding box center [71, 129] width 102 height 22
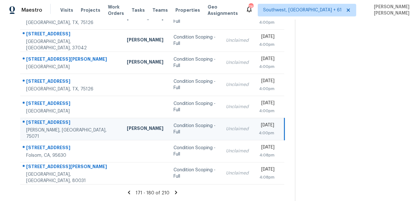
click at [53, 120] on td "[STREET_ADDRESS][PERSON_NAME]" at bounding box center [71, 129] width 102 height 22
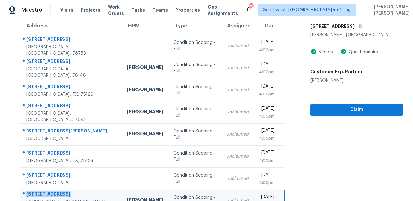
scroll to position [15, 0]
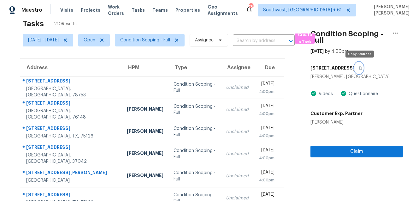
click at [361, 68] on icon "button" at bounding box center [361, 68] width 4 height 4
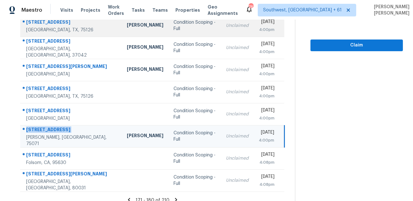
scroll to position [128, 0]
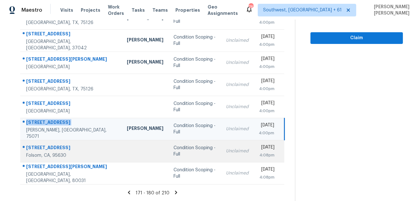
click at [49, 142] on td "[STREET_ADDRESS]" at bounding box center [71, 151] width 102 height 22
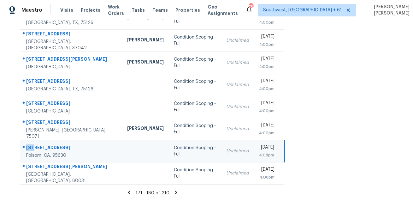
click at [49, 142] on td "[STREET_ADDRESS]" at bounding box center [71, 151] width 102 height 22
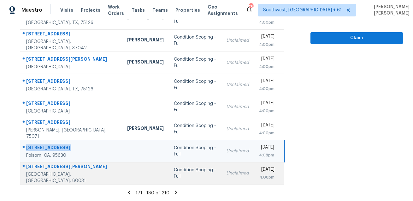
click at [40, 169] on div "[STREET_ADDRESS][PERSON_NAME]" at bounding box center [71, 167] width 91 height 8
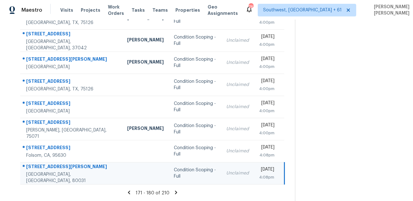
click at [40, 169] on div "[STREET_ADDRESS][PERSON_NAME]" at bounding box center [71, 167] width 91 height 8
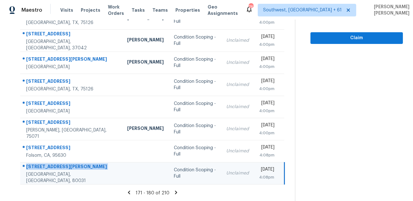
click at [177, 191] on icon at bounding box center [176, 191] width 2 height 3
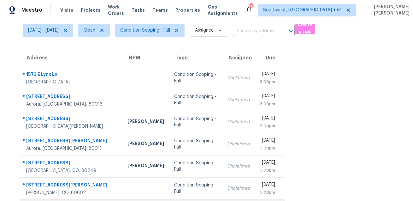
scroll to position [0, 0]
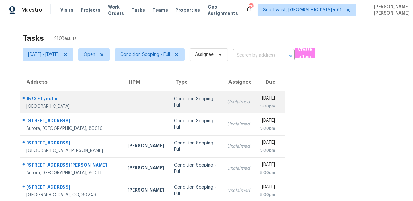
click at [50, 103] on div "[GEOGRAPHIC_DATA]" at bounding box center [71, 106] width 91 height 6
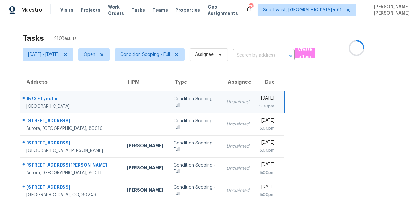
click at [50, 103] on div "[GEOGRAPHIC_DATA]" at bounding box center [71, 106] width 91 height 6
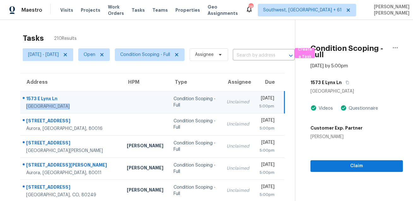
click at [51, 98] on div "1573 E Lynx Ln" at bounding box center [71, 99] width 91 height 8
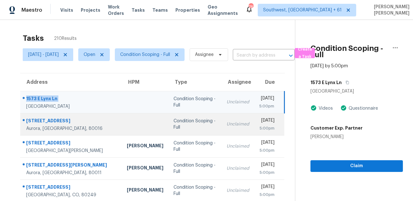
click at [37, 123] on div "[STREET_ADDRESS]" at bounding box center [71, 121] width 91 height 8
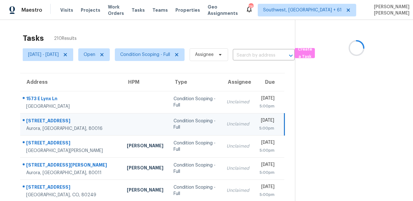
click at [37, 123] on div "[STREET_ADDRESS]" at bounding box center [71, 121] width 91 height 8
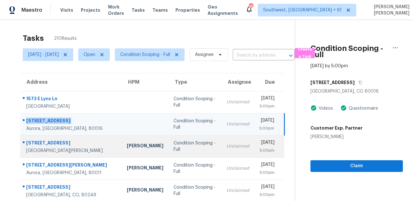
click at [41, 139] on div at bounding box center [69, 143] width 96 height 8
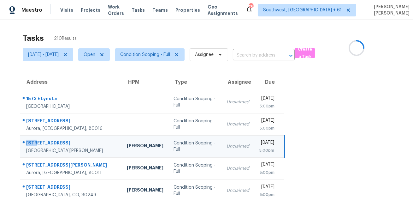
click at [41, 139] on div at bounding box center [69, 143] width 96 height 8
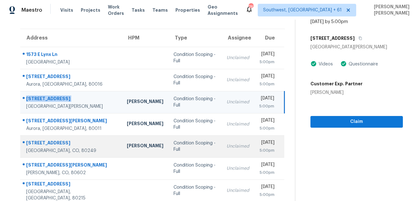
scroll to position [96, 0]
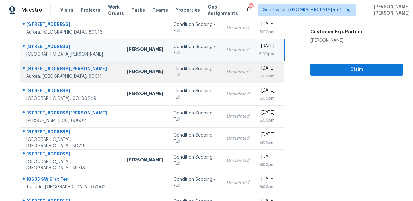
click at [44, 67] on div "[STREET_ADDRESS][PERSON_NAME]" at bounding box center [71, 69] width 91 height 8
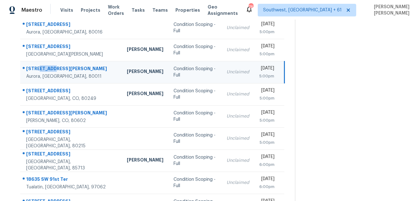
click at [44, 67] on div "[STREET_ADDRESS][PERSON_NAME]" at bounding box center [71, 69] width 91 height 8
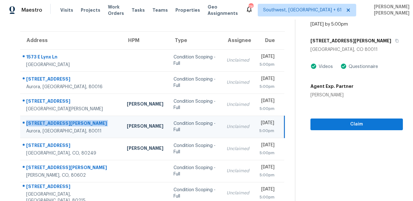
scroll to position [9, 0]
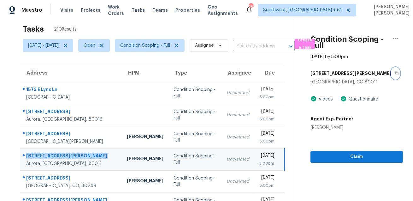
click at [395, 74] on icon "button" at bounding box center [397, 73] width 4 height 4
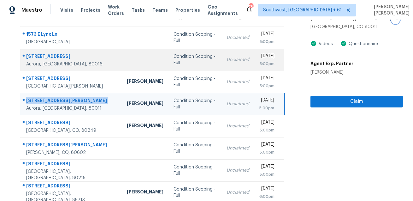
scroll to position [110, 0]
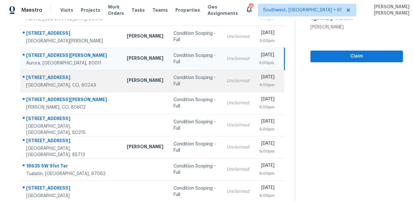
click at [43, 72] on td "[STREET_ADDRESS]" at bounding box center [71, 81] width 102 height 22
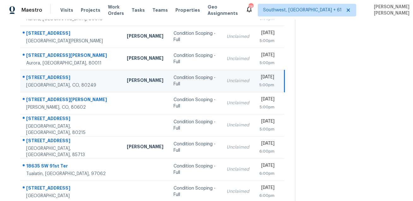
click at [43, 72] on td "[STREET_ADDRESS]" at bounding box center [71, 81] width 102 height 22
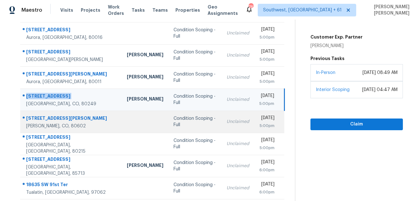
scroll to position [100, 0]
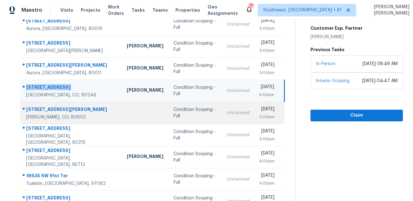
click at [49, 104] on td "[STREET_ADDRESS][PERSON_NAME]" at bounding box center [71, 113] width 102 height 22
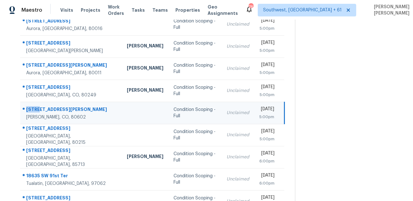
click at [49, 104] on td "[STREET_ADDRESS][PERSON_NAME]" at bounding box center [71, 113] width 102 height 22
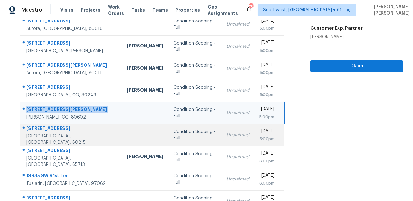
click at [41, 136] on div "[GEOGRAPHIC_DATA], [GEOGRAPHIC_DATA], 80215" at bounding box center [71, 139] width 91 height 13
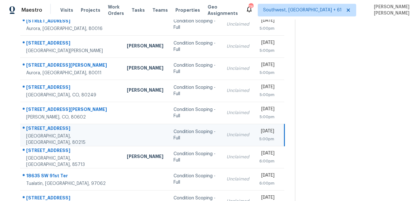
click at [41, 136] on div "[GEOGRAPHIC_DATA], [GEOGRAPHIC_DATA], 80215" at bounding box center [71, 139] width 91 height 13
click at [49, 129] on div "[STREET_ADDRESS]" at bounding box center [71, 129] width 91 height 8
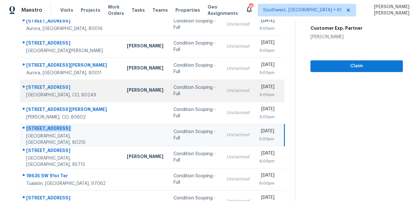
scroll to position [128, 0]
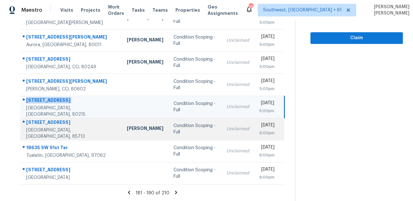
click at [48, 118] on td "[STREET_ADDRESS]" at bounding box center [71, 129] width 102 height 22
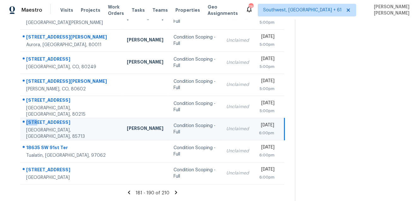
click at [48, 118] on td "[STREET_ADDRESS]" at bounding box center [71, 129] width 102 height 22
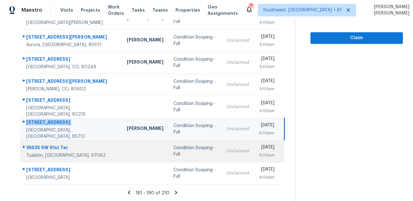
click at [53, 144] on div at bounding box center [69, 148] width 96 height 8
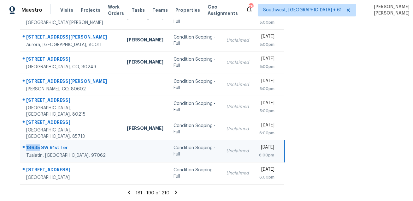
click at [53, 144] on div at bounding box center [69, 148] width 96 height 8
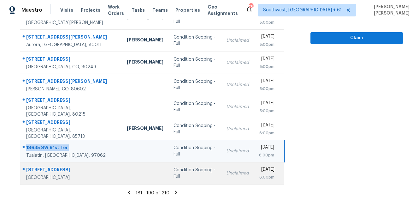
click at [49, 166] on div "[STREET_ADDRESS]" at bounding box center [71, 170] width 91 height 8
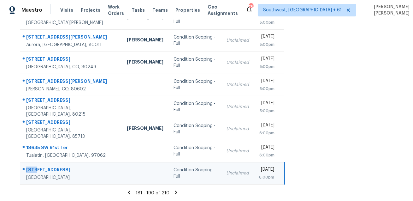
click at [49, 166] on div "[STREET_ADDRESS]" at bounding box center [71, 170] width 91 height 8
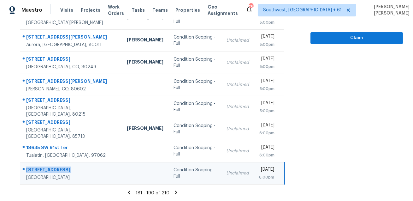
scroll to position [0, 0]
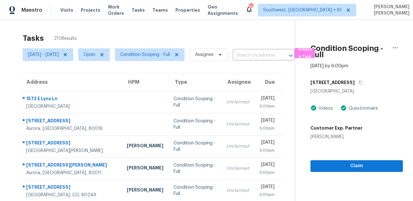
click at [375, 84] on div "[STREET_ADDRESS]" at bounding box center [357, 82] width 93 height 11
click at [362, 84] on icon "button" at bounding box center [360, 82] width 3 height 3
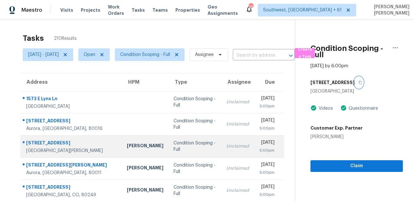
scroll to position [128, 0]
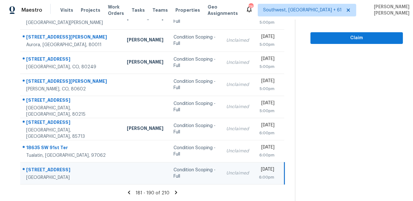
click at [177, 191] on icon at bounding box center [176, 191] width 2 height 3
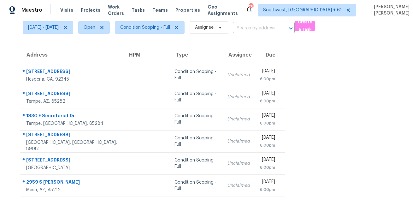
scroll to position [0, 0]
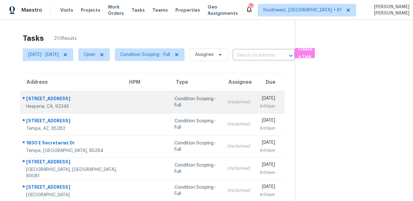
click at [53, 98] on div "[STREET_ADDRESS]" at bounding box center [72, 99] width 92 height 8
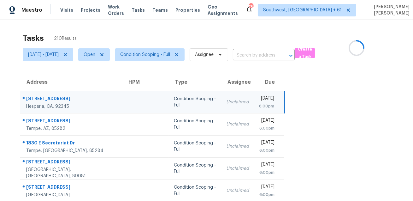
click at [53, 98] on div "[STREET_ADDRESS]" at bounding box center [71, 99] width 91 height 8
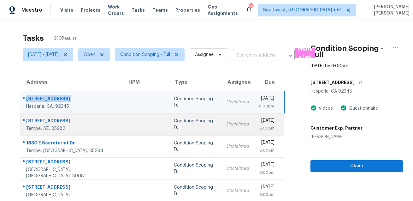
click at [45, 126] on div "Tempe, AZ, 85282" at bounding box center [71, 128] width 91 height 6
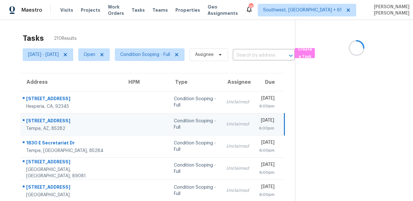
click at [56, 114] on td "[STREET_ADDRESS][PERSON_NAME]" at bounding box center [71, 124] width 102 height 22
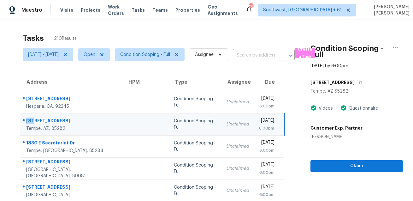
click at [56, 114] on td "[STREET_ADDRESS][PERSON_NAME]" at bounding box center [71, 124] width 102 height 22
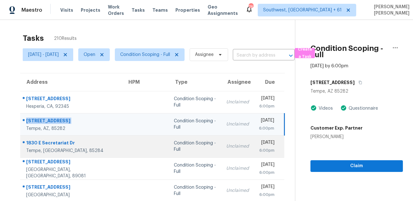
click at [45, 142] on div "1830 E Secretariat Dr" at bounding box center [71, 144] width 91 height 8
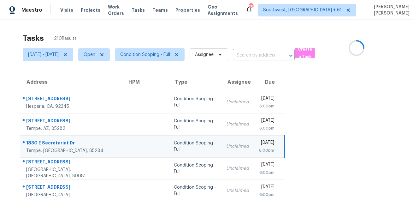
click at [45, 142] on div "1830 E Secretariat Dr" at bounding box center [71, 144] width 91 height 8
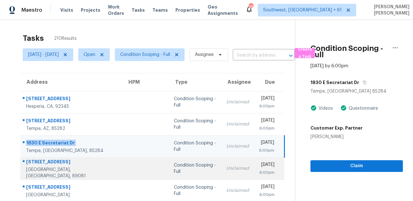
click at [41, 173] on div "[GEOGRAPHIC_DATA], [GEOGRAPHIC_DATA], 89081" at bounding box center [71, 172] width 91 height 13
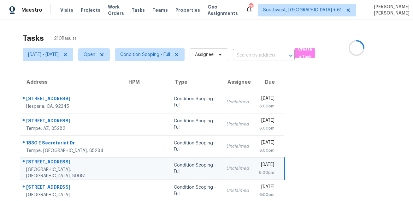
click at [52, 166] on div "[STREET_ADDRESS]" at bounding box center [71, 162] width 91 height 8
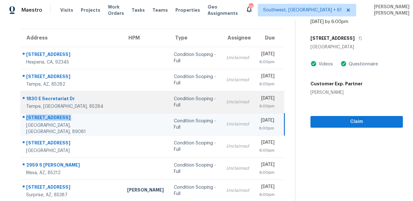
scroll to position [73, 0]
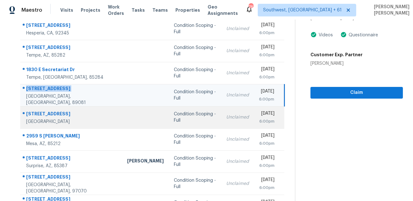
click at [56, 116] on div "[STREET_ADDRESS]" at bounding box center [71, 114] width 91 height 8
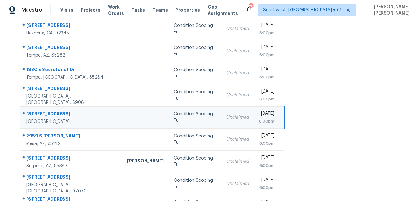
click at [56, 116] on div "[STREET_ADDRESS]" at bounding box center [71, 114] width 91 height 8
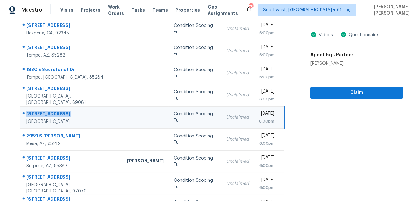
scroll to position [128, 0]
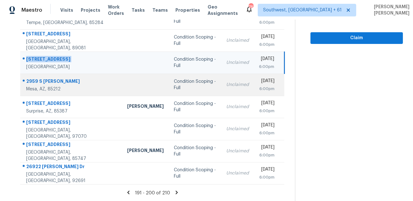
click at [51, 79] on div "2959 S [PERSON_NAME]" at bounding box center [71, 82] width 91 height 8
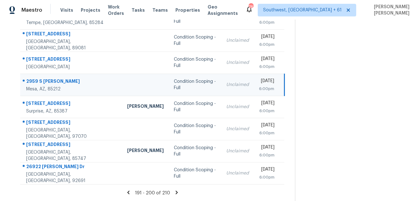
click at [51, 79] on div "2959 S [PERSON_NAME]" at bounding box center [71, 82] width 91 height 8
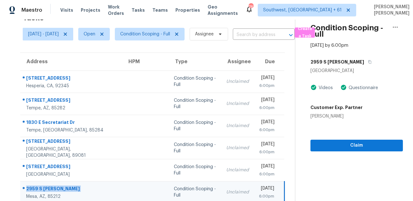
scroll to position [0, 0]
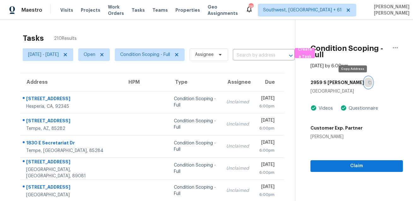
click at [368, 82] on icon "button" at bounding box center [370, 83] width 4 height 4
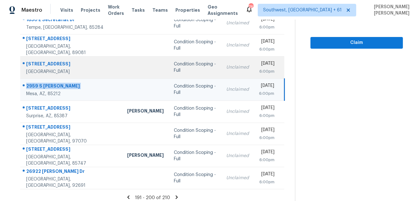
scroll to position [128, 0]
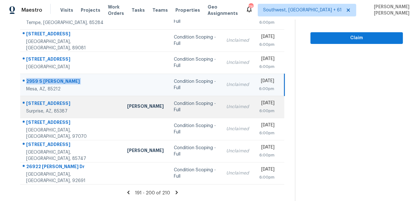
click at [50, 101] on div "[STREET_ADDRESS]" at bounding box center [71, 104] width 91 height 8
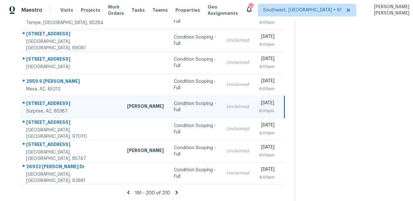
click at [50, 101] on div "[STREET_ADDRESS]" at bounding box center [71, 104] width 91 height 8
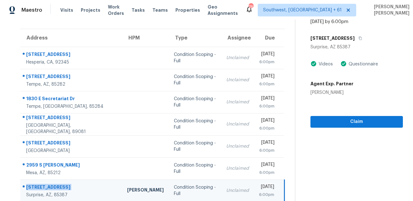
scroll to position [21, 0]
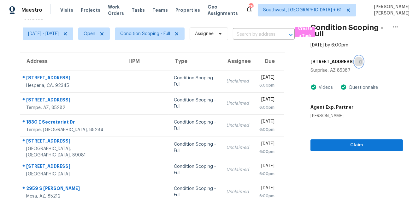
click at [359, 63] on icon "button" at bounding box center [361, 62] width 4 height 4
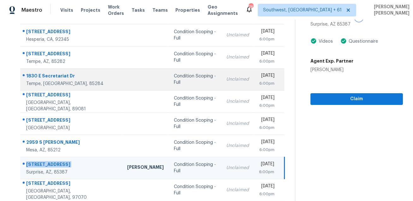
scroll to position [128, 0]
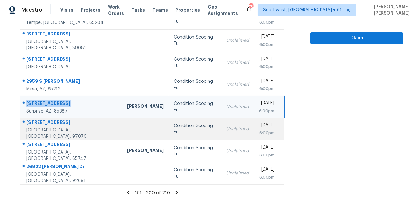
click at [46, 127] on div "[STREET_ADDRESS]" at bounding box center [71, 123] width 91 height 8
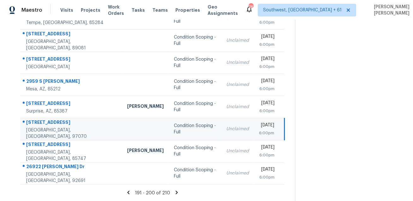
click at [46, 127] on div "[STREET_ADDRESS]" at bounding box center [71, 123] width 91 height 8
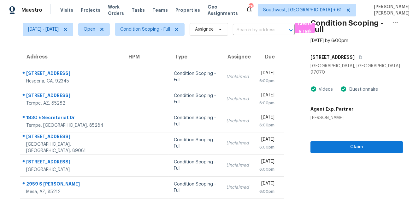
scroll to position [2, 0]
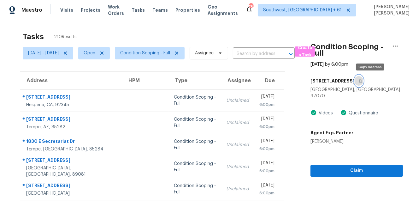
click at [363, 83] on button "button" at bounding box center [359, 80] width 9 height 11
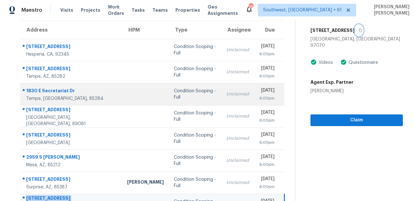
scroll to position [128, 0]
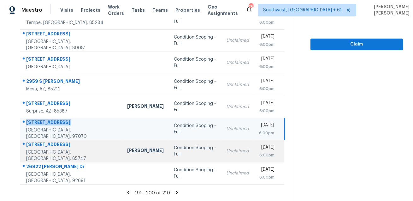
click at [63, 149] on div "[STREET_ADDRESS]" at bounding box center [71, 145] width 91 height 8
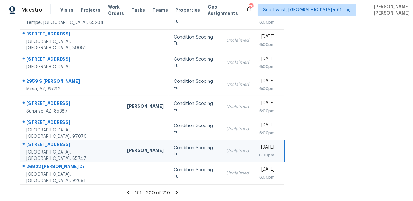
click at [63, 149] on div "[STREET_ADDRESS]" at bounding box center [71, 145] width 91 height 8
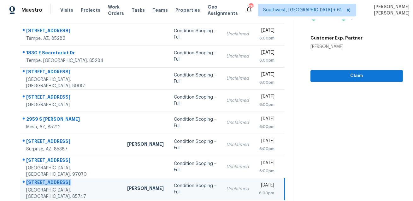
scroll to position [0, 0]
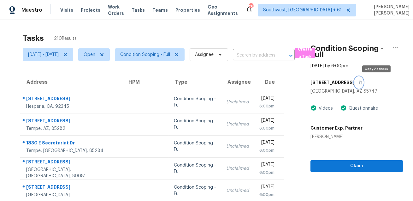
click at [363, 84] on button "button" at bounding box center [359, 82] width 9 height 11
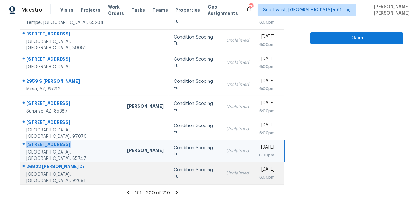
click at [57, 166] on div "26922 [PERSON_NAME] Dr" at bounding box center [71, 167] width 91 height 8
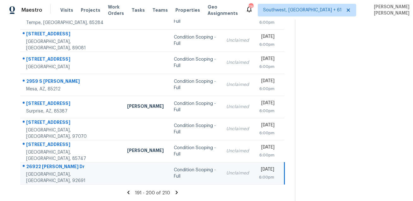
click at [57, 166] on div "26922 [PERSON_NAME] Dr" at bounding box center [71, 167] width 91 height 8
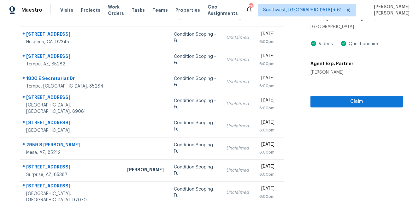
scroll to position [14, 0]
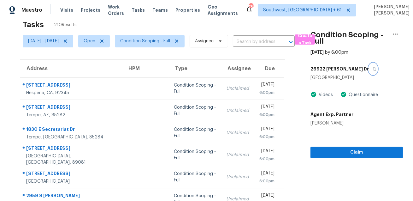
click at [373, 70] on icon "button" at bounding box center [374, 68] width 3 height 3
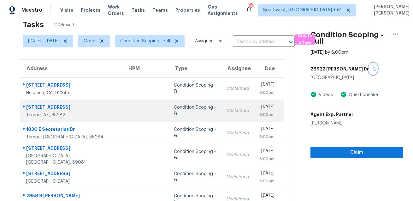
scroll to position [128, 0]
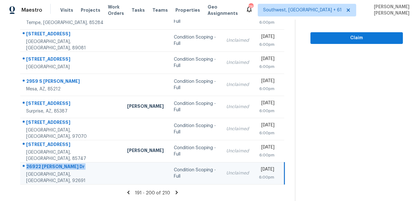
click at [178, 191] on icon at bounding box center [177, 191] width 2 height 3
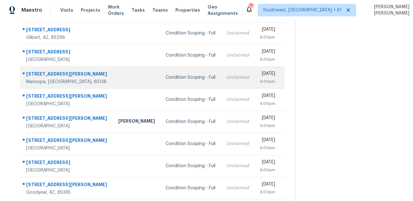
scroll to position [41, 0]
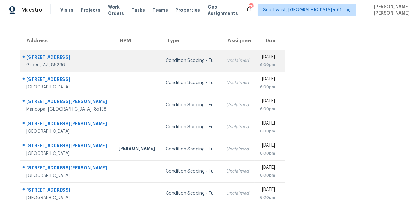
click at [56, 60] on div "[STREET_ADDRESS]" at bounding box center [67, 58] width 82 height 8
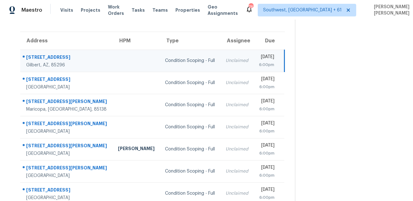
click
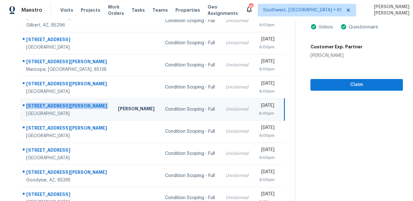
scroll to position [0, 0]
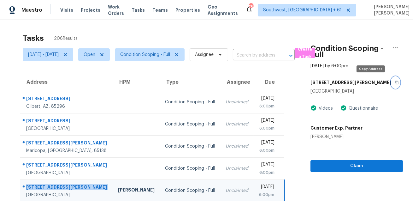
click at [391, 85] on button "button" at bounding box center [395, 82] width 9 height 11
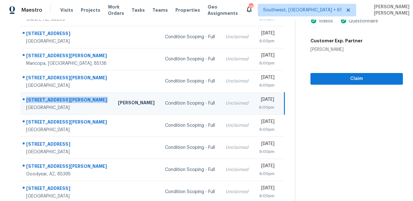
scroll to position [128, 0]
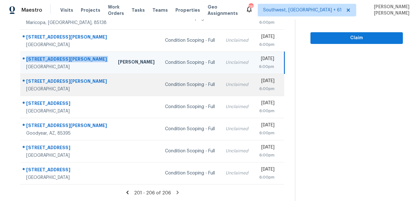
click at [53, 80] on div "[STREET_ADDRESS][PERSON_NAME]" at bounding box center [67, 82] width 82 height 8
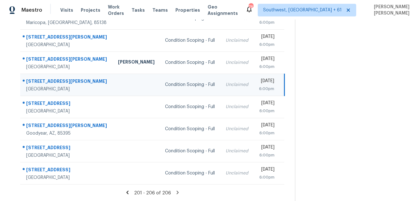
click at [53, 80] on div "[STREET_ADDRESS][PERSON_NAME]" at bounding box center [67, 82] width 82 height 8
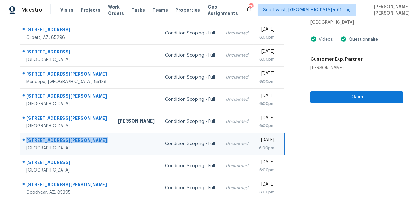
scroll to position [44, 0]
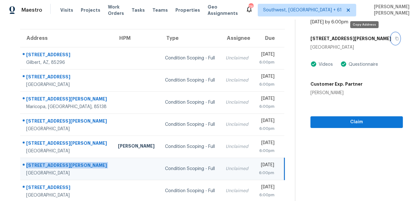
click at [395, 37] on icon "button" at bounding box center [397, 39] width 4 height 4
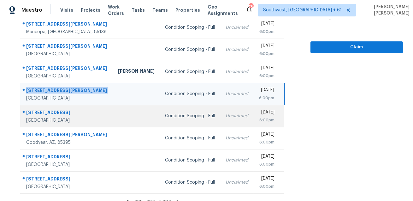
scroll to position [128, 0]
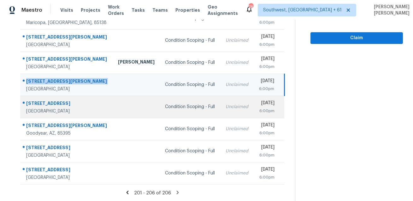
click at [62, 102] on div "[STREET_ADDRESS]" at bounding box center [67, 104] width 82 height 8
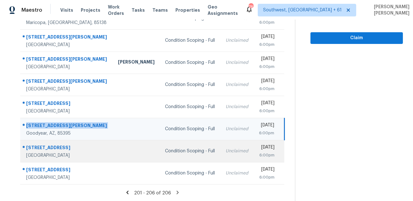
click at [48, 154] on div "[GEOGRAPHIC_DATA]" at bounding box center [67, 155] width 82 height 6
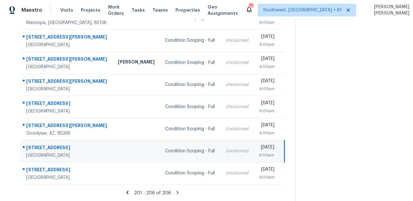
click at [48, 154] on div "[GEOGRAPHIC_DATA]" at bounding box center [67, 155] width 82 height 6
click at [56, 146] on div "[STREET_ADDRESS]" at bounding box center [67, 148] width 82 height 8
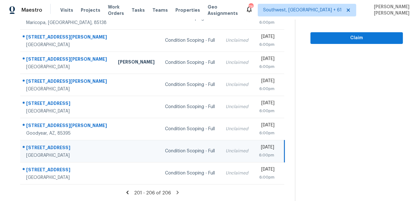
click at [56, 146] on div "[STREET_ADDRESS]" at bounding box center [67, 148] width 82 height 8
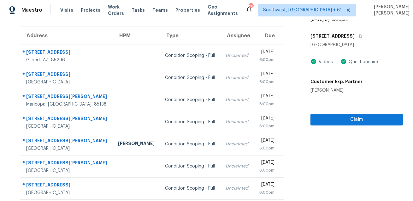
scroll to position [42, 0]
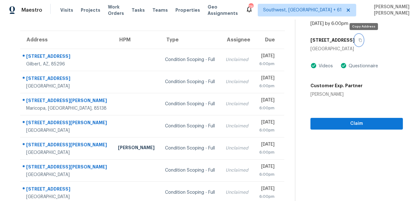
click at [363, 43] on button "button" at bounding box center [359, 39] width 9 height 11
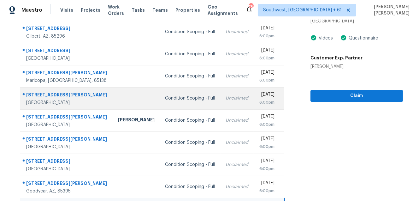
scroll to position [128, 0]
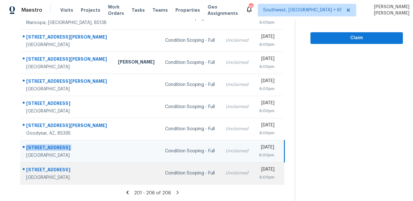
click at [49, 166] on div at bounding box center [64, 170] width 87 height 8
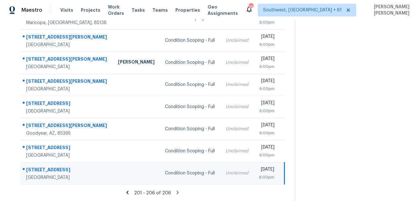
click at [49, 166] on div at bounding box center [64, 170] width 87 height 8
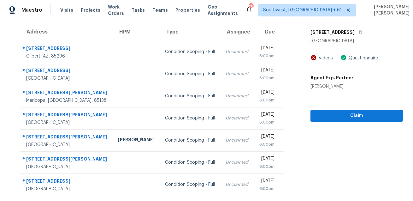
scroll to position [27, 0]
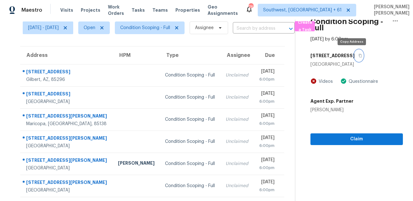
click at [355, 58] on button "button" at bounding box center [359, 55] width 9 height 11
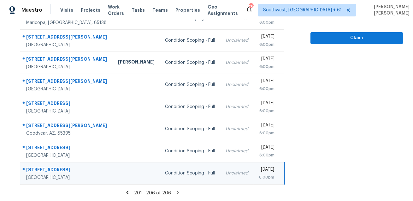
scroll to position [0, 0]
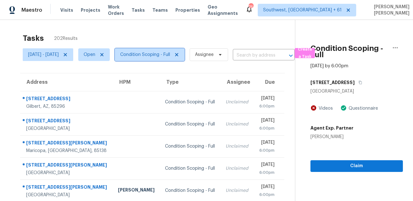
click at [166, 59] on span "Condition Scoping - Full" at bounding box center [150, 54] width 70 height 13
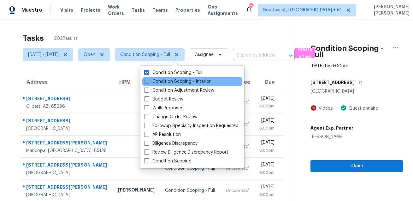
click at [159, 82] on label "Condition Scoping - Interior" at bounding box center [177, 81] width 67 height 6
click at [148, 82] on input "Condition Scoping - Interior" at bounding box center [146, 80] width 4 height 4
checkbox input "true"
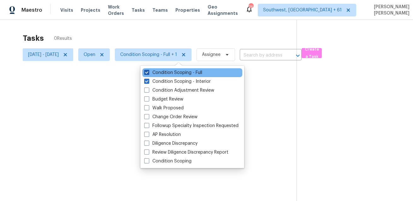
click at [168, 72] on label "Condition Scoping - Full" at bounding box center [173, 72] width 58 height 6
click at [148, 72] on input "Condition Scoping - Full" at bounding box center [146, 71] width 4 height 4
checkbox input "false"
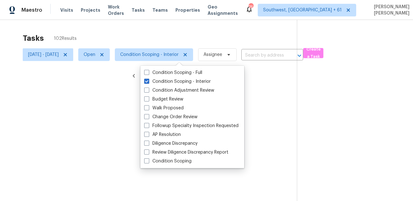
click at [201, 30] on div at bounding box center [206, 100] width 413 height 201
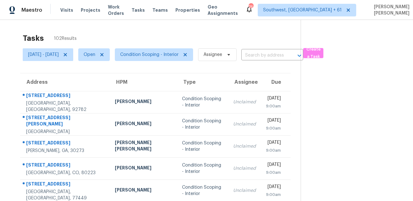
click at [185, 37] on div "Tasks 102 Results" at bounding box center [162, 38] width 278 height 16
